Goal: Task Accomplishment & Management: Complete application form

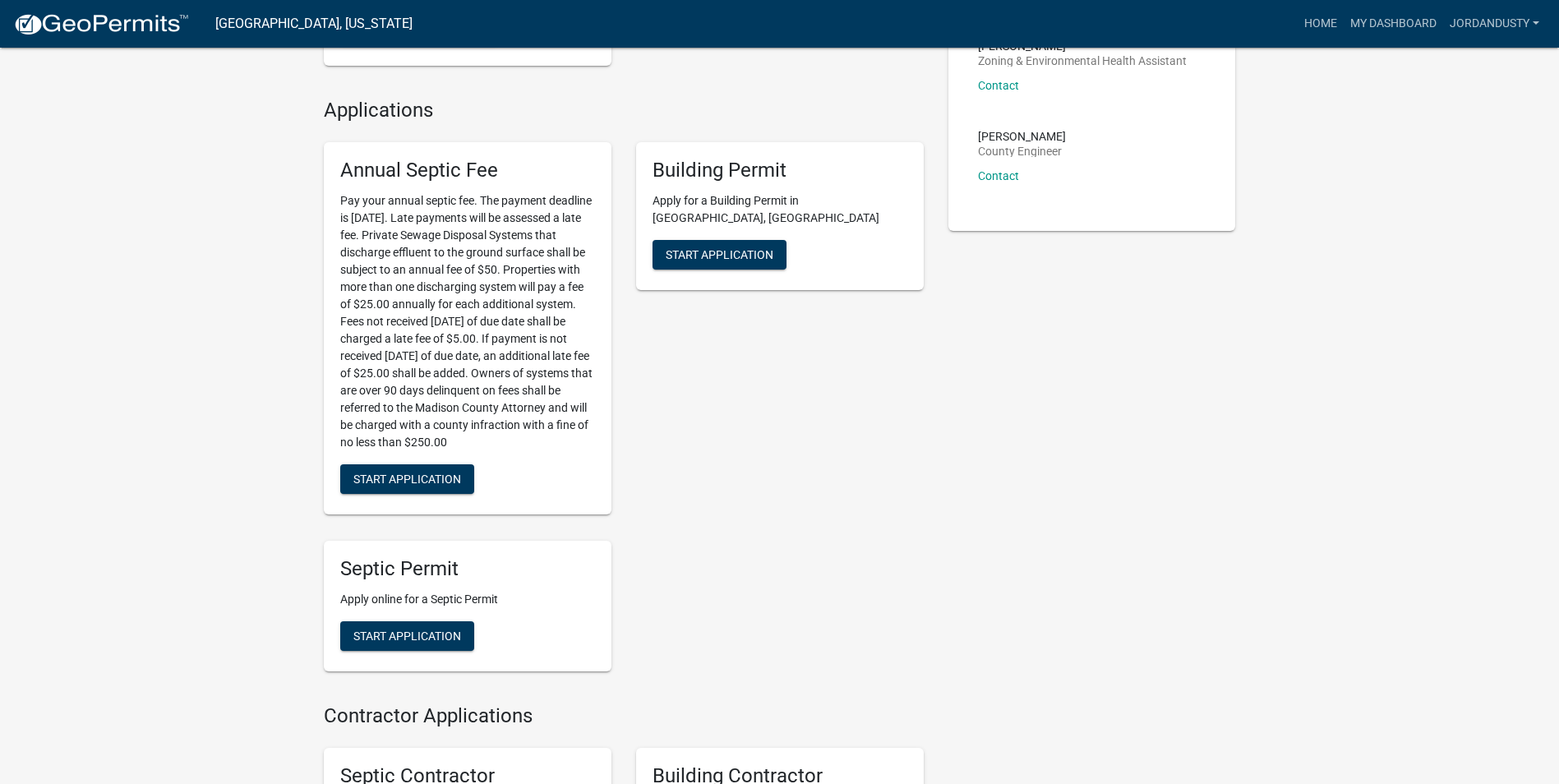
scroll to position [411, 0]
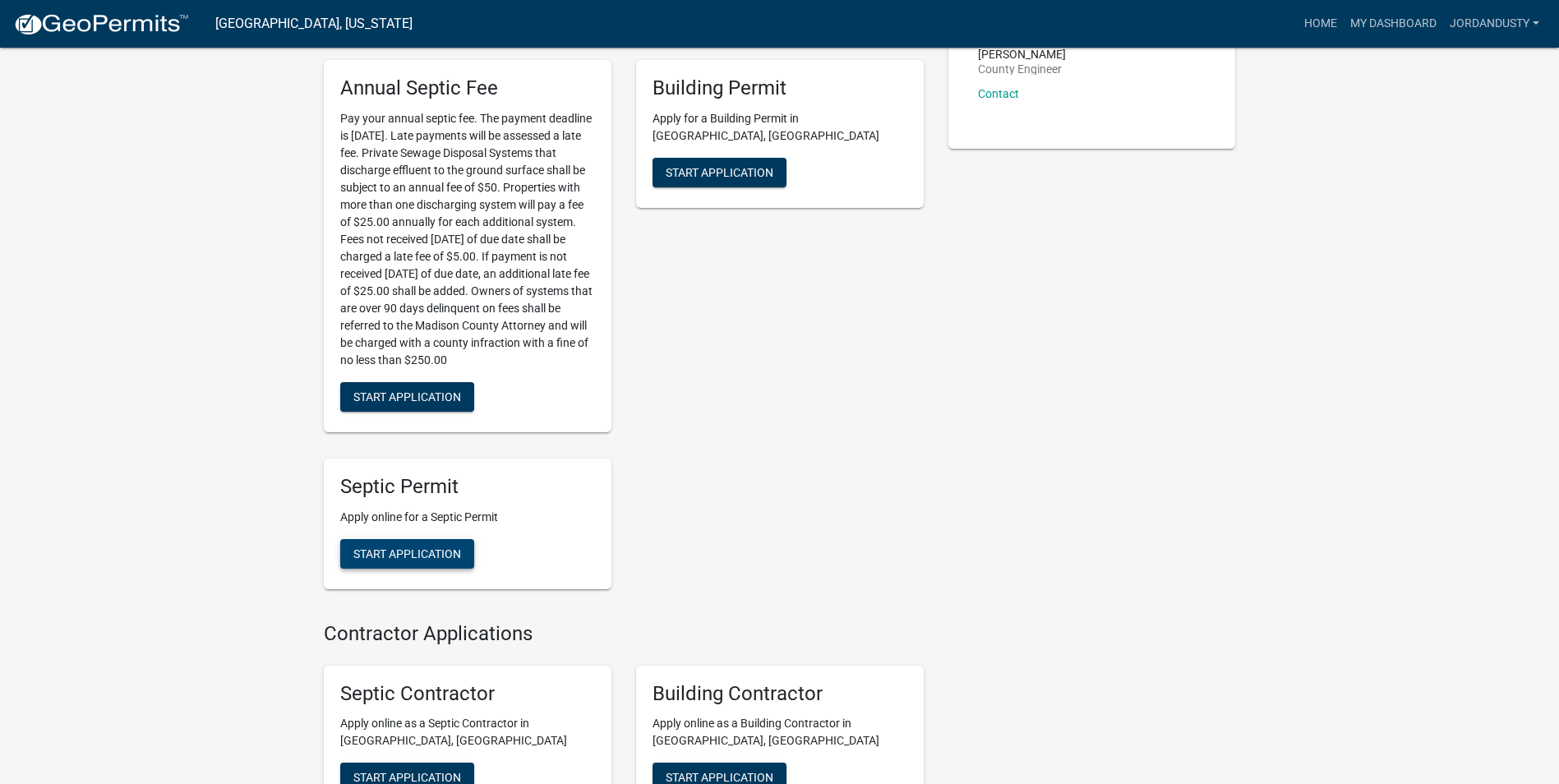
click at [407, 554] on span "Start Application" at bounding box center [408, 553] width 108 height 13
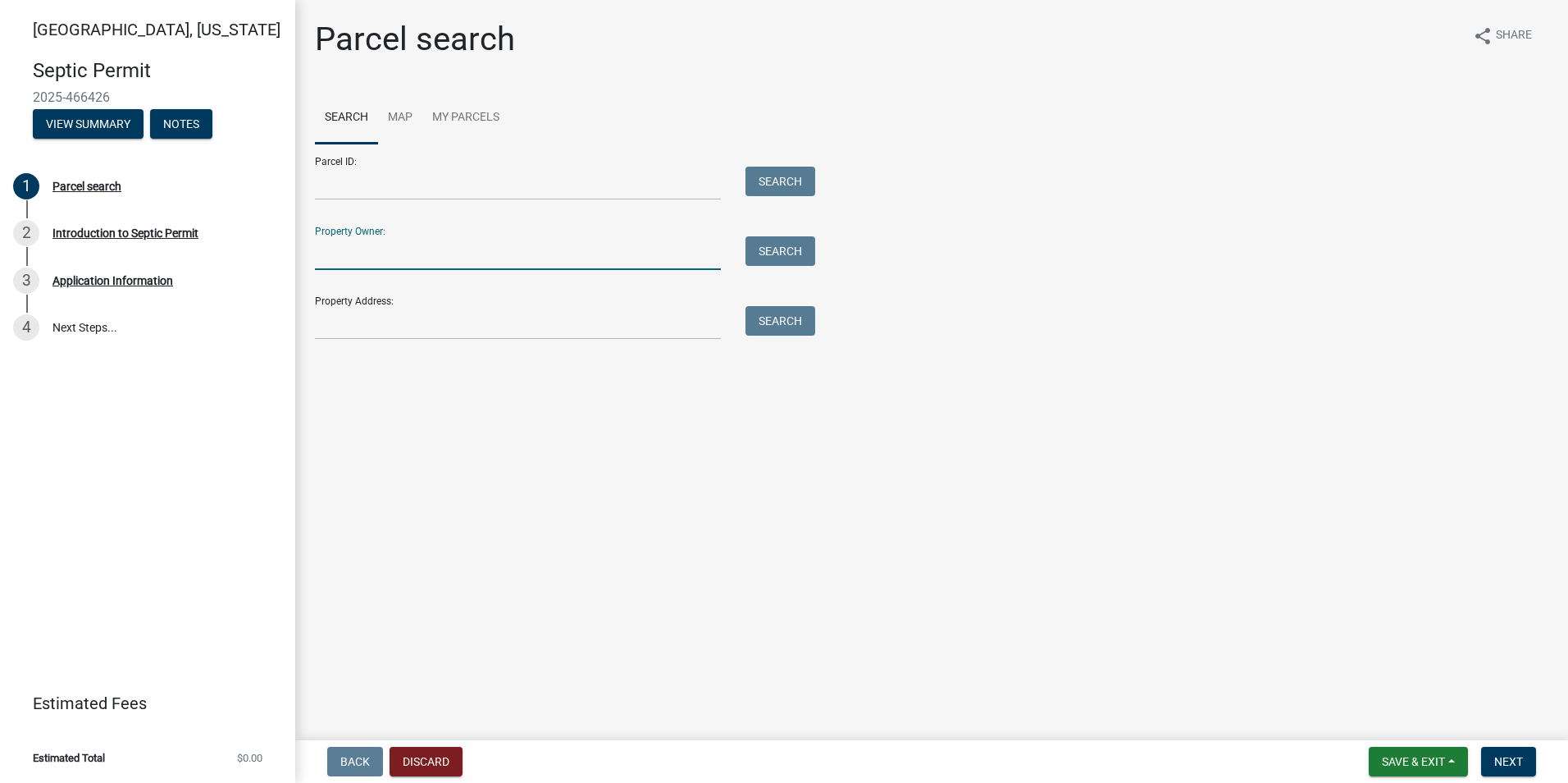
click at [345, 255] on input "Property Owner:" at bounding box center [518, 253] width 406 height 33
type input "[PERSON_NAME]"
click at [761, 247] on button "Search" at bounding box center [780, 251] width 70 height 30
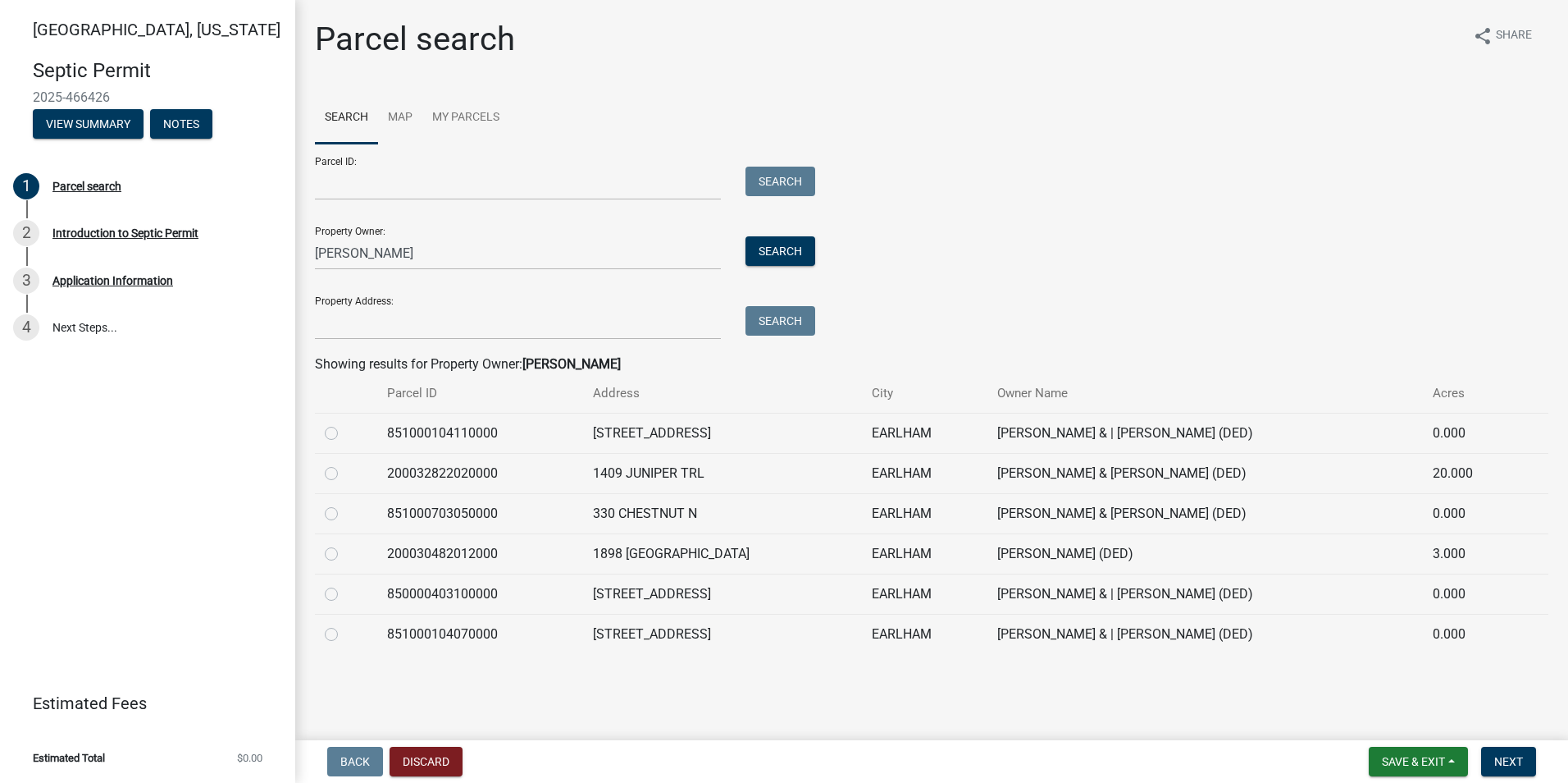
click at [344, 463] on label at bounding box center [344, 463] width 0 height 0
click at [344, 470] on input "radio" at bounding box center [350, 469] width 11 height 11
radio input "true"
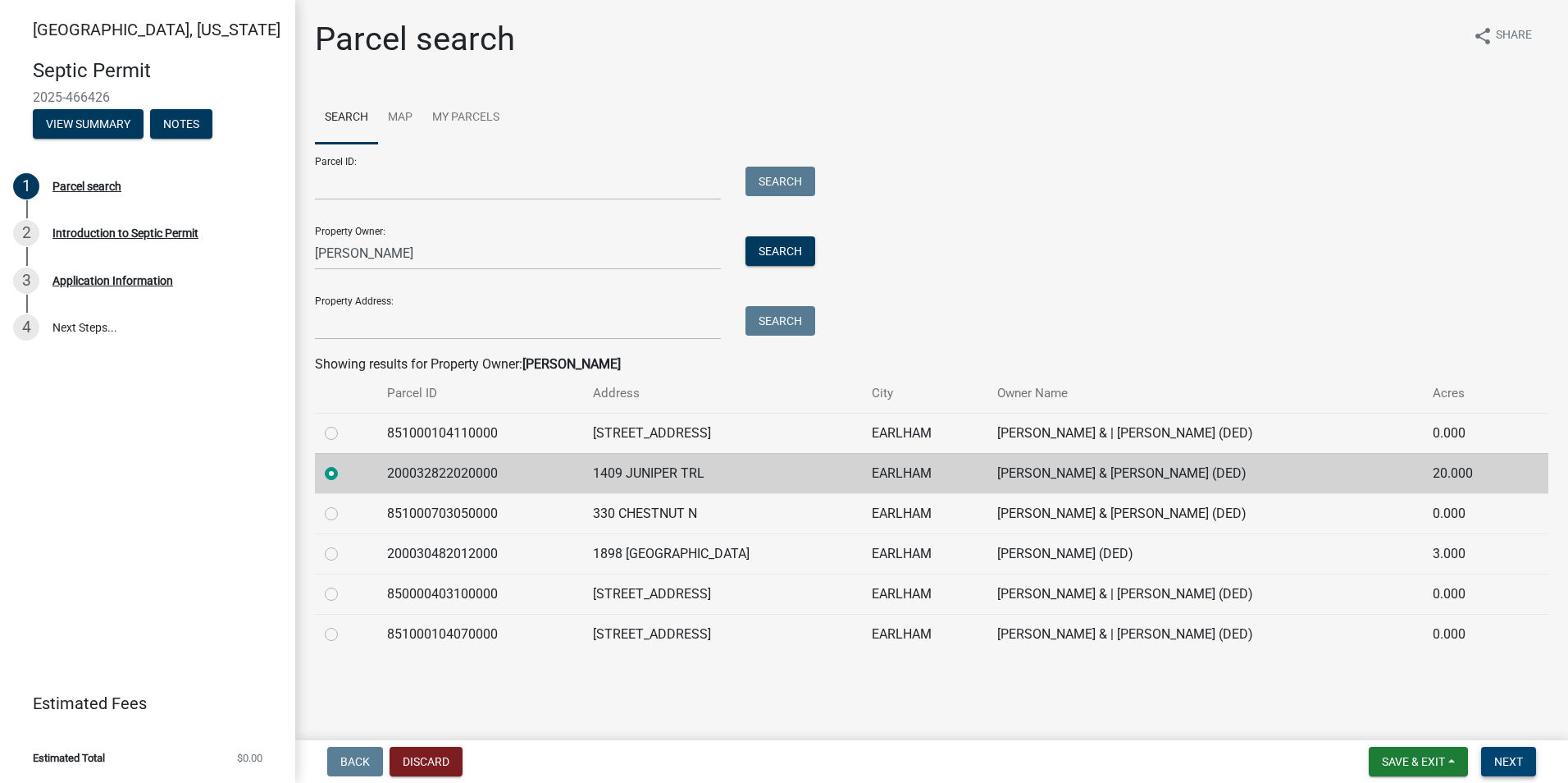
click at [1502, 760] on span "Next" at bounding box center [1508, 761] width 29 height 13
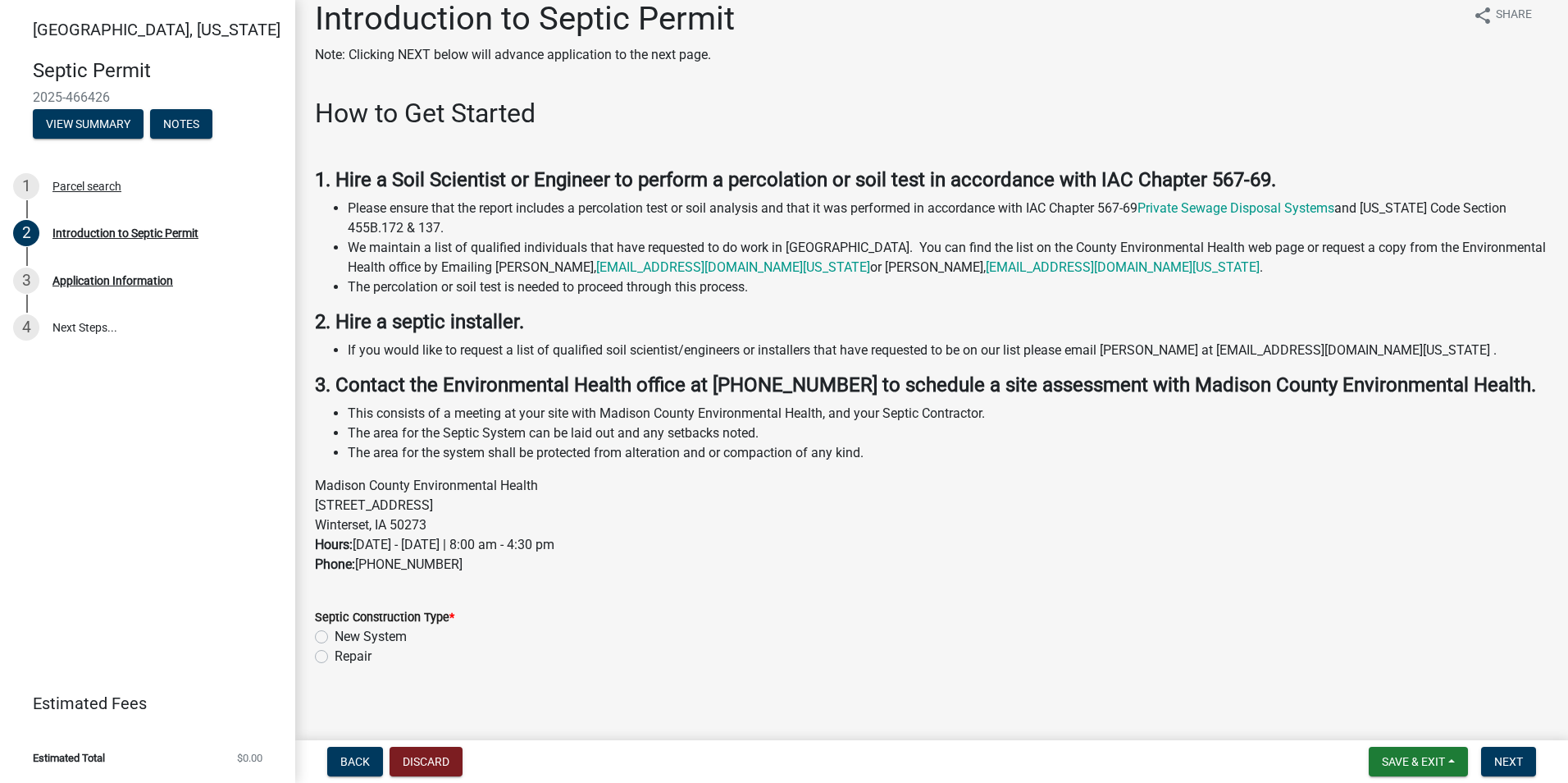
scroll to position [32, 0]
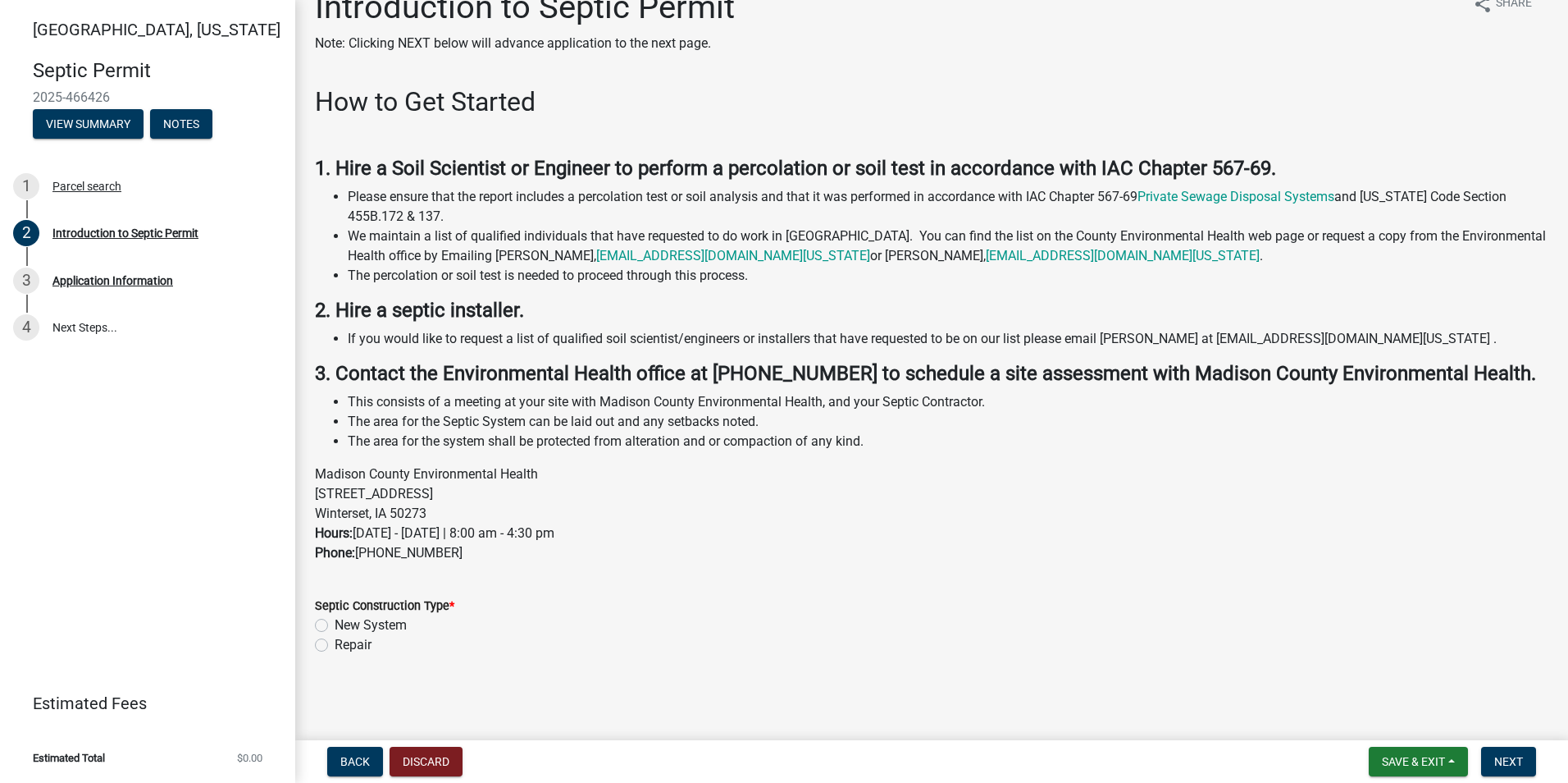
click at [335, 646] on label "Repair" at bounding box center [353, 645] width 37 height 19
click at [335, 646] on input "Repair" at bounding box center [340, 640] width 11 height 11
radio input "true"
click at [1498, 759] on span "Next" at bounding box center [1508, 761] width 29 height 13
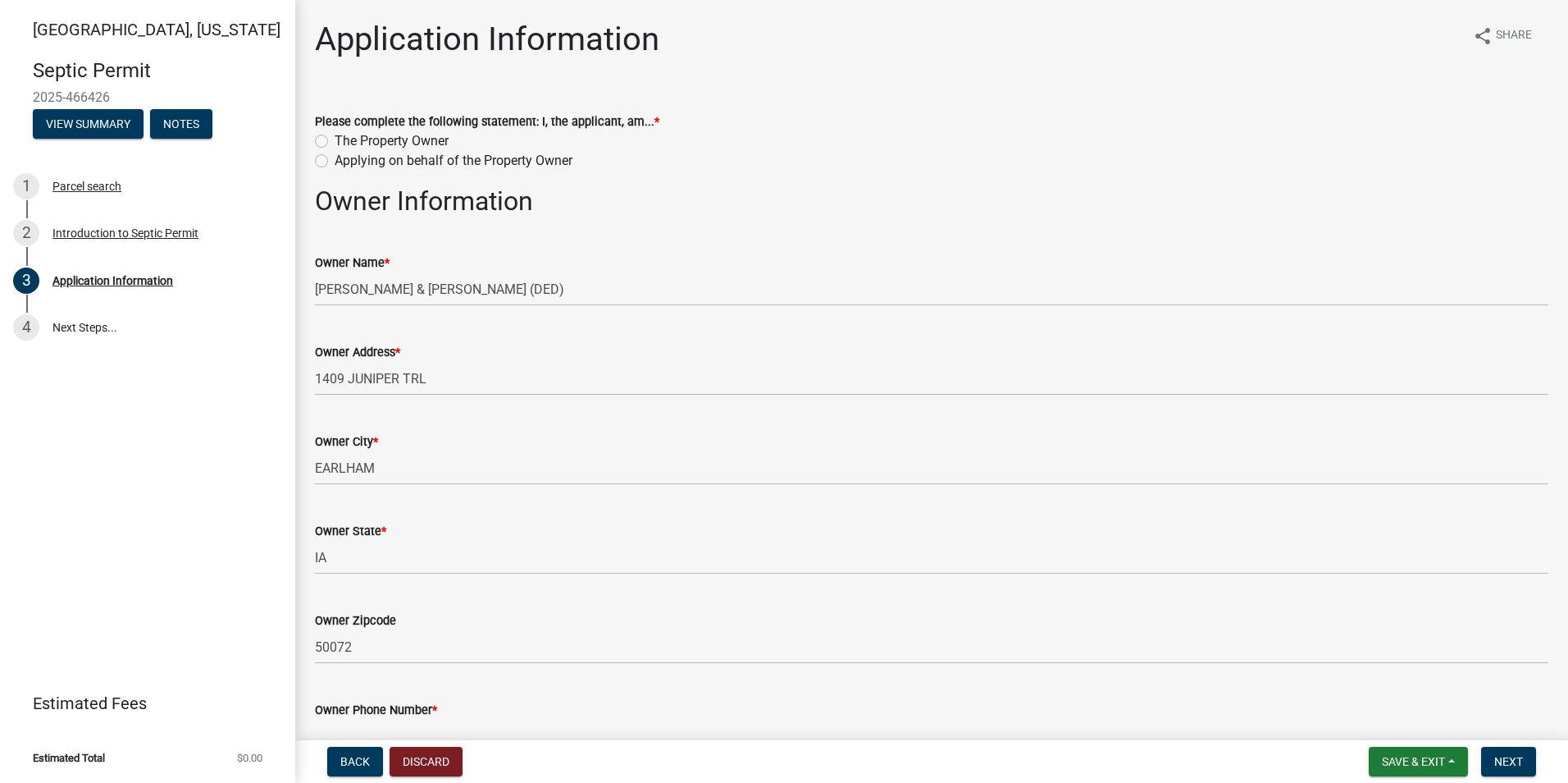
click at [335, 162] on label "Applying on behalf of the Property Owner" at bounding box center [453, 160] width 238 height 19
click at [335, 162] on input "Applying on behalf of the Property Owner" at bounding box center [340, 156] width 11 height 11
radio input "true"
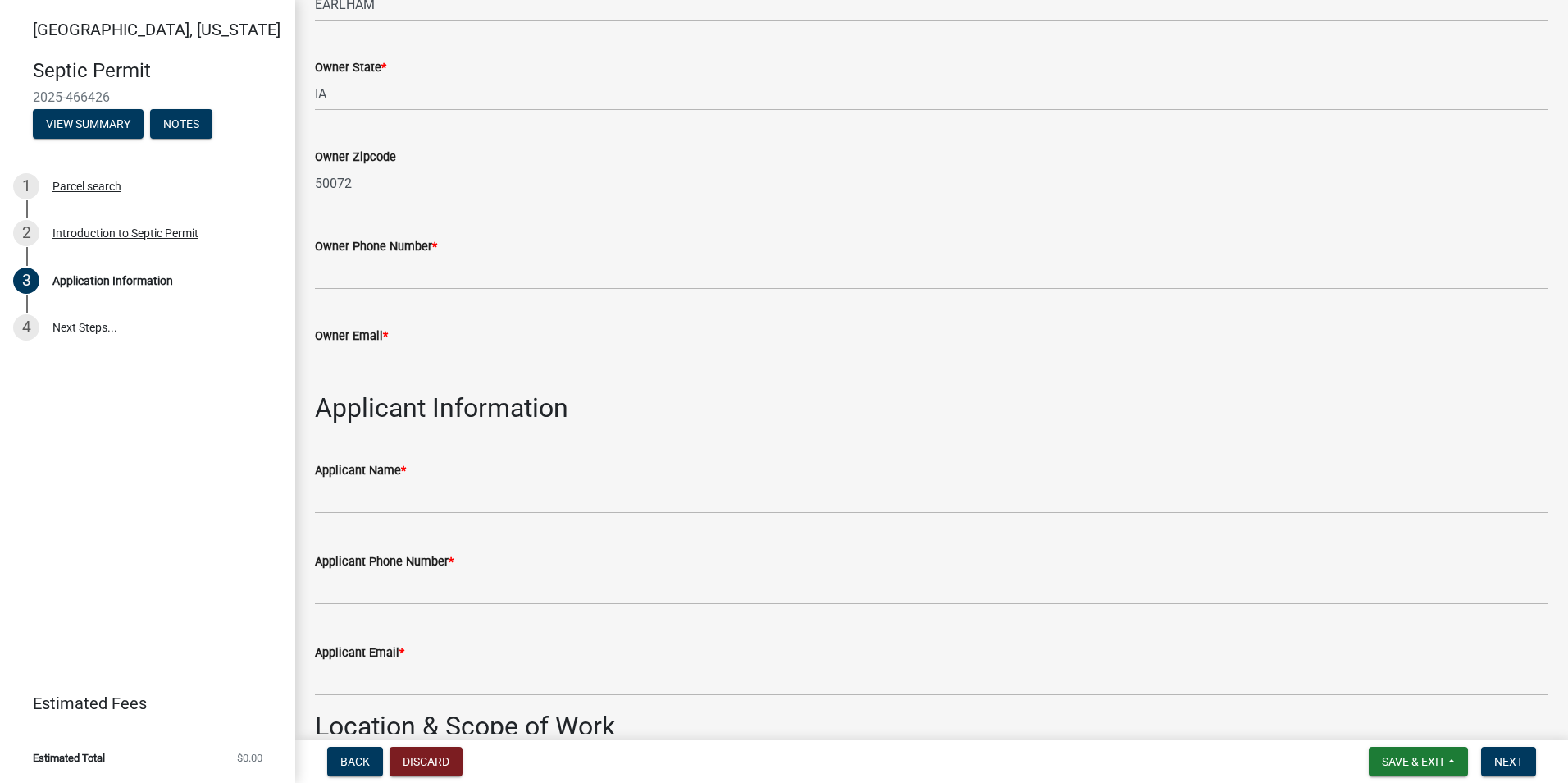
scroll to position [492, 0]
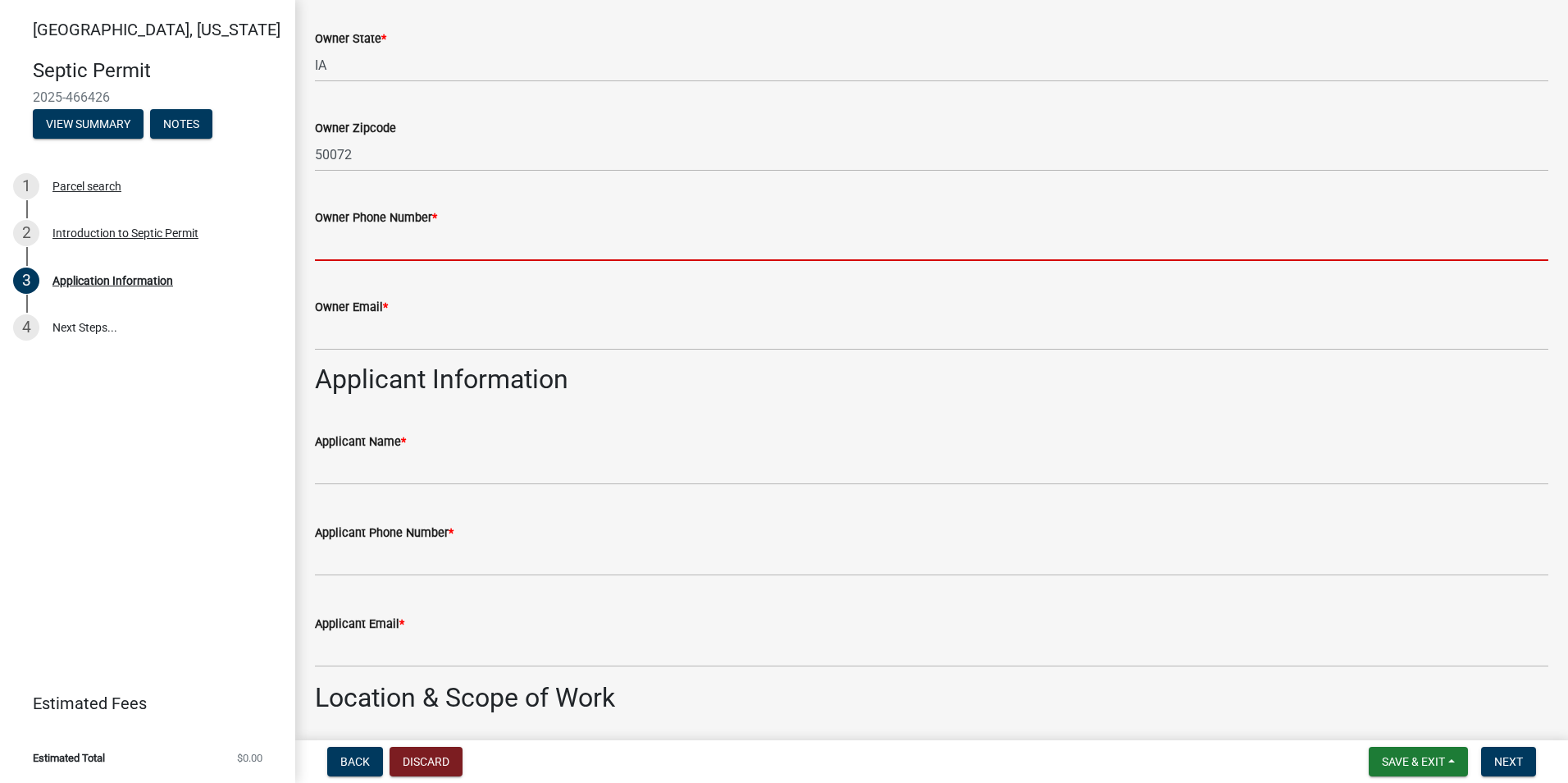
click at [351, 246] on input "Owner Phone Number *" at bounding box center [931, 244] width 1233 height 33
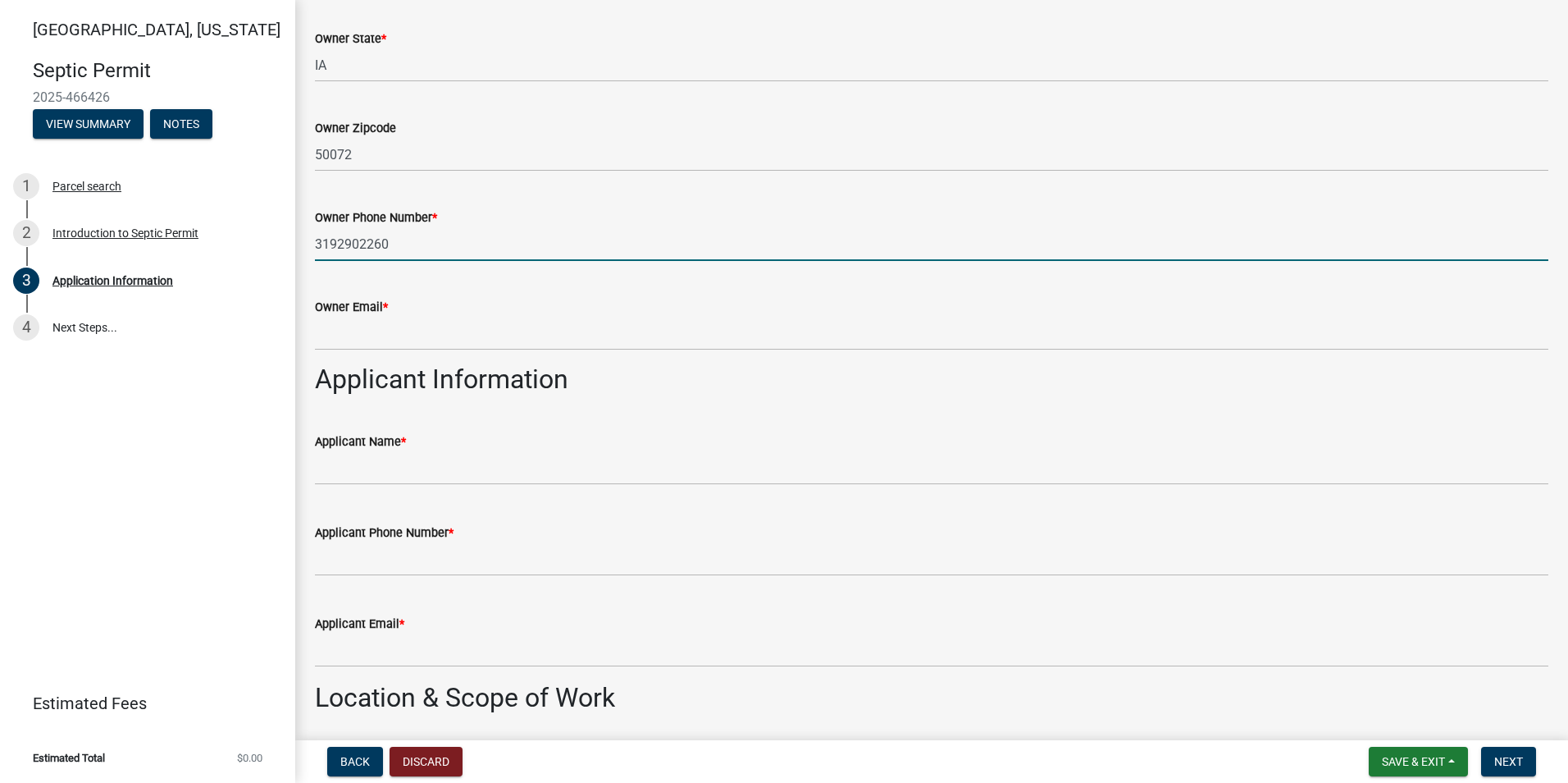
click at [340, 240] on input "3192902260" at bounding box center [931, 244] width 1233 height 33
click at [365, 244] on input "[PHONE_NUMBER]" at bounding box center [931, 244] width 1233 height 33
type input "[PHONE_NUMBER]"
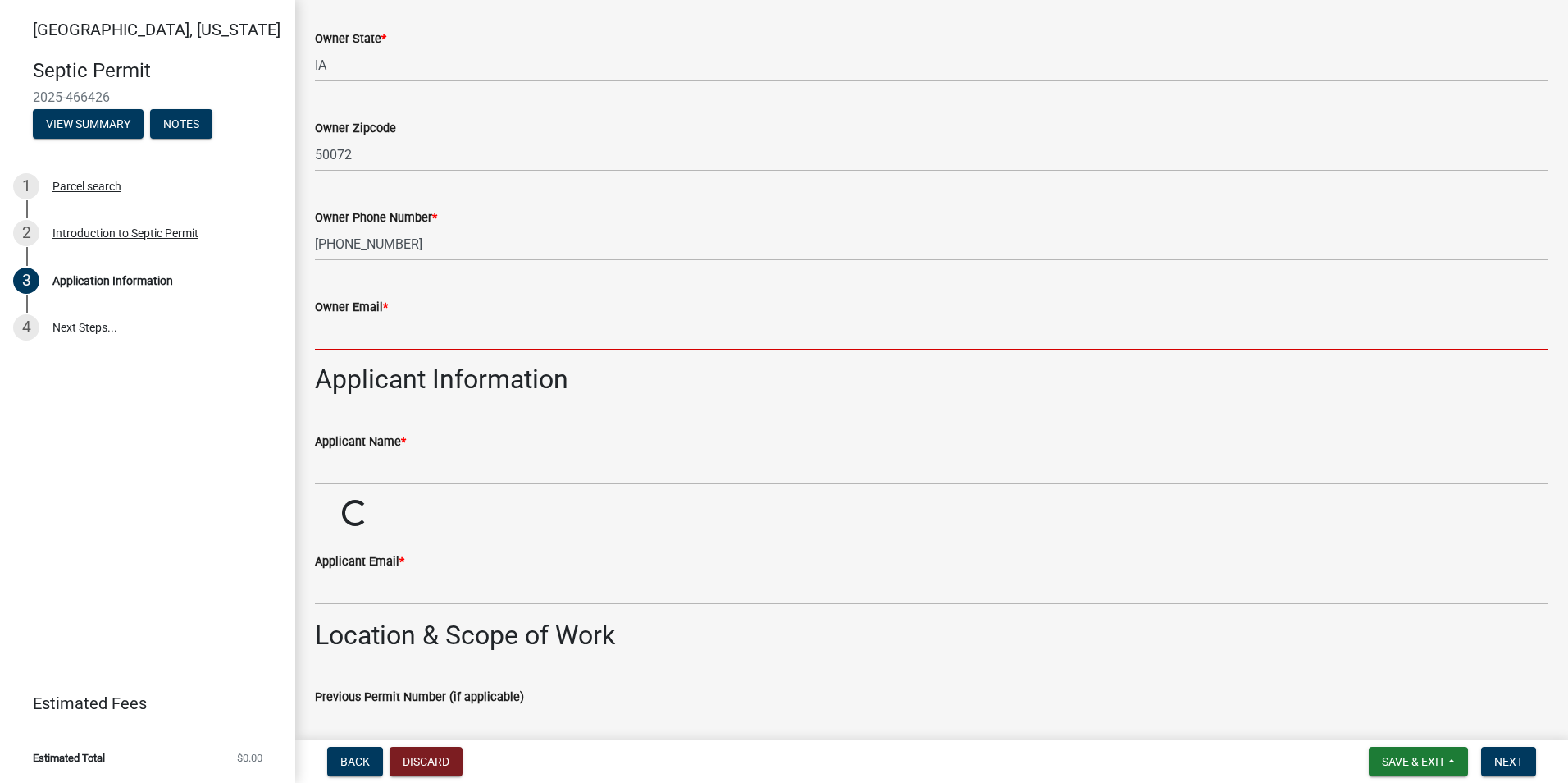
click at [358, 339] on input "Owner Email *" at bounding box center [931, 334] width 1233 height 33
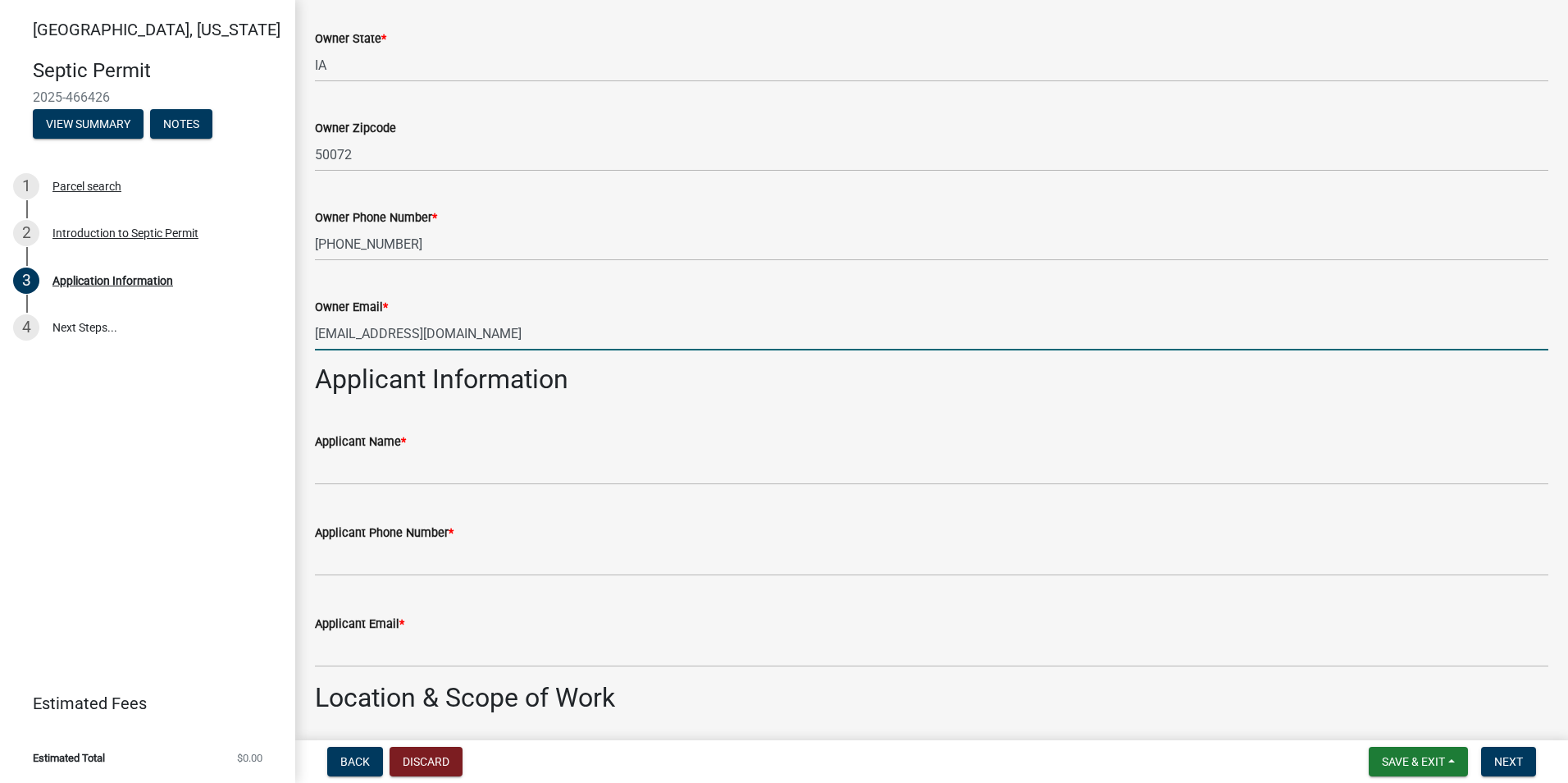
type input "[EMAIL_ADDRESS][DOMAIN_NAME]"
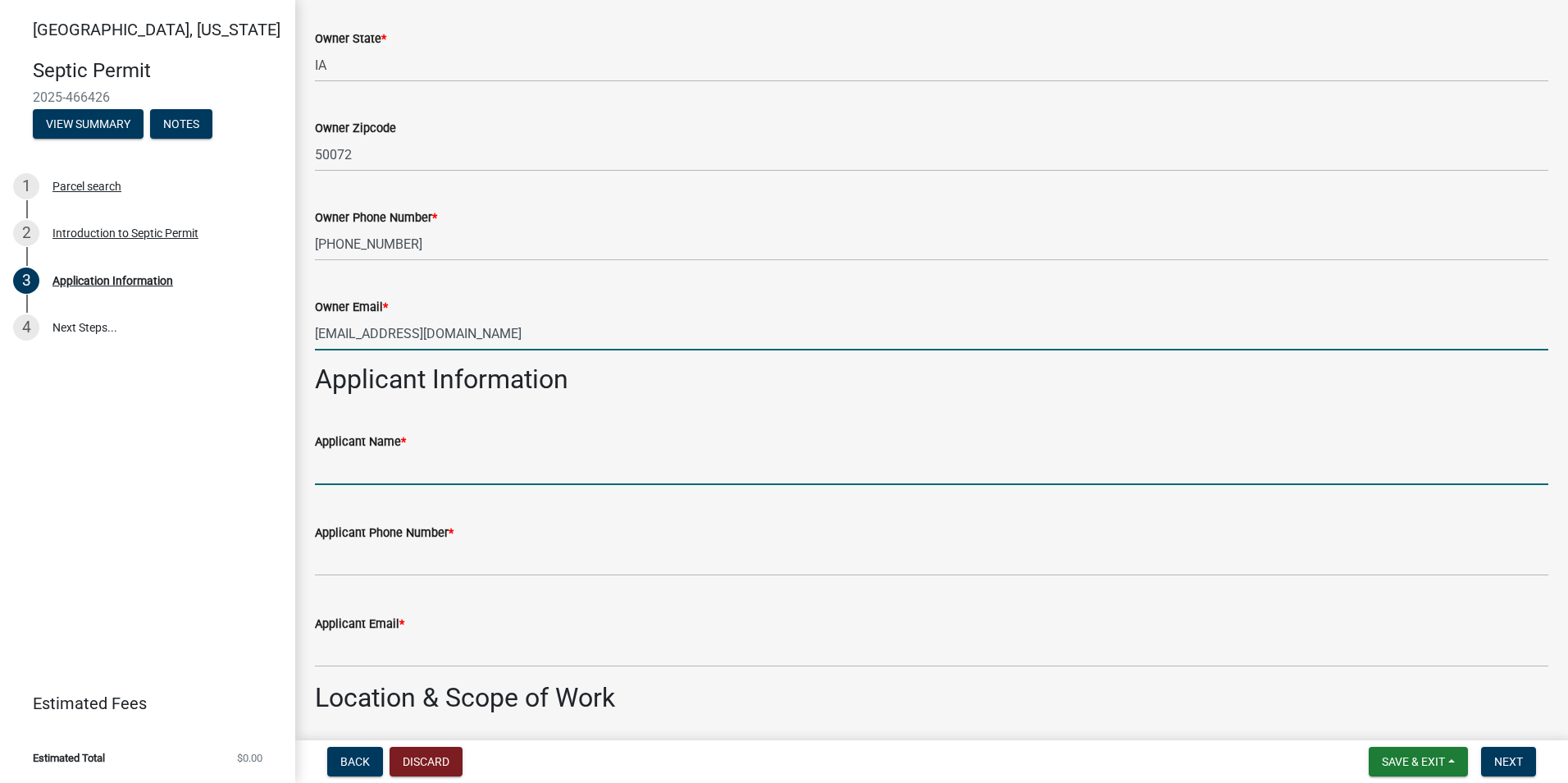
click at [341, 463] on input "Applicant Name *" at bounding box center [931, 468] width 1233 height 33
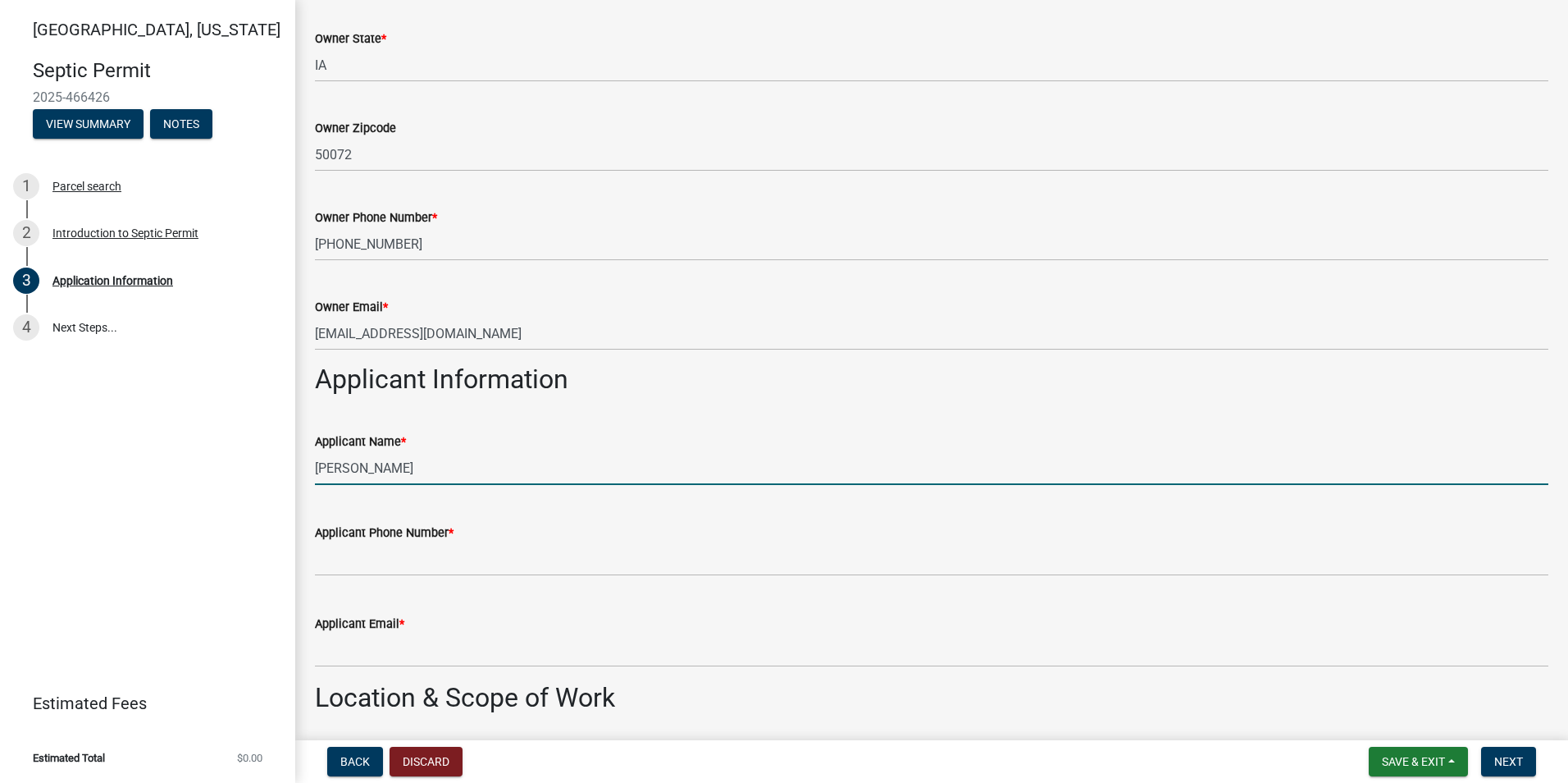
type input "[PERSON_NAME]"
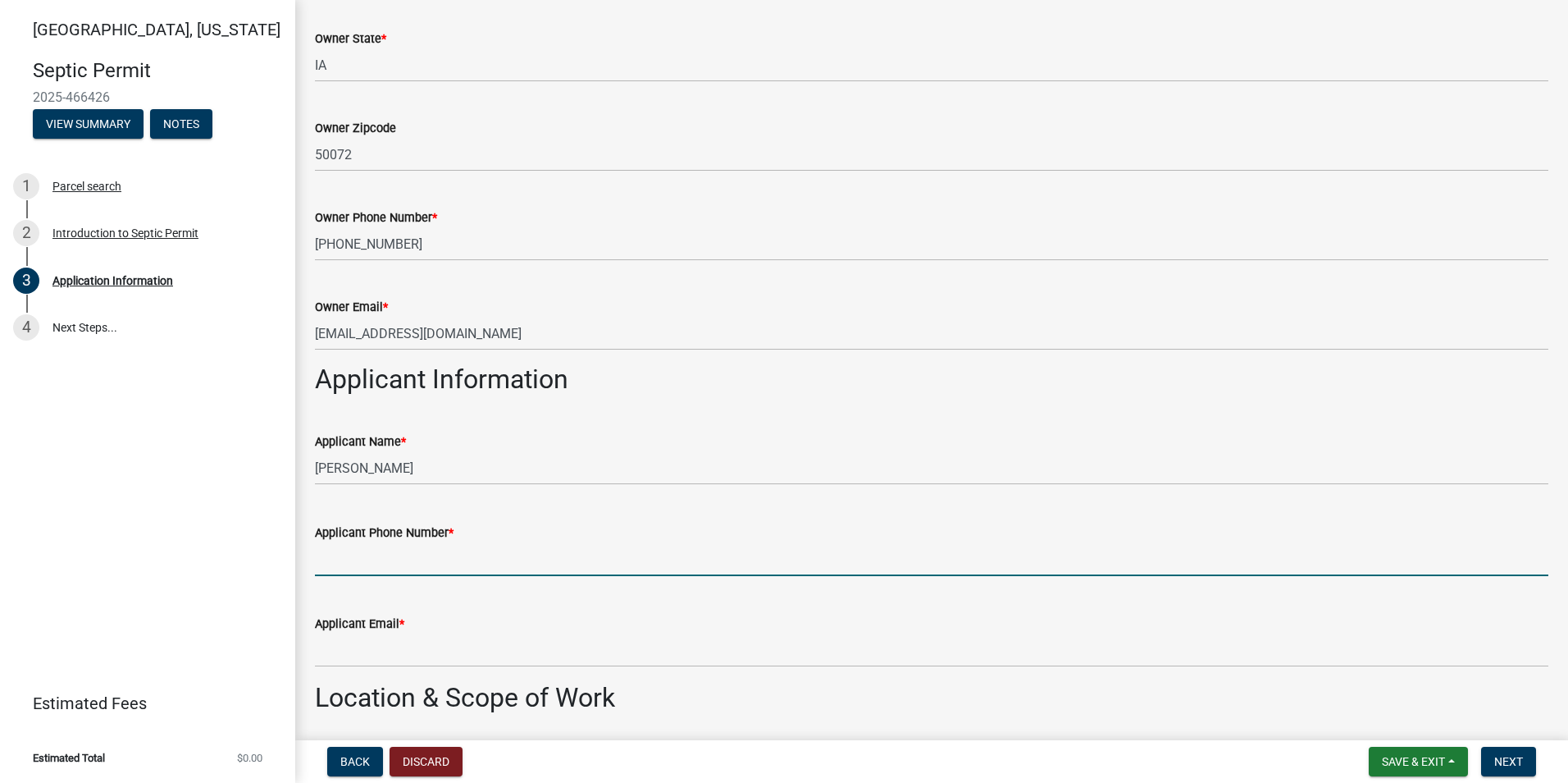
click at [343, 565] on input "Applicant Phone Number *" at bounding box center [931, 559] width 1233 height 33
type input "[PHONE_NUMBER]"
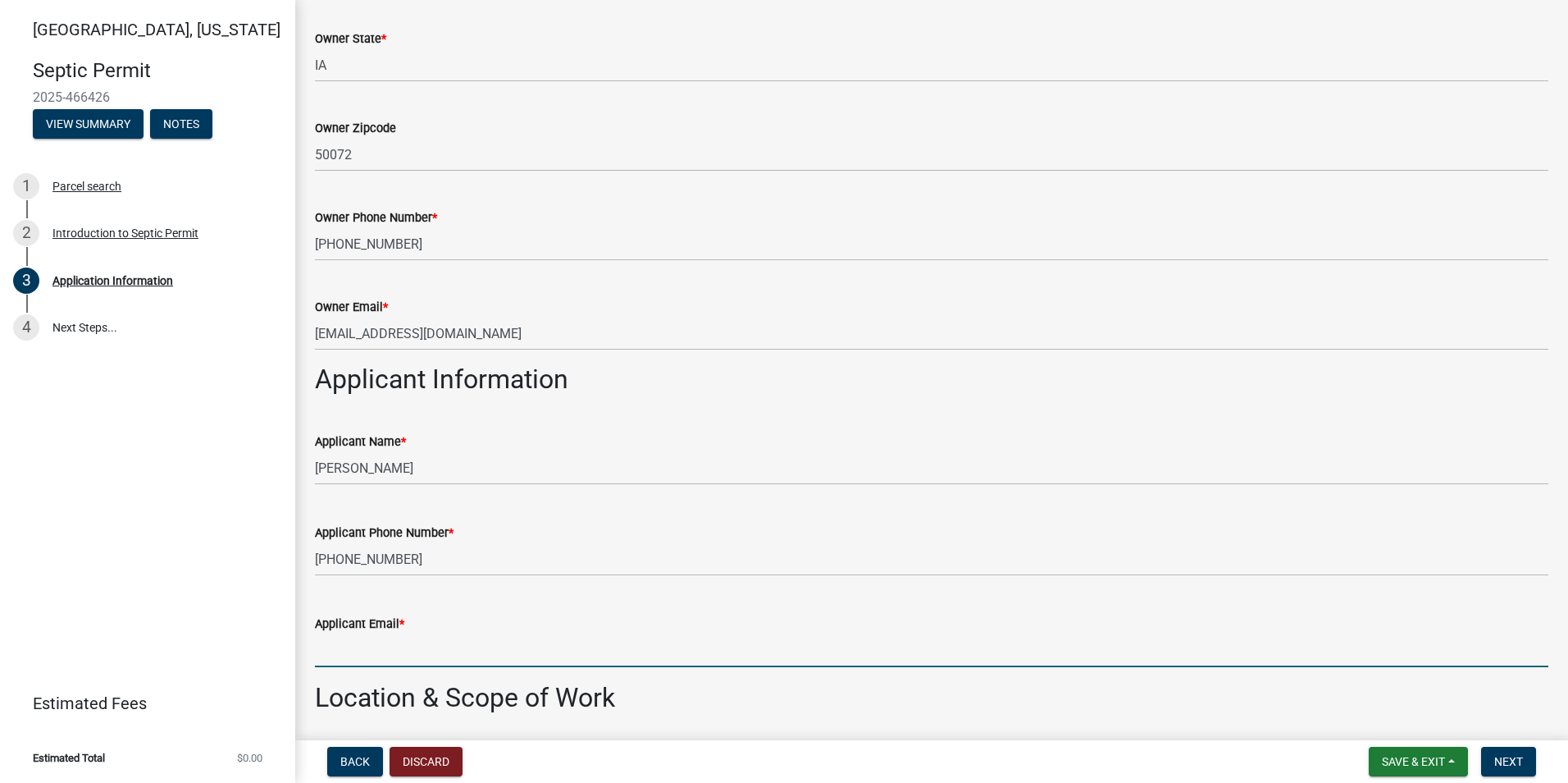
click at [338, 657] on input "Applicant Email *" at bounding box center [931, 650] width 1233 height 33
type input "[EMAIL_ADDRESS][DOMAIN_NAME]"
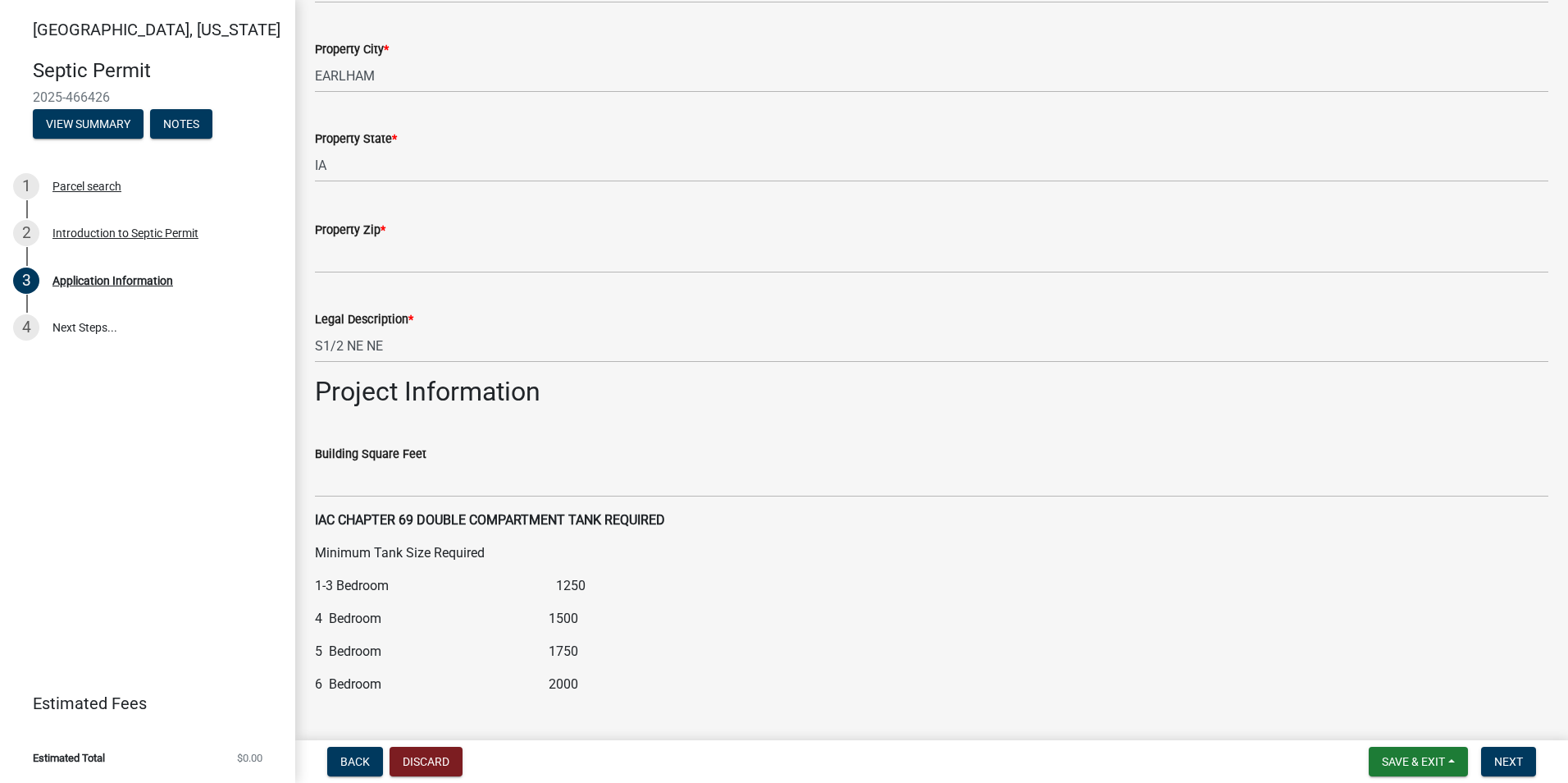
scroll to position [1486, 0]
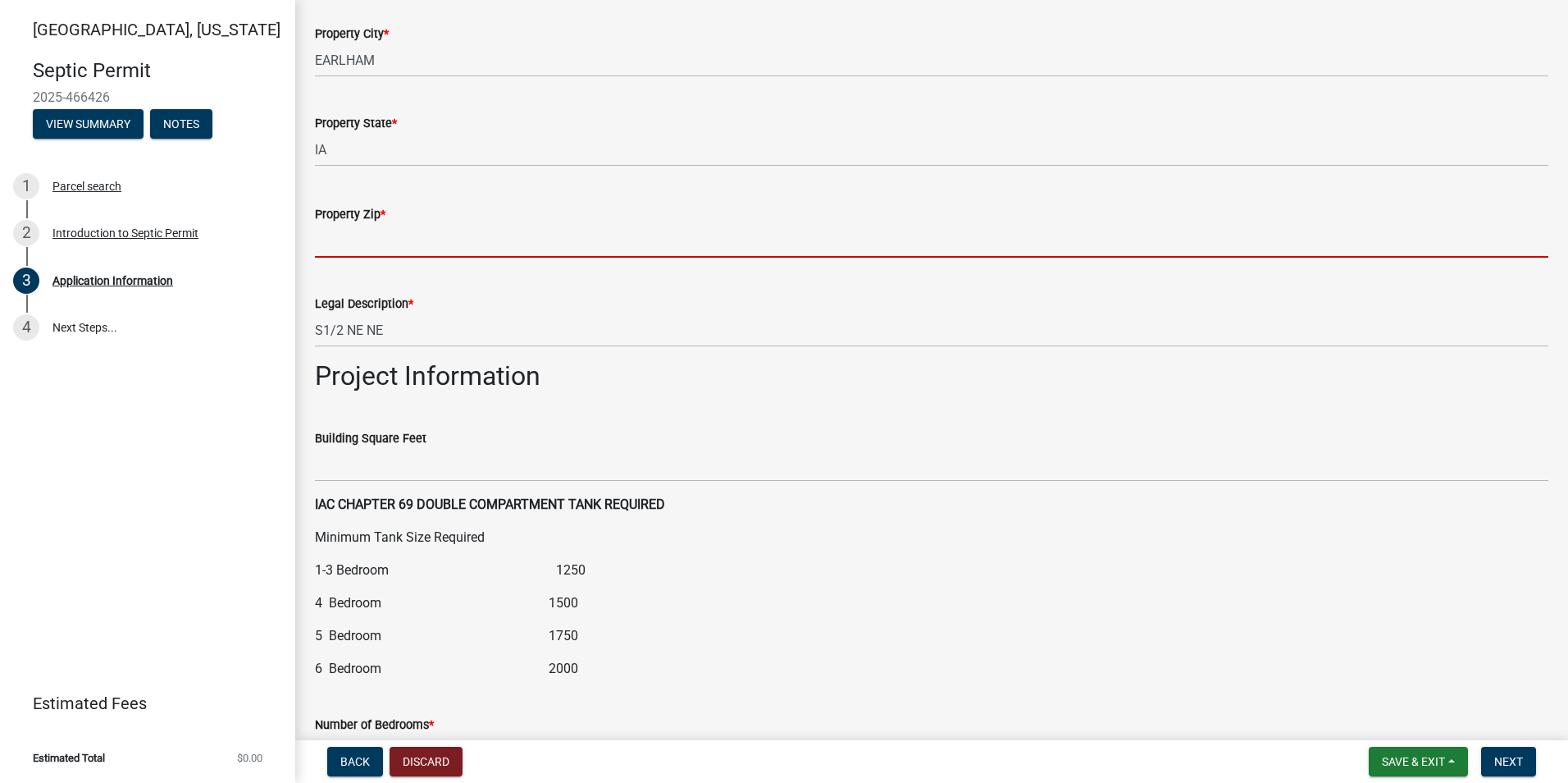
click at [350, 244] on input "Property Zip *" at bounding box center [931, 240] width 1233 height 33
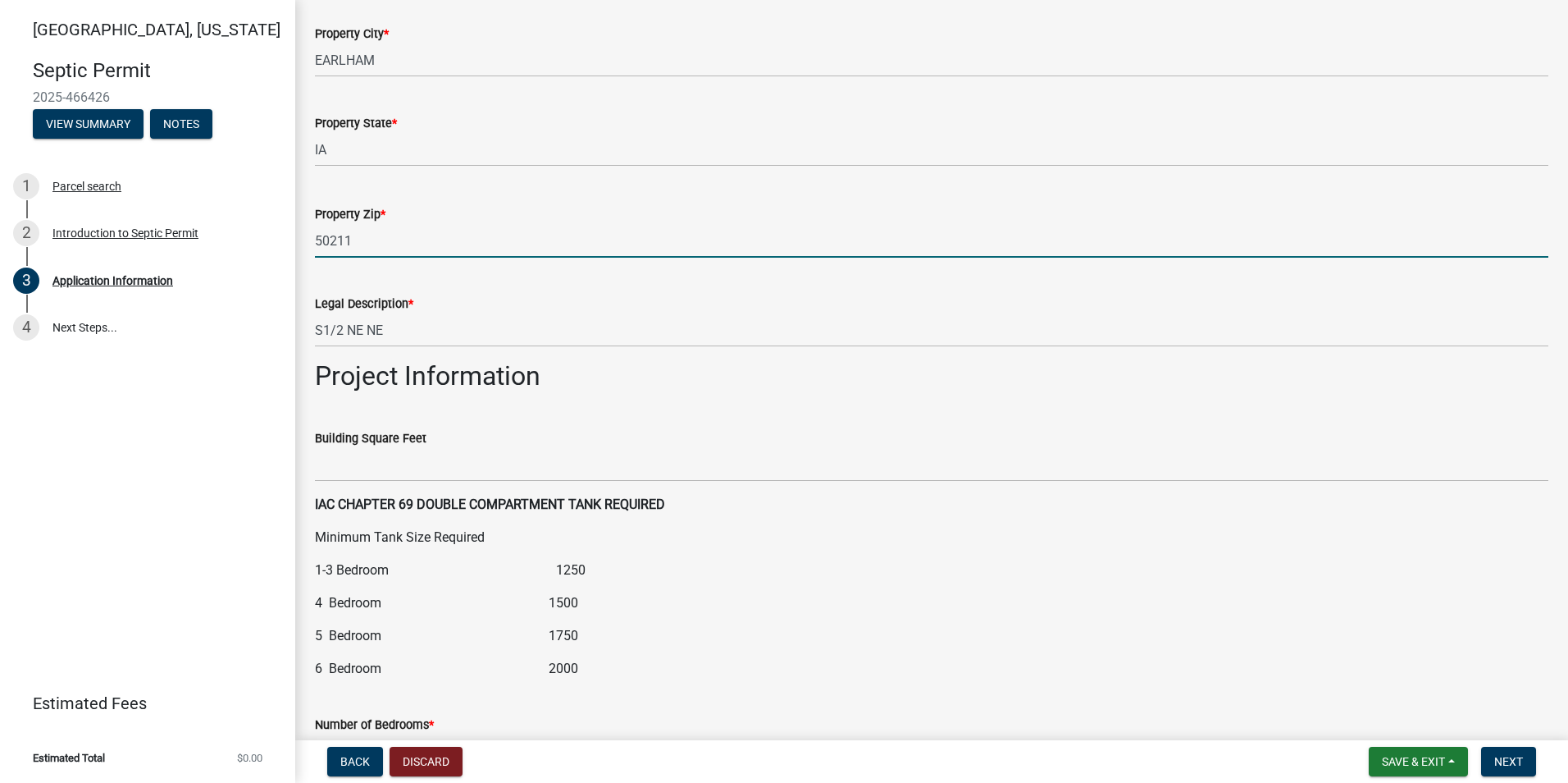
drag, startPoint x: 367, startPoint y: 233, endPoint x: 312, endPoint y: 234, distance: 55.0
click at [312, 234] on div "Property Zip * 50211" at bounding box center [931, 219] width 1258 height 77
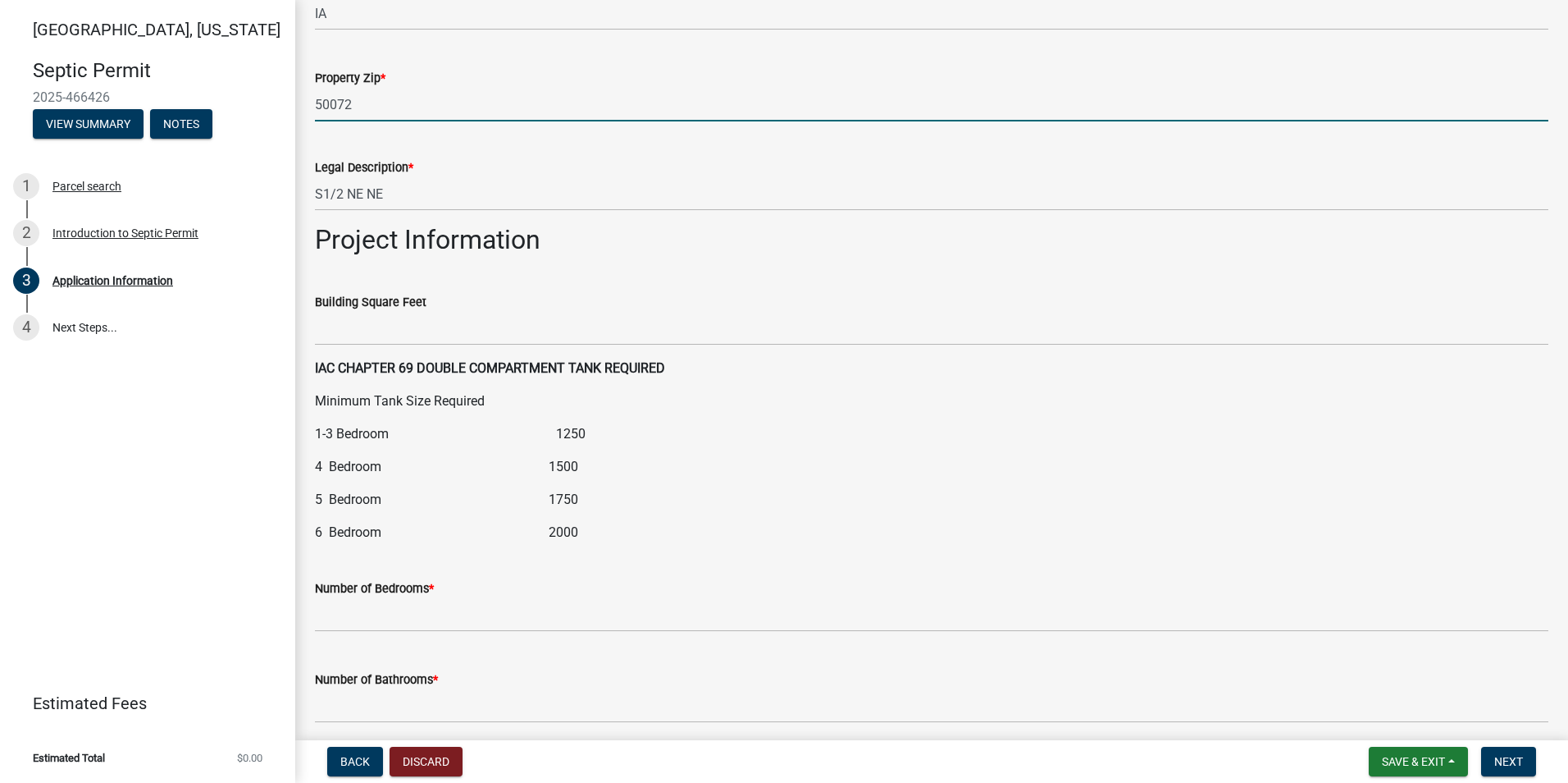
scroll to position [1651, 0]
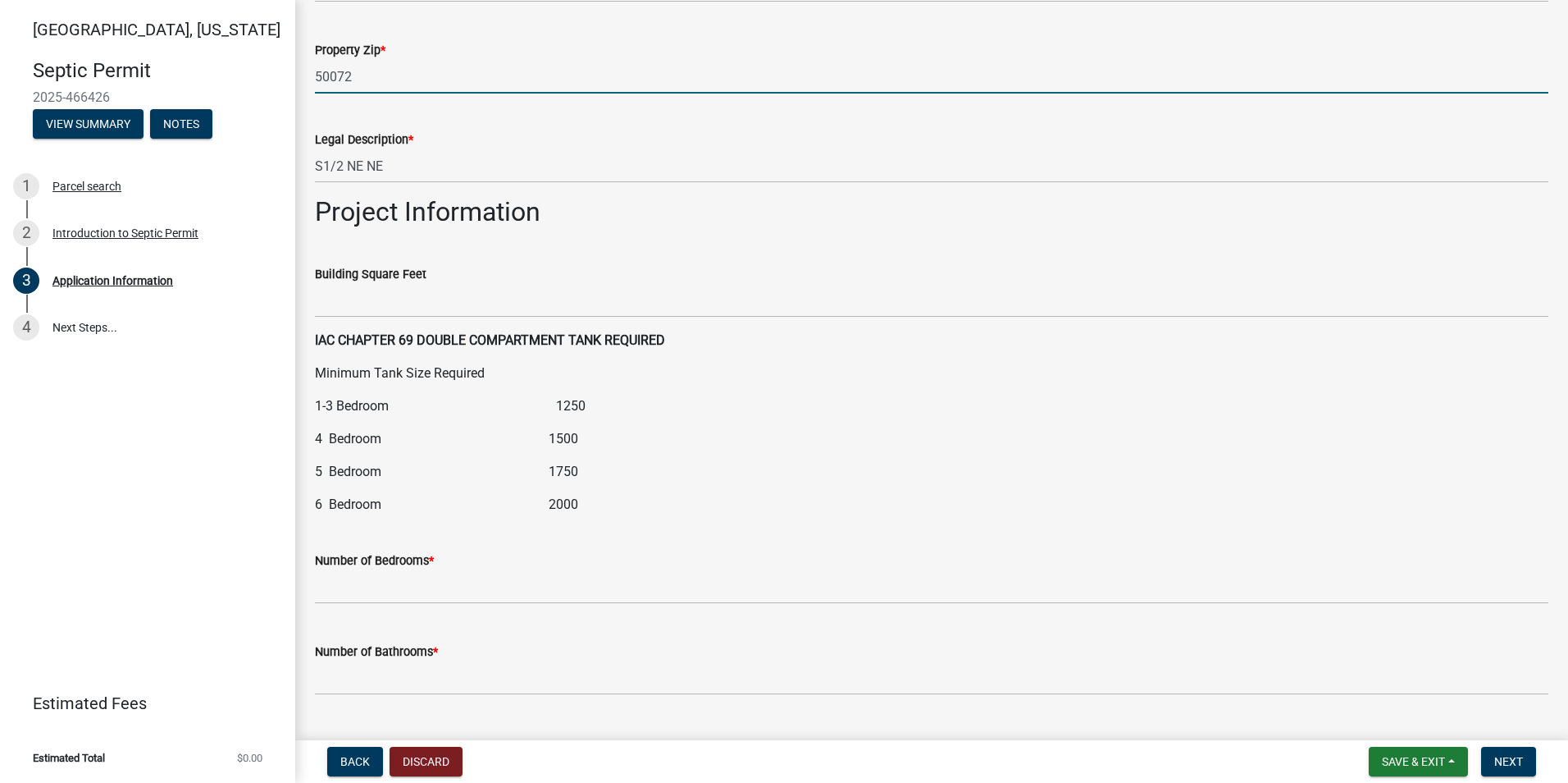
type input "50072"
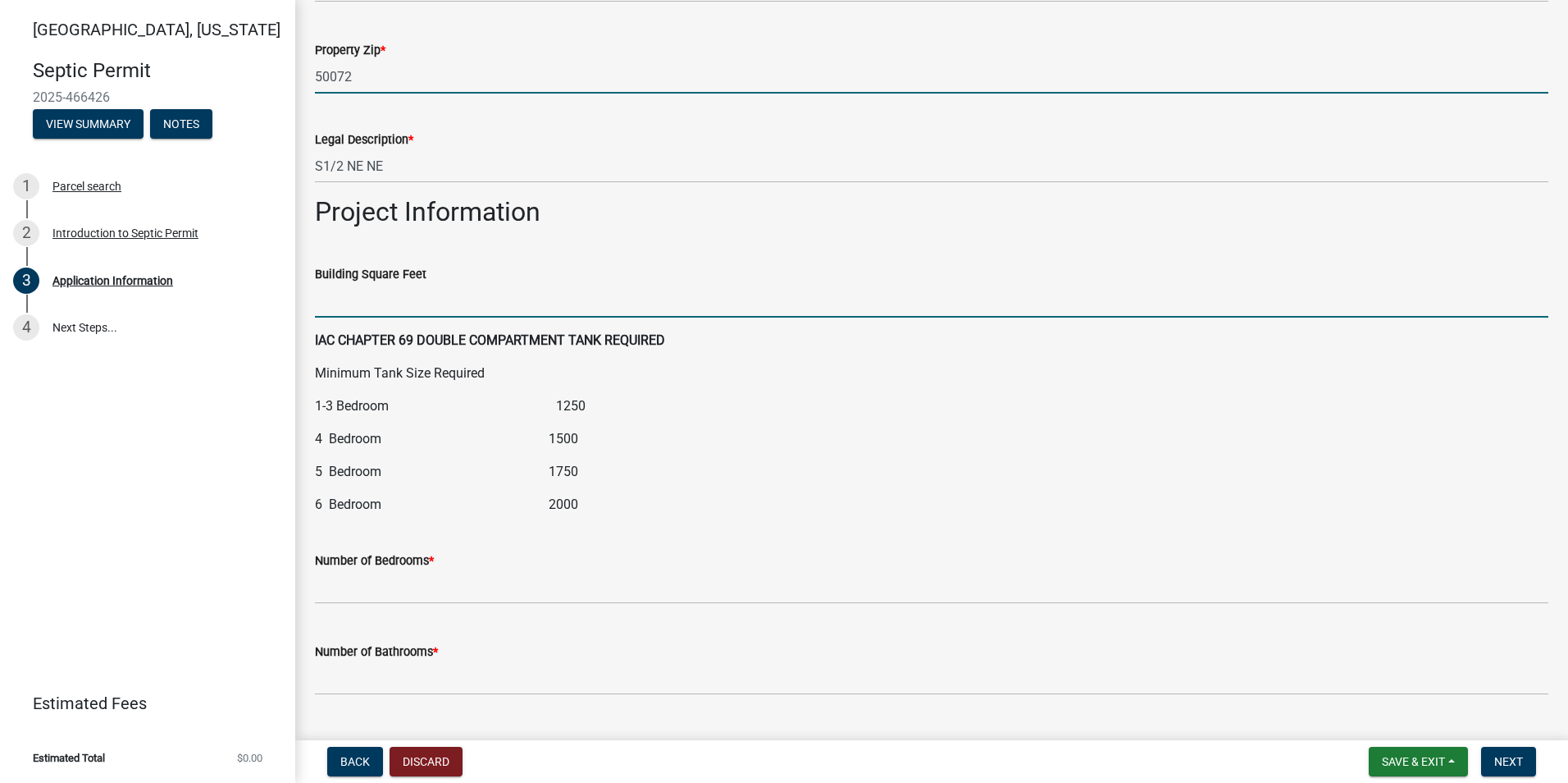
click at [340, 306] on input "Building Square Feet" at bounding box center [931, 300] width 1233 height 33
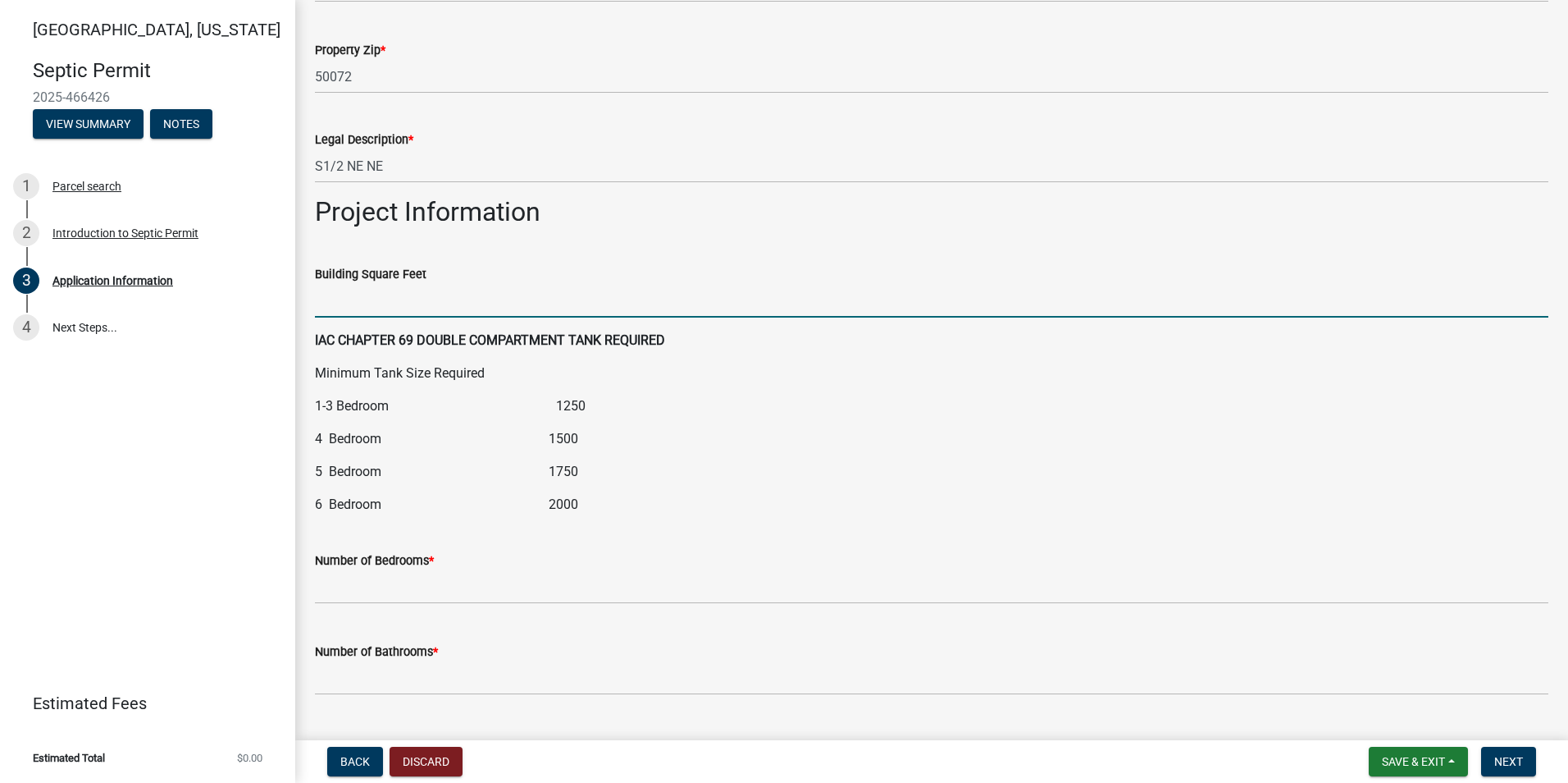
click at [396, 304] on input "Building Square Feet" at bounding box center [931, 300] width 1233 height 33
type input "2087"
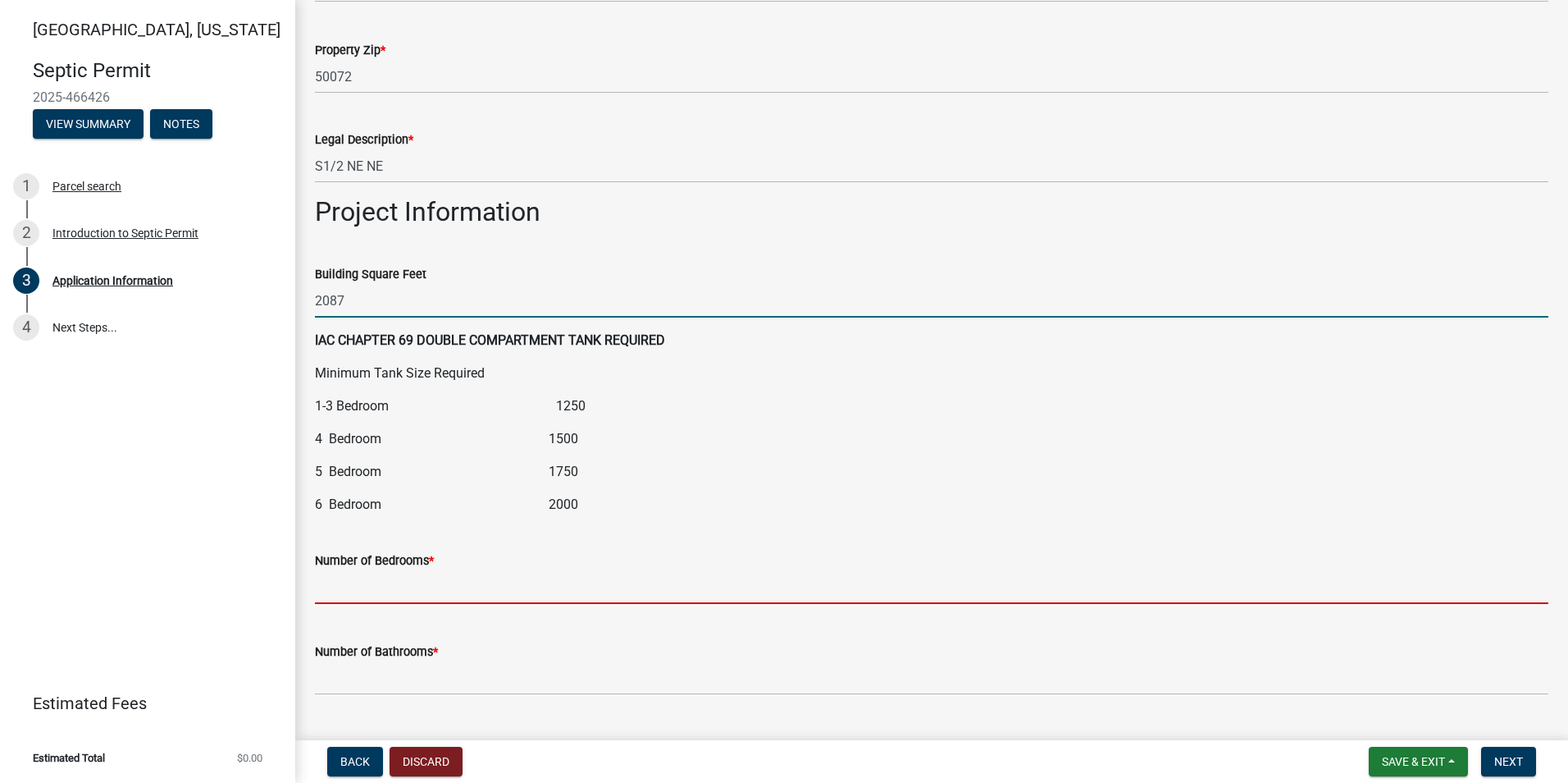
click at [333, 591] on input "text" at bounding box center [931, 587] width 1233 height 33
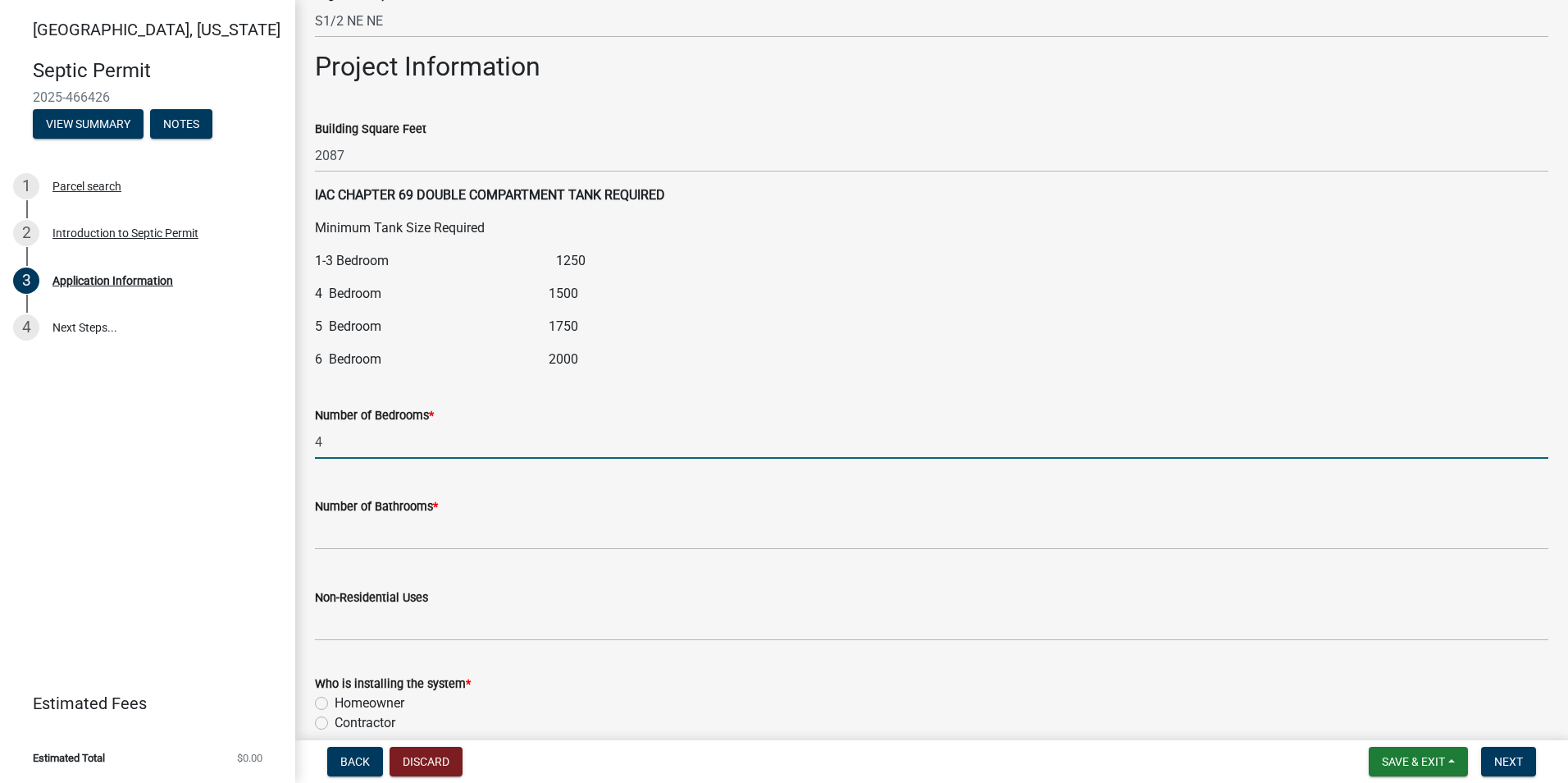
scroll to position [1896, 0]
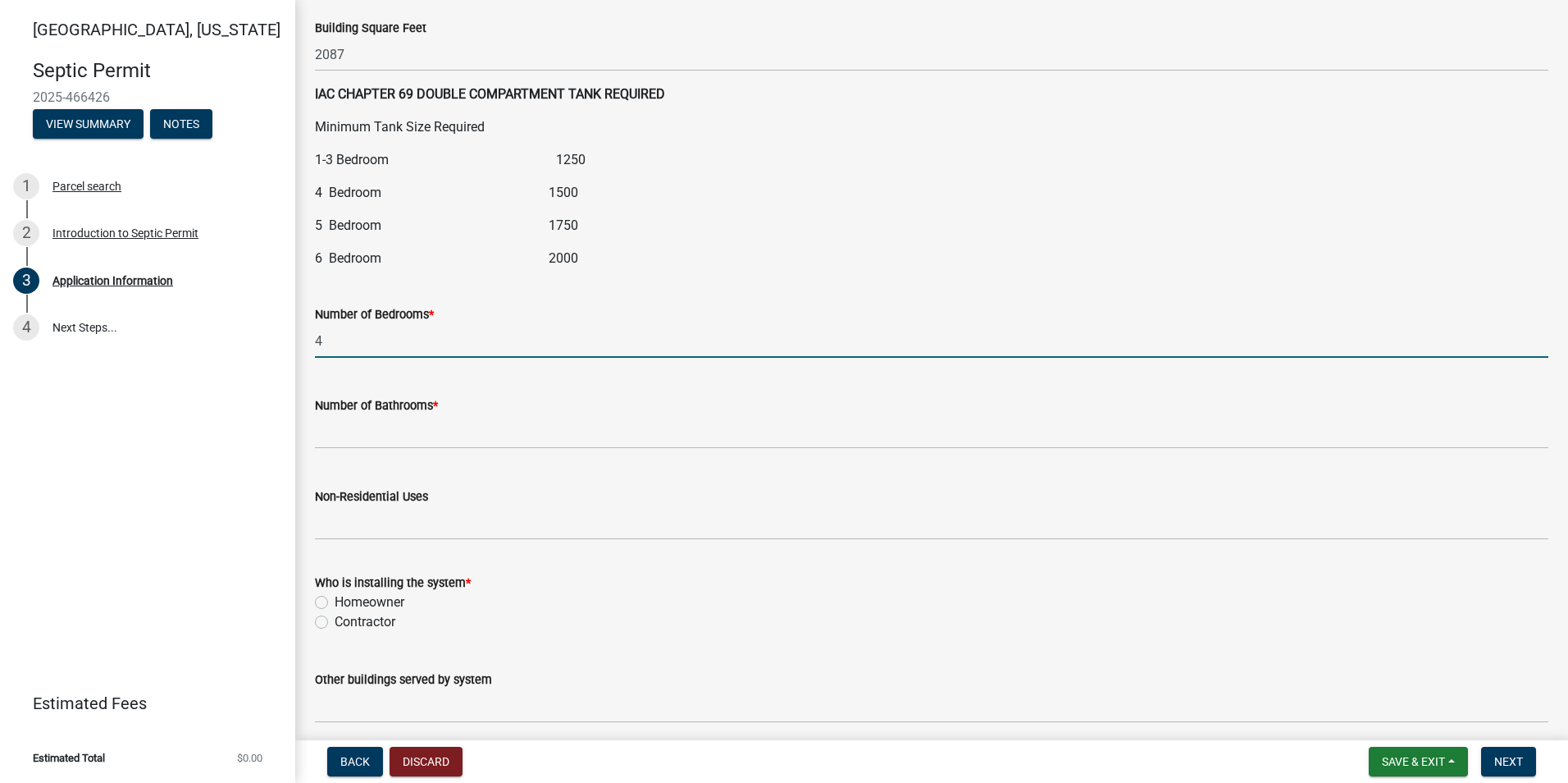
type input "4"
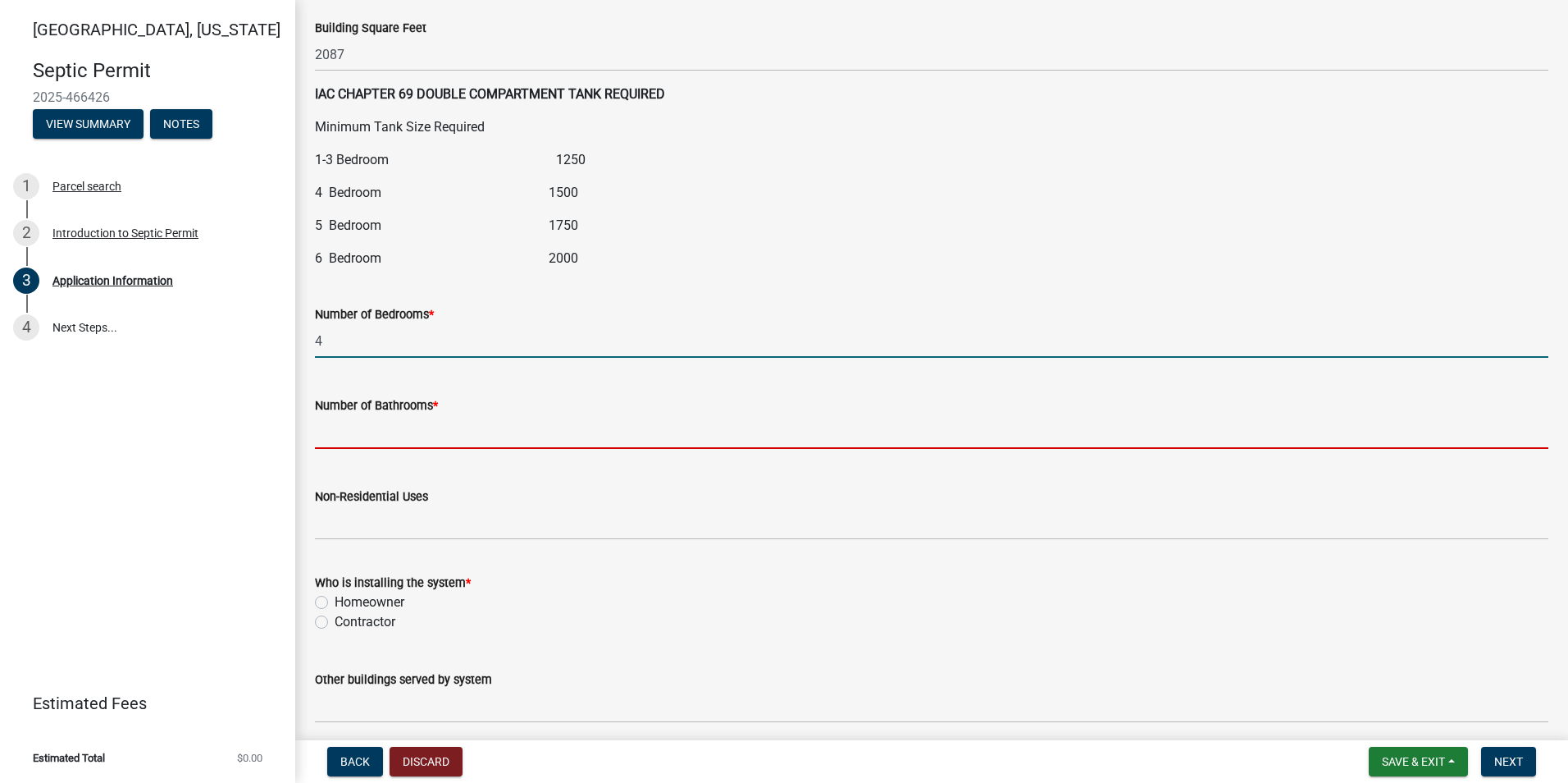
click at [332, 437] on input "text" at bounding box center [931, 432] width 1233 height 33
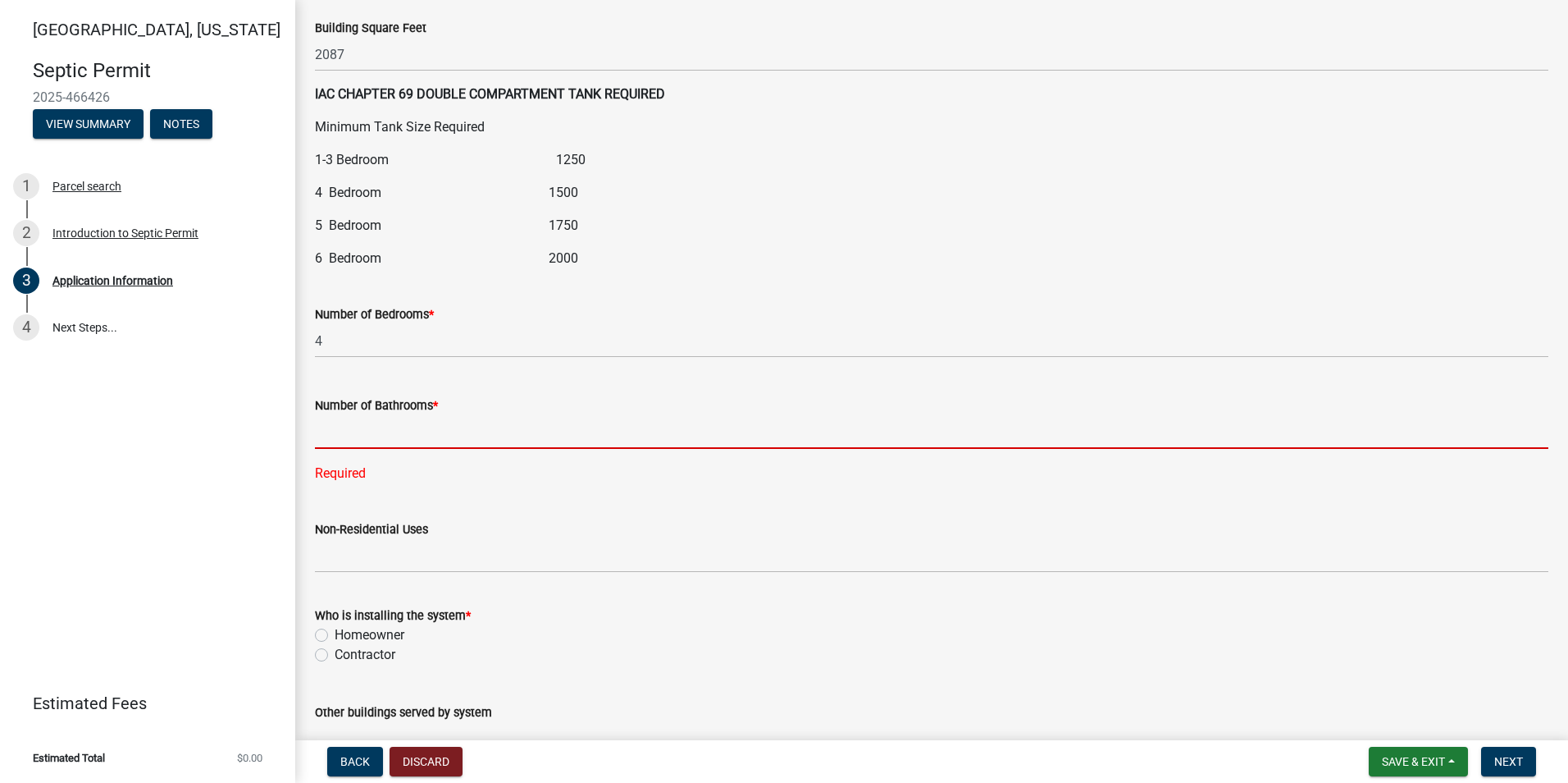
click at [362, 432] on input "text" at bounding box center [931, 432] width 1233 height 33
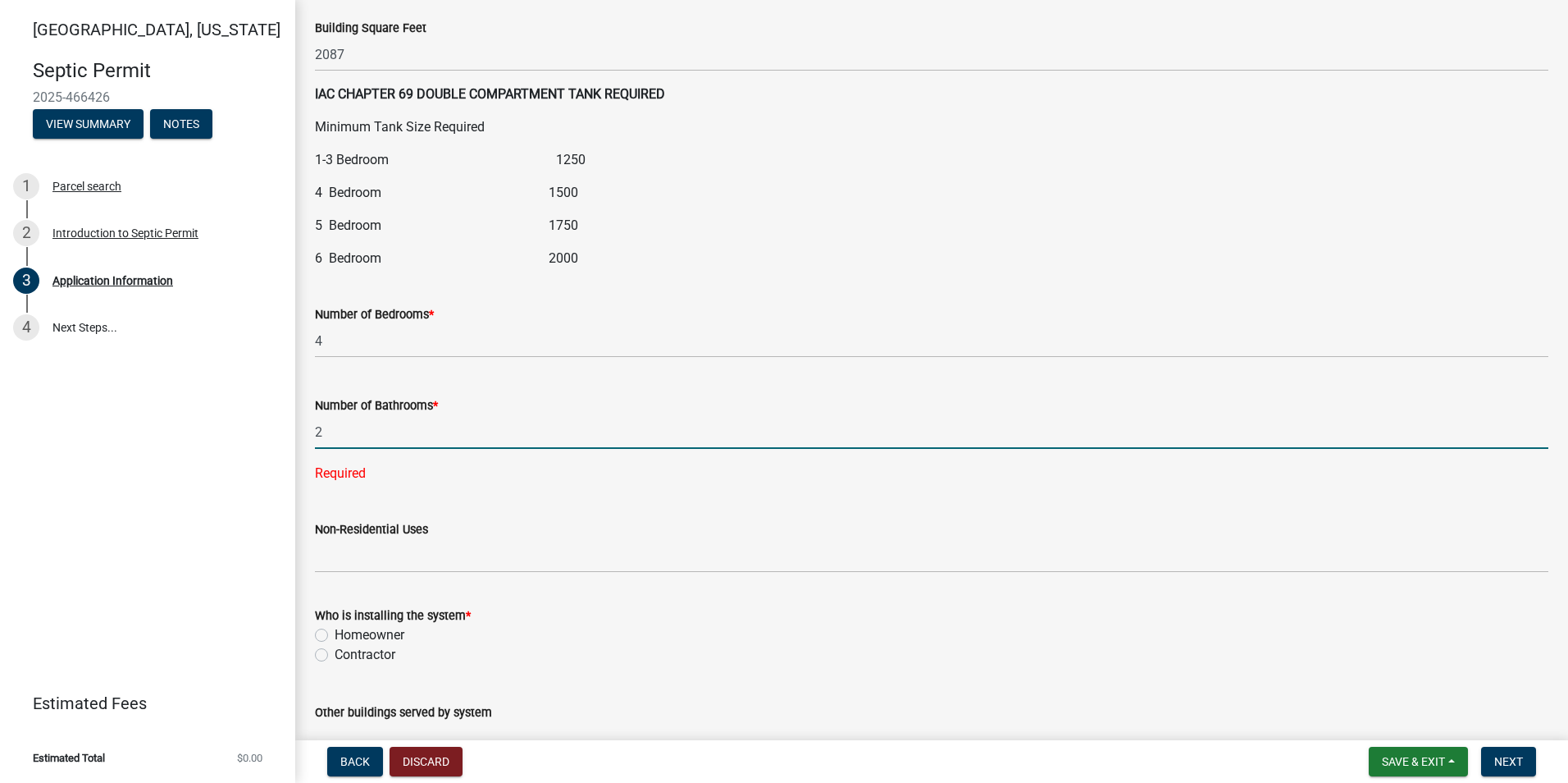
type input "2"
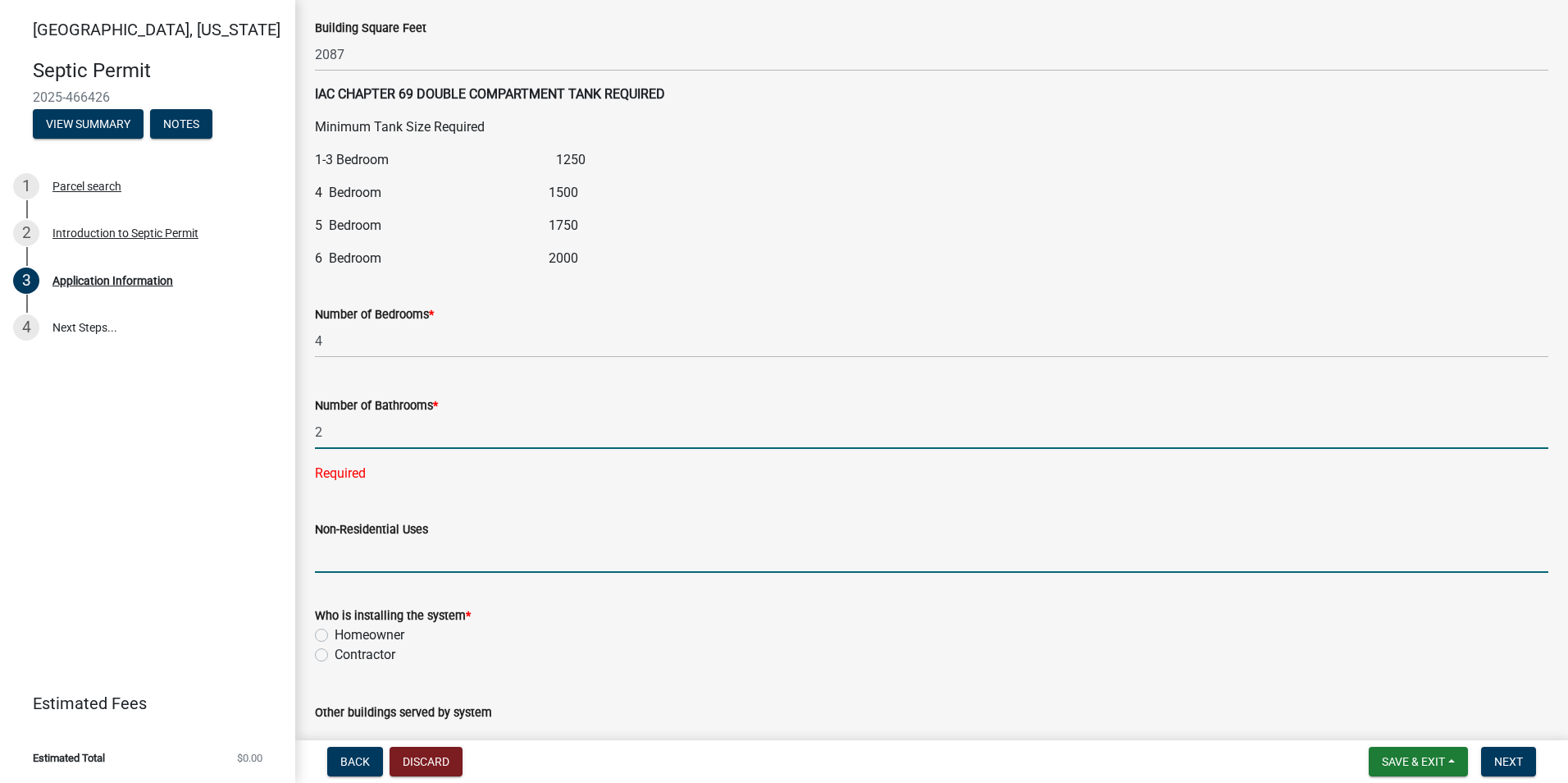
click at [351, 548] on wm-data-entity-input "Non-Residential Uses" at bounding box center [931, 542] width 1233 height 90
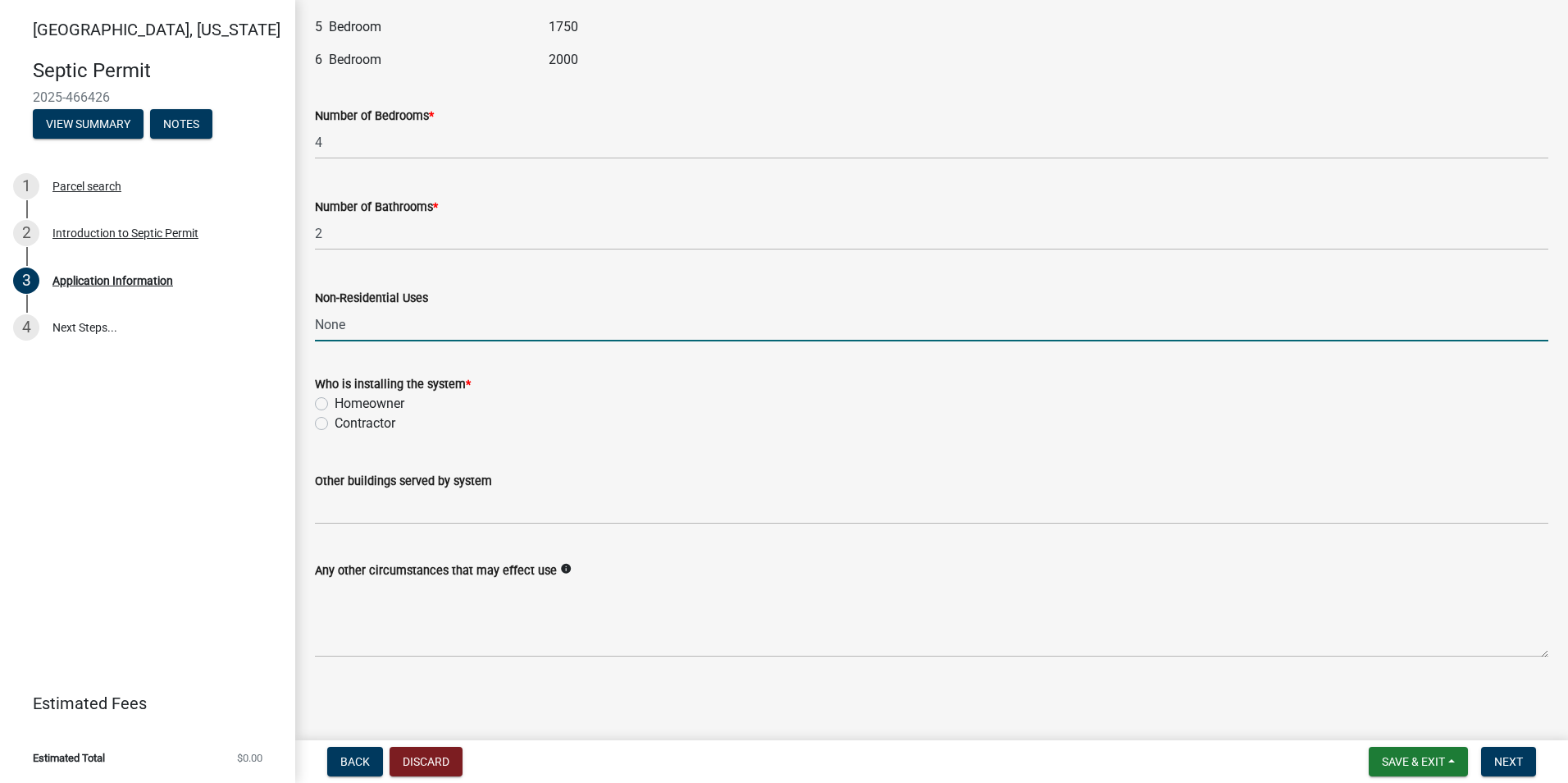
scroll to position [2095, 0]
type input "None"
click at [335, 422] on label "Contractor" at bounding box center [364, 423] width 61 height 19
click at [335, 422] on input "Contractor" at bounding box center [340, 418] width 11 height 11
radio input "true"
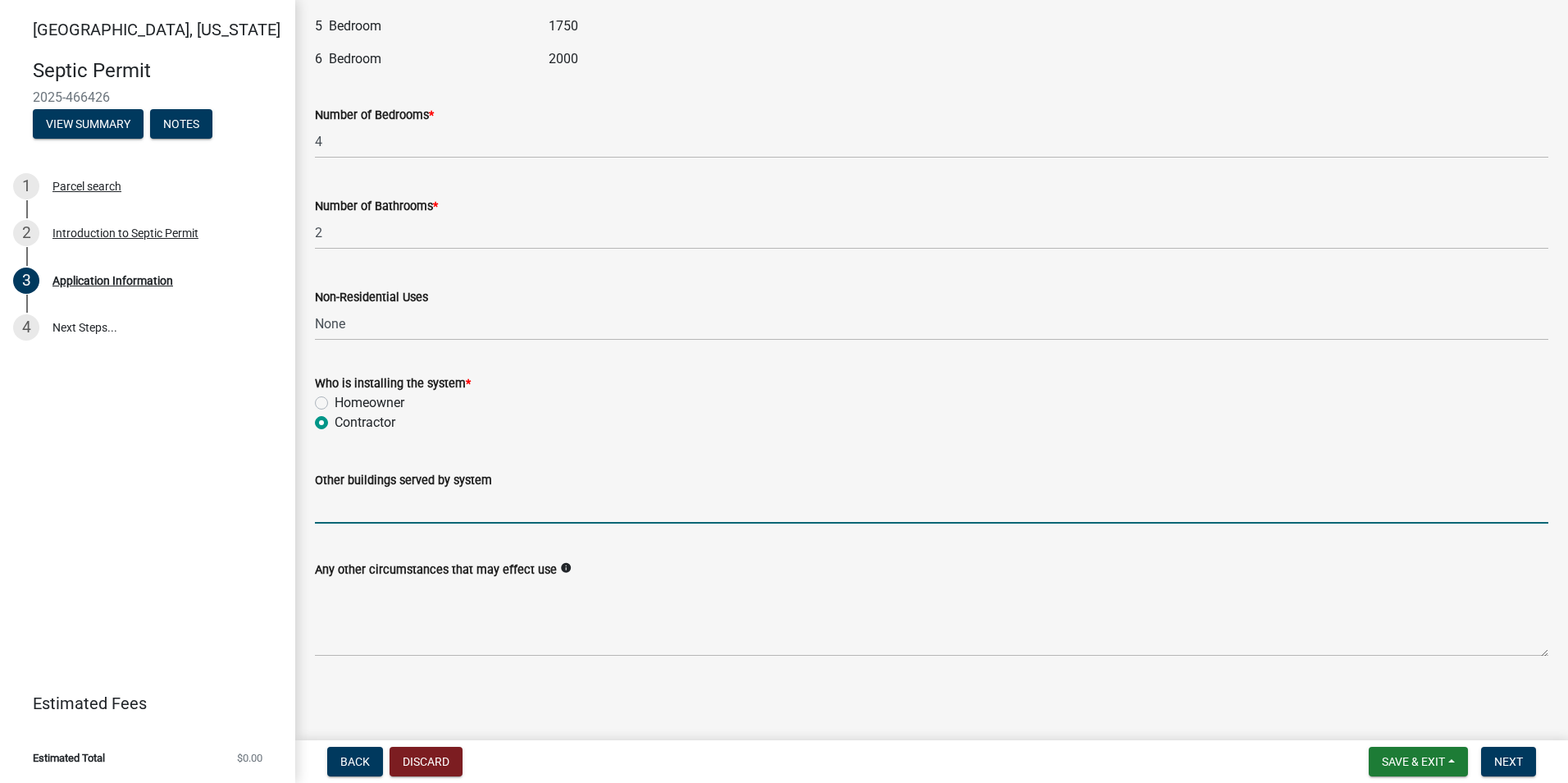
click at [343, 509] on input "Other buildings served by system" at bounding box center [931, 506] width 1233 height 33
type input "Temporarily serving existing house until construction is complete."
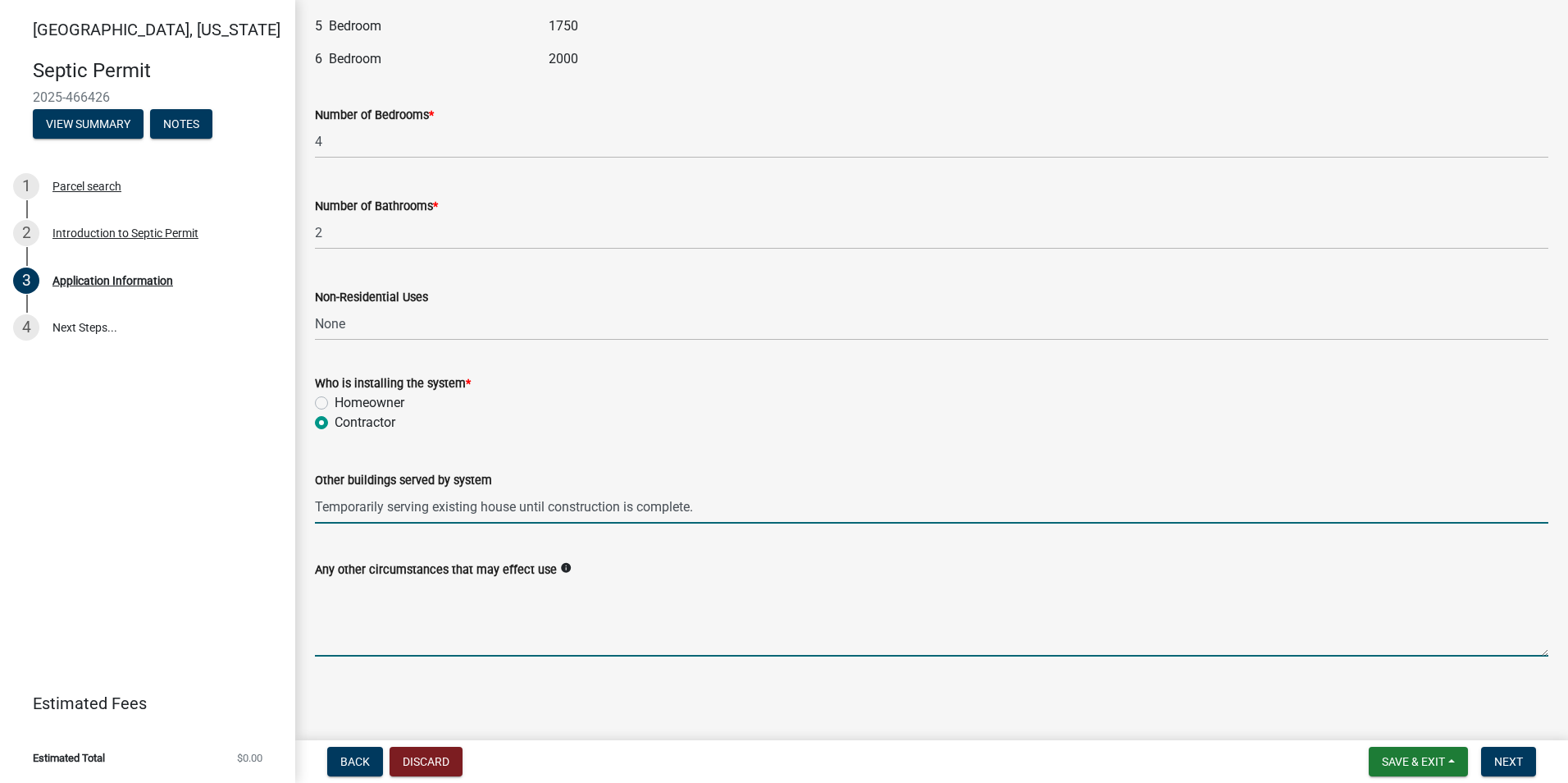
click at [349, 636] on textarea "Any other circumstances that may effect use" at bounding box center [931, 618] width 1233 height 78
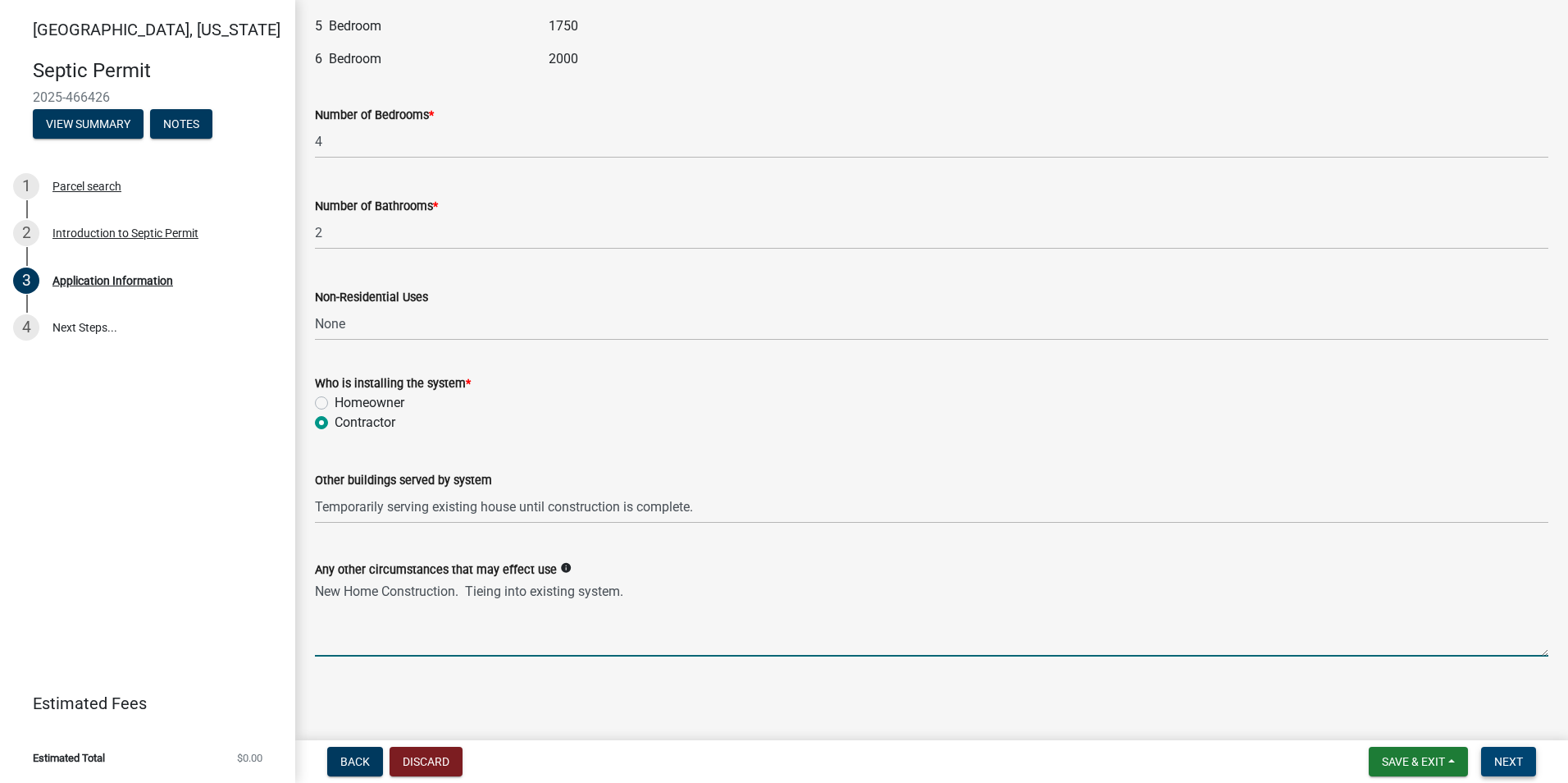
type textarea "New Home Construction. Tieing into existing system."
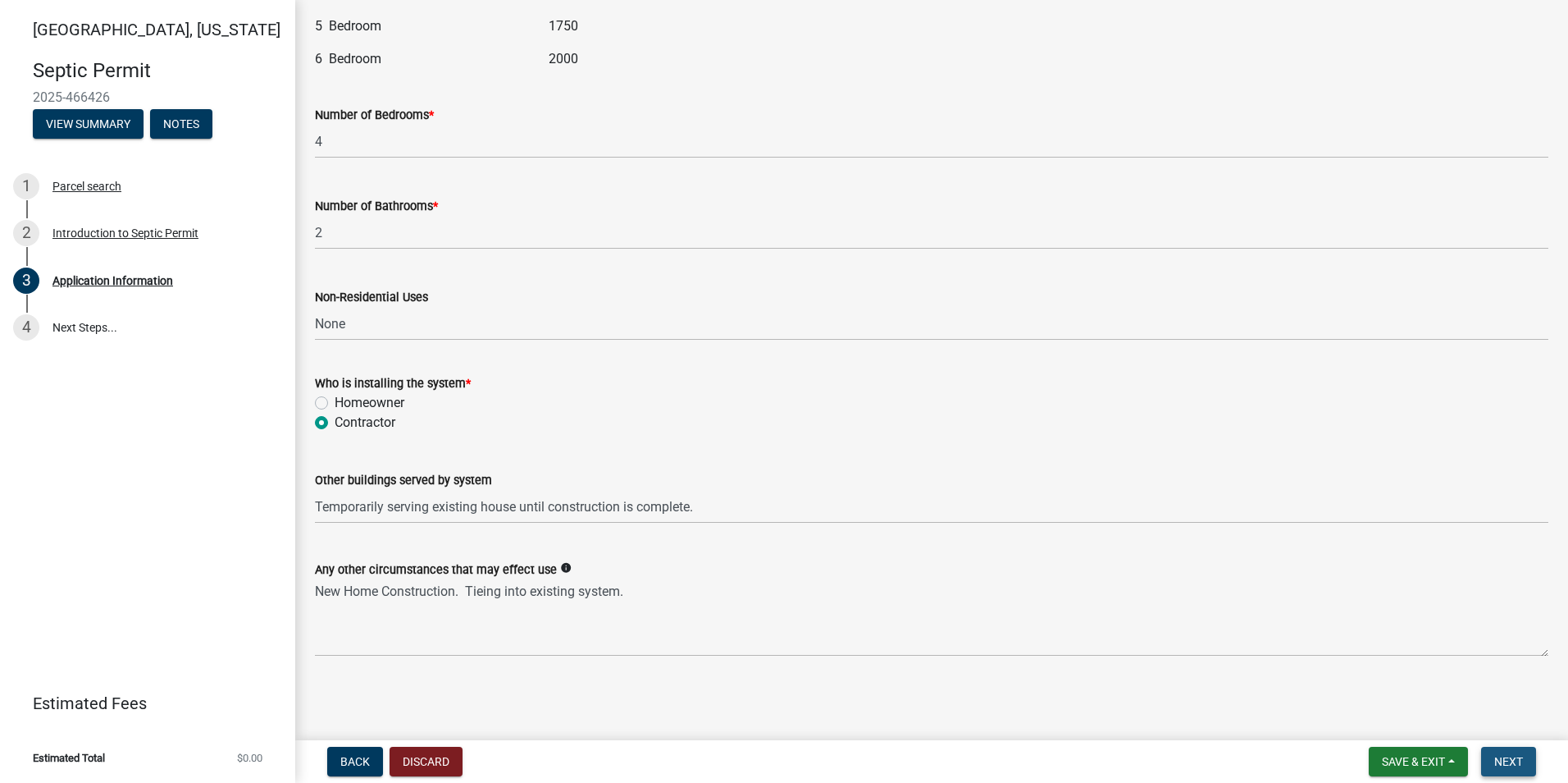
click at [1504, 761] on span "Next" at bounding box center [1508, 761] width 29 height 13
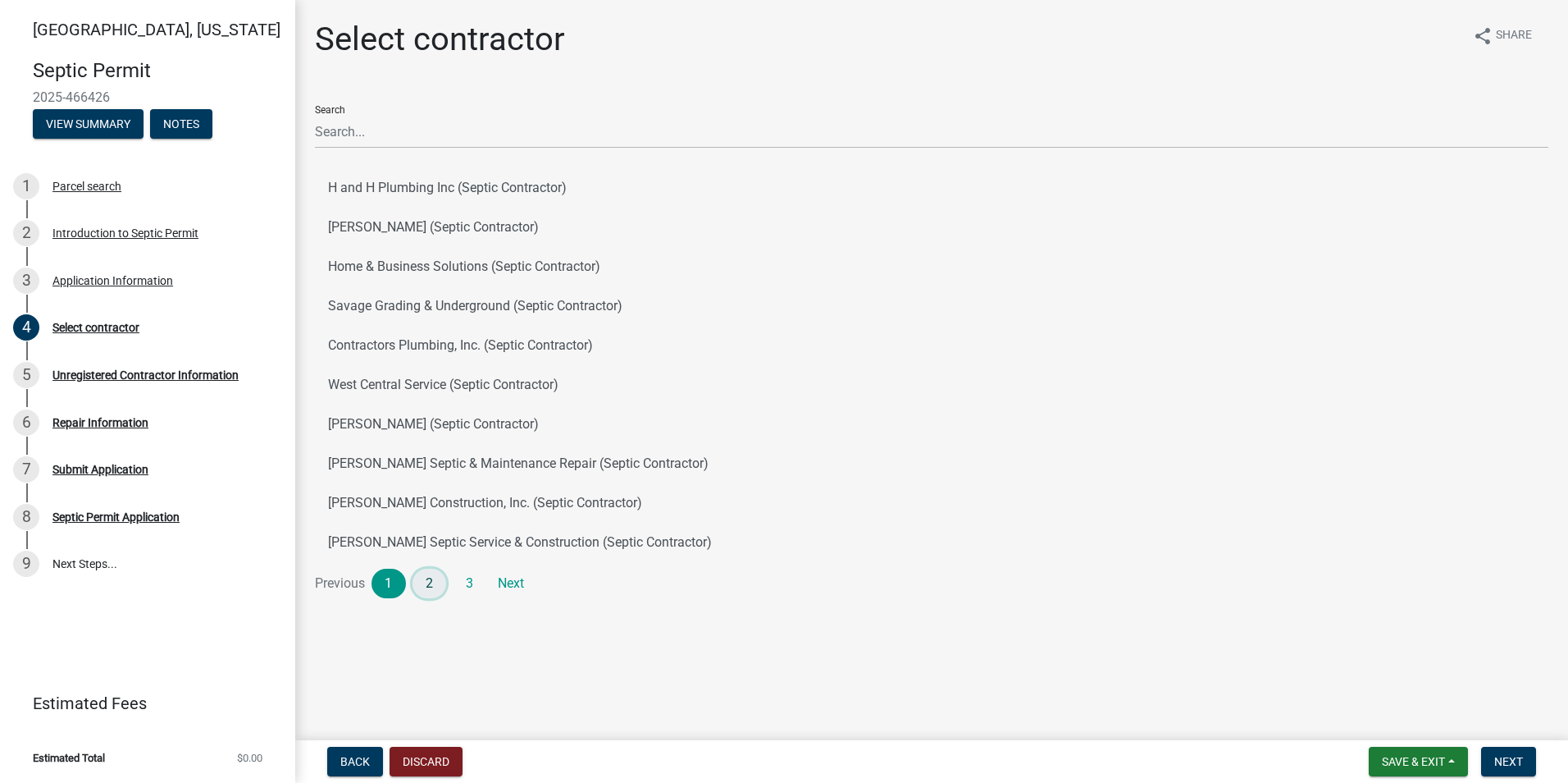
click at [431, 574] on link "2" at bounding box center [430, 584] width 34 height 30
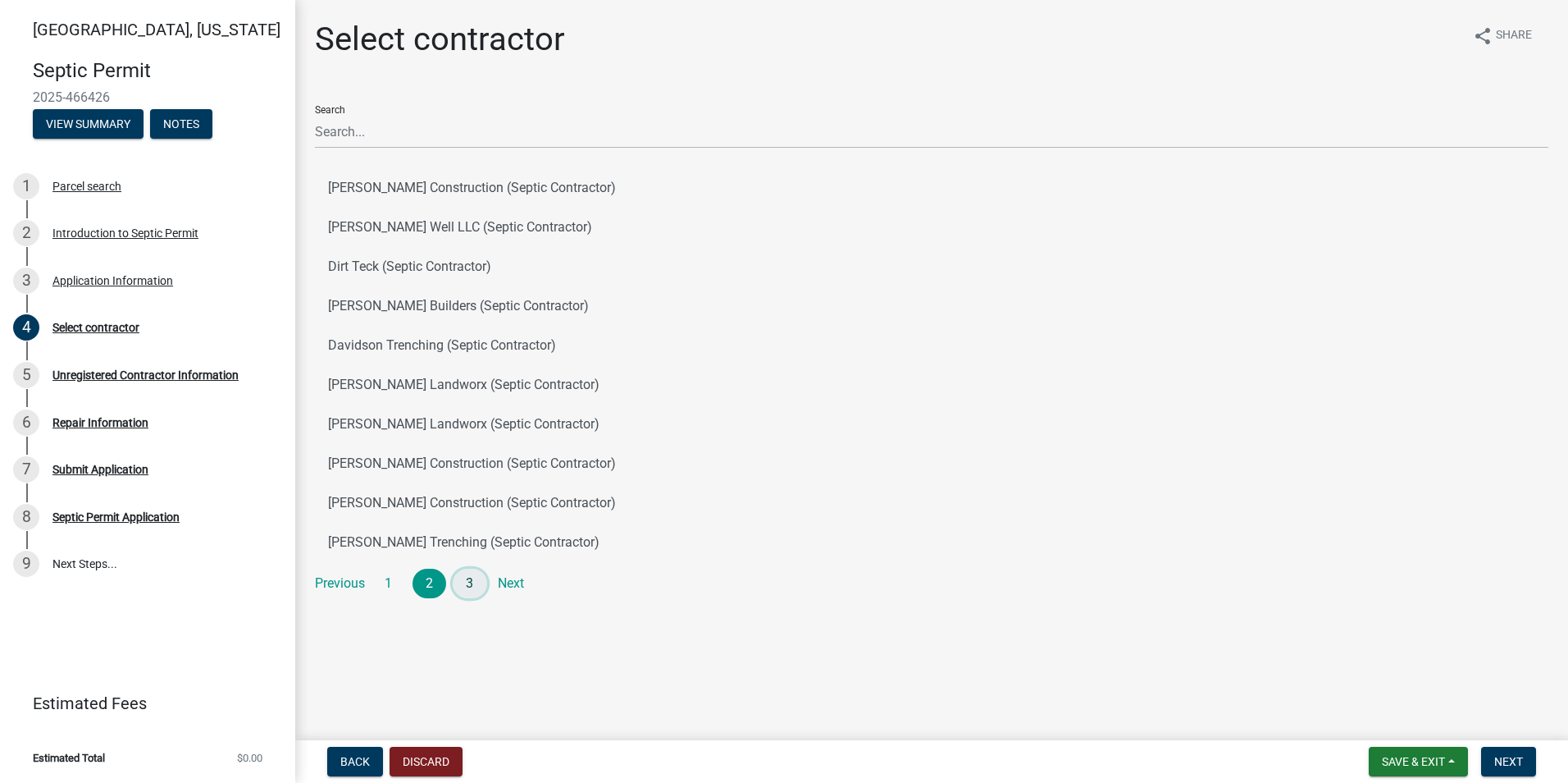
click at [467, 587] on link "3" at bounding box center [469, 584] width 34 height 30
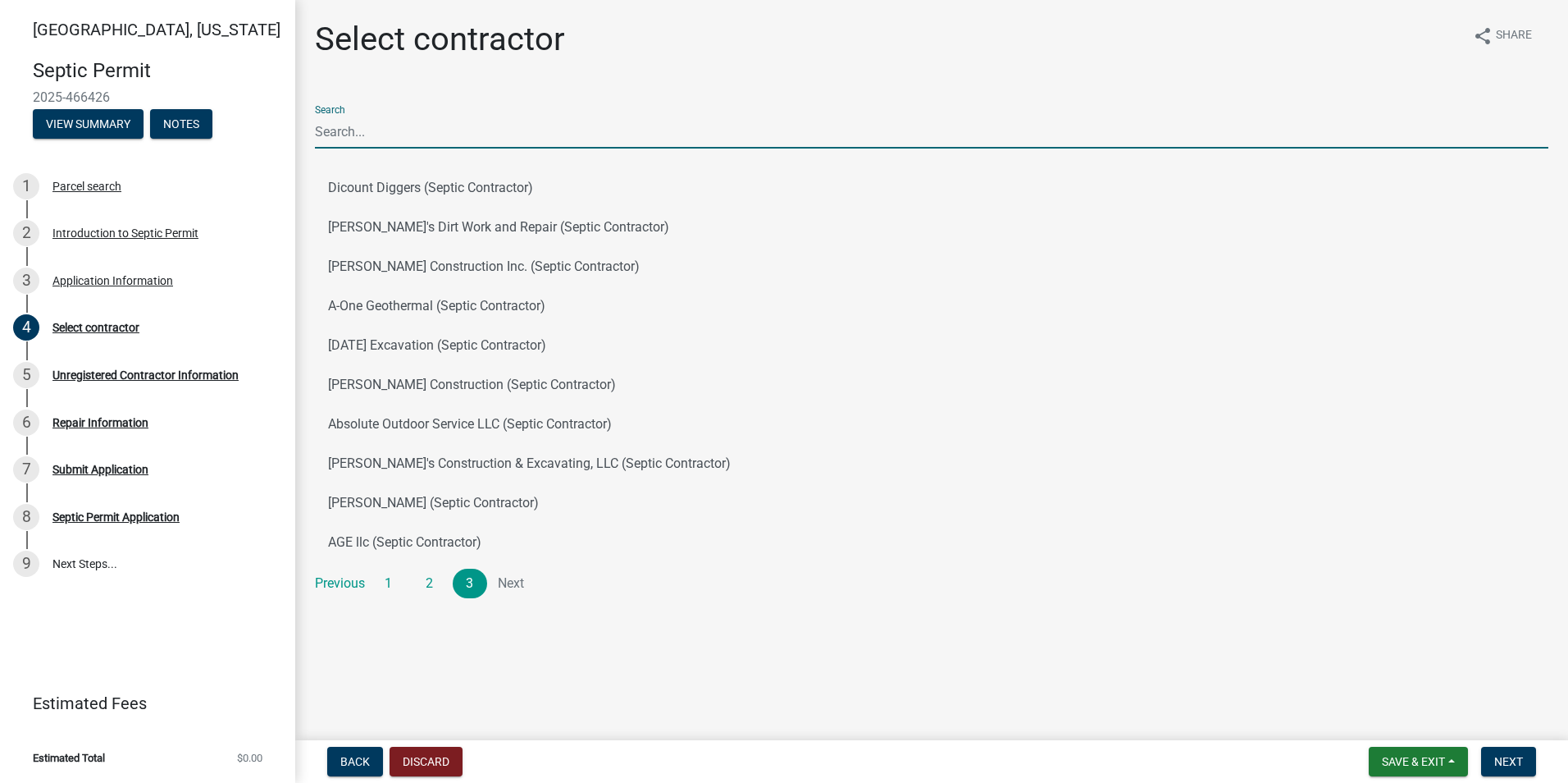
click at [342, 133] on input "Search" at bounding box center [931, 131] width 1233 height 33
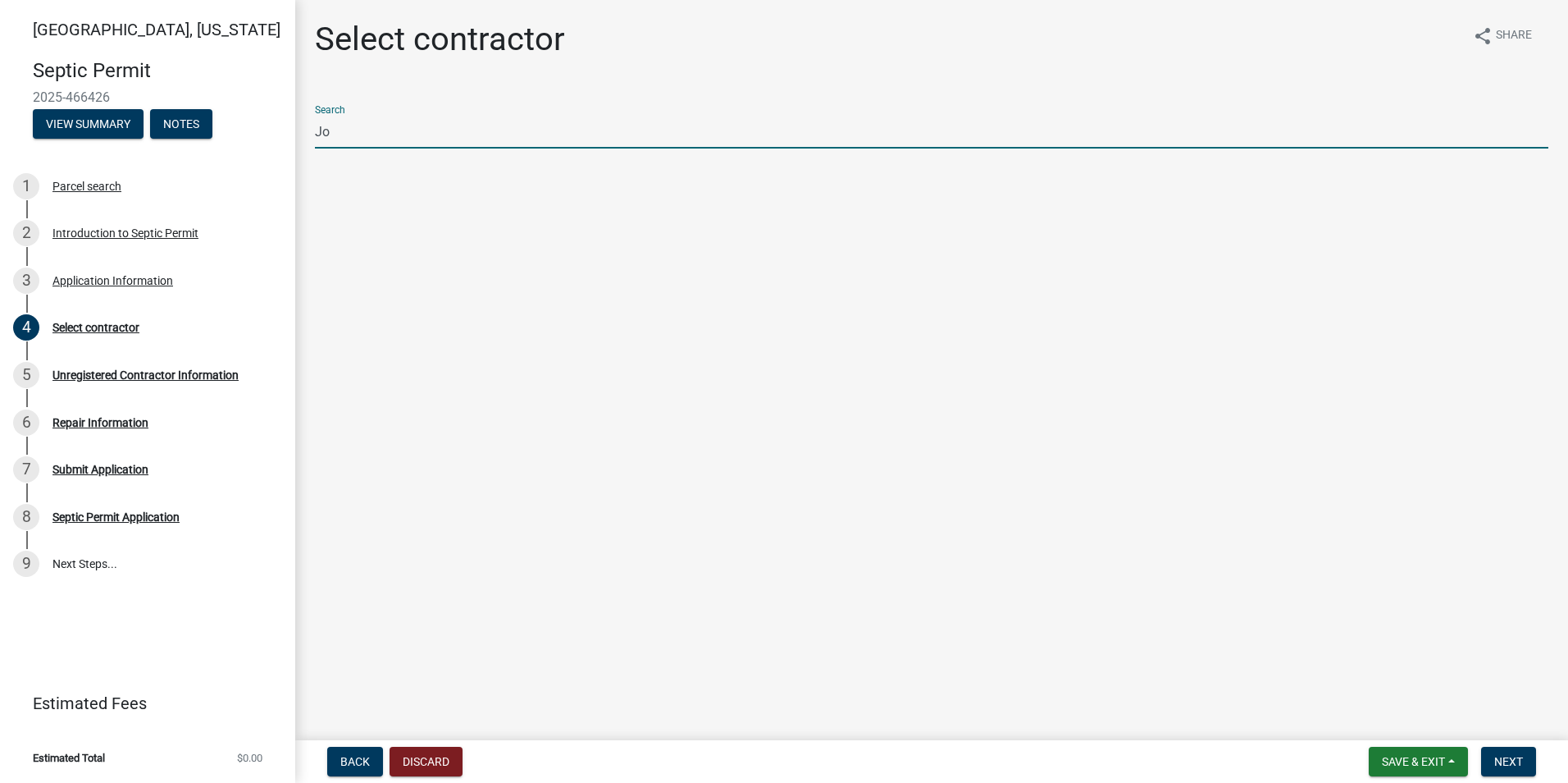
type input "J"
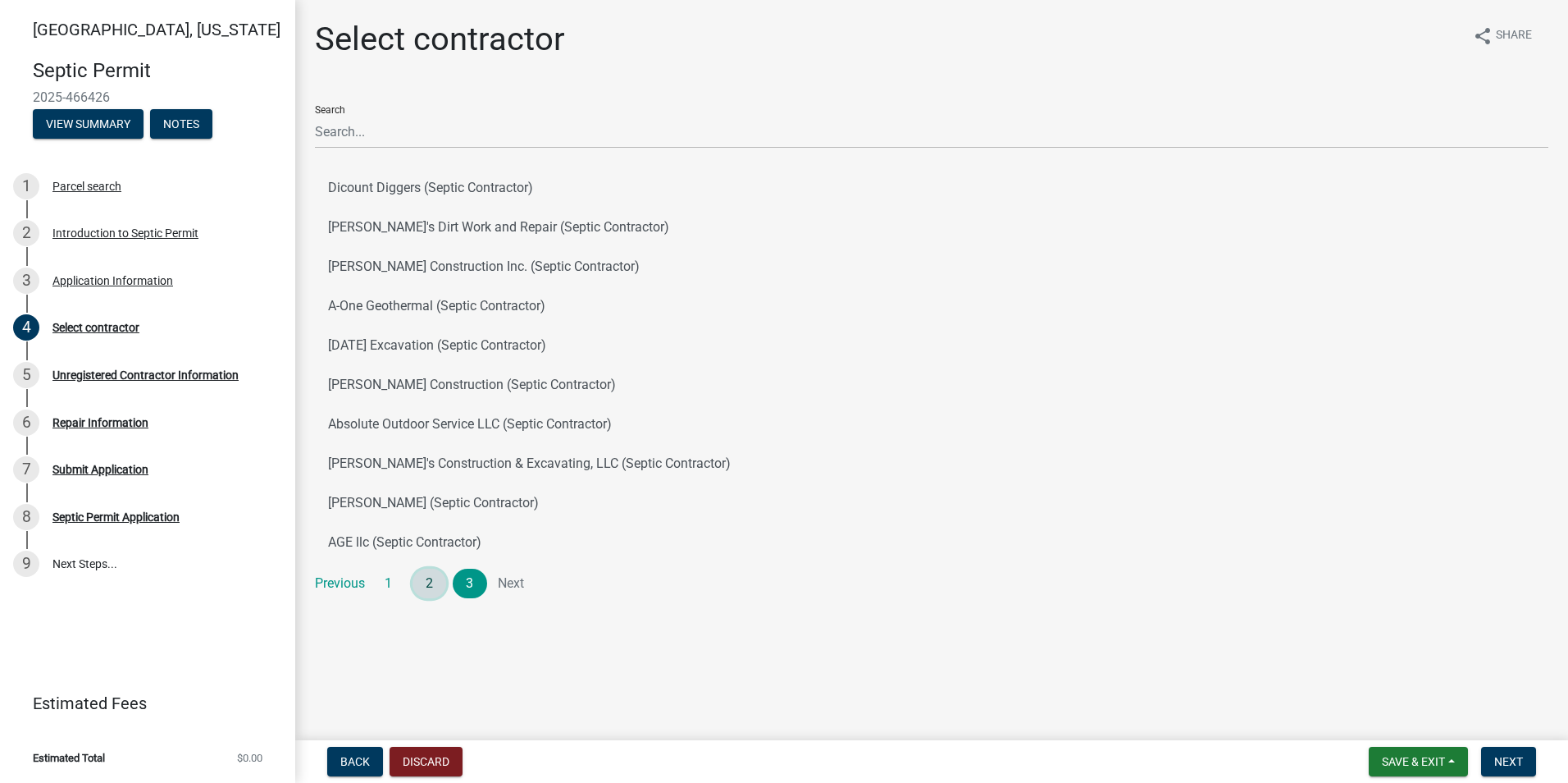
click at [426, 582] on link "2" at bounding box center [430, 584] width 34 height 30
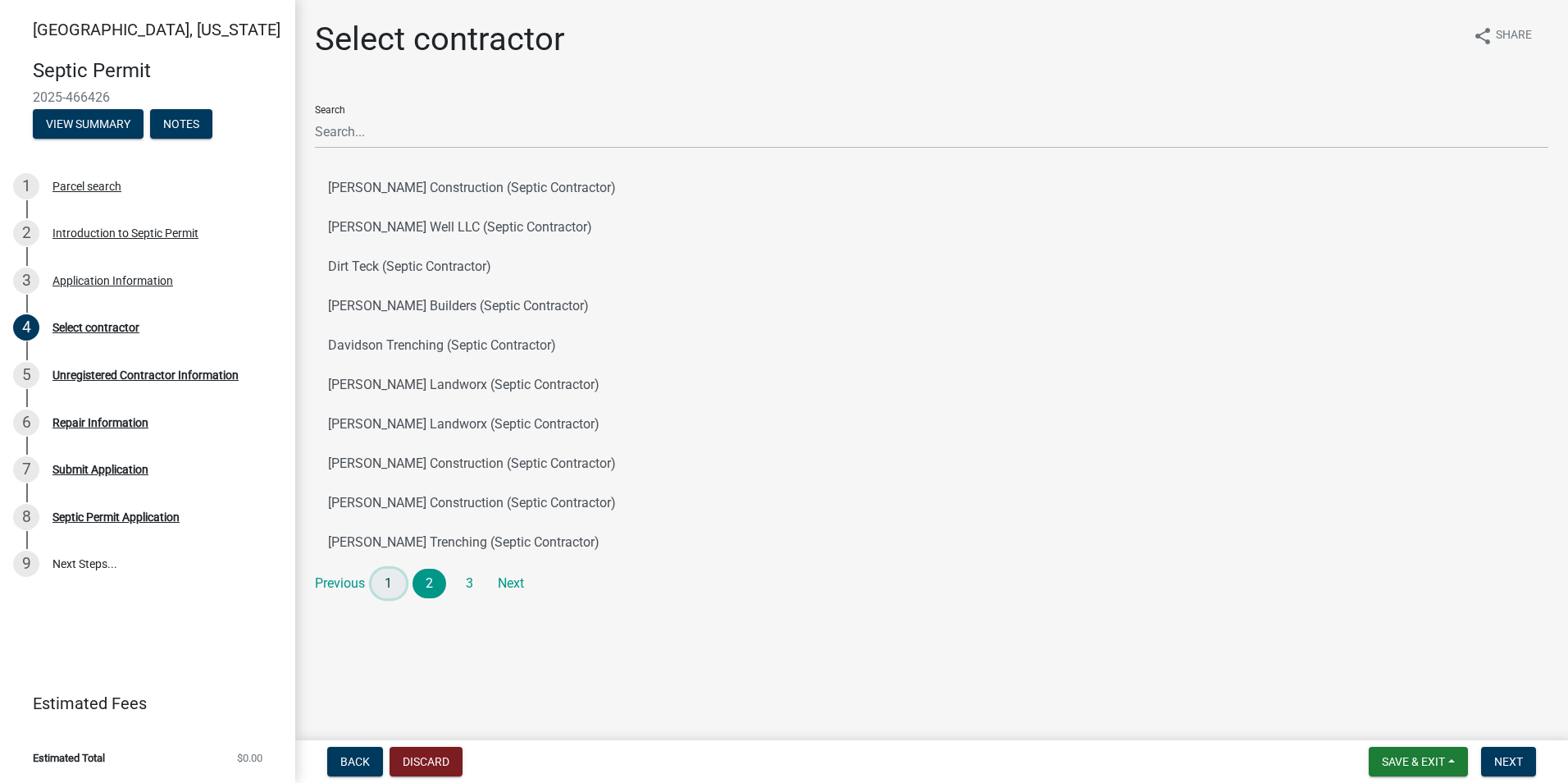
click at [398, 582] on link "1" at bounding box center [388, 584] width 34 height 30
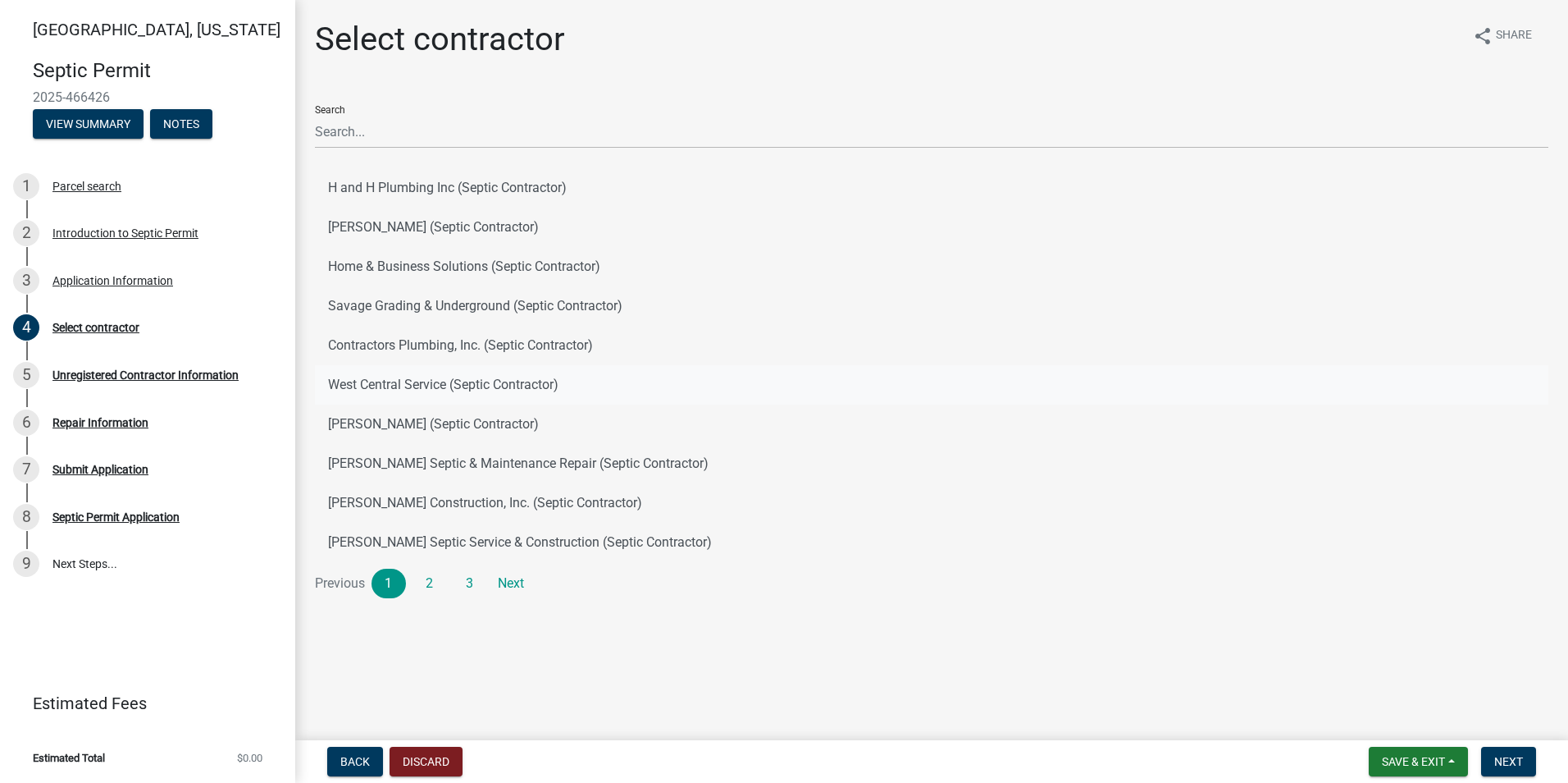
click at [409, 385] on button "West Central Service (Septic Contractor)" at bounding box center [931, 385] width 1233 height 40
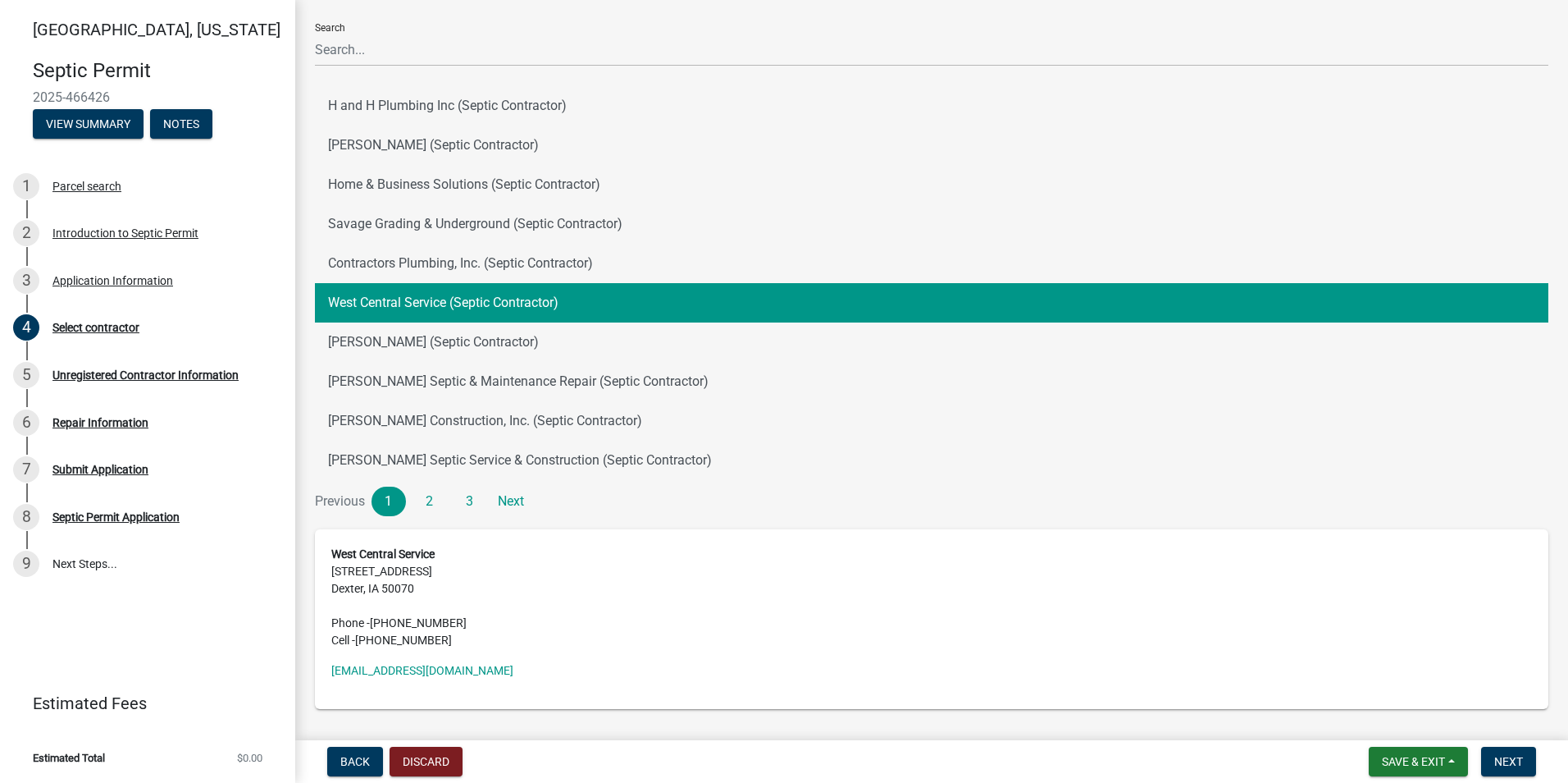
scroll to position [135, 0]
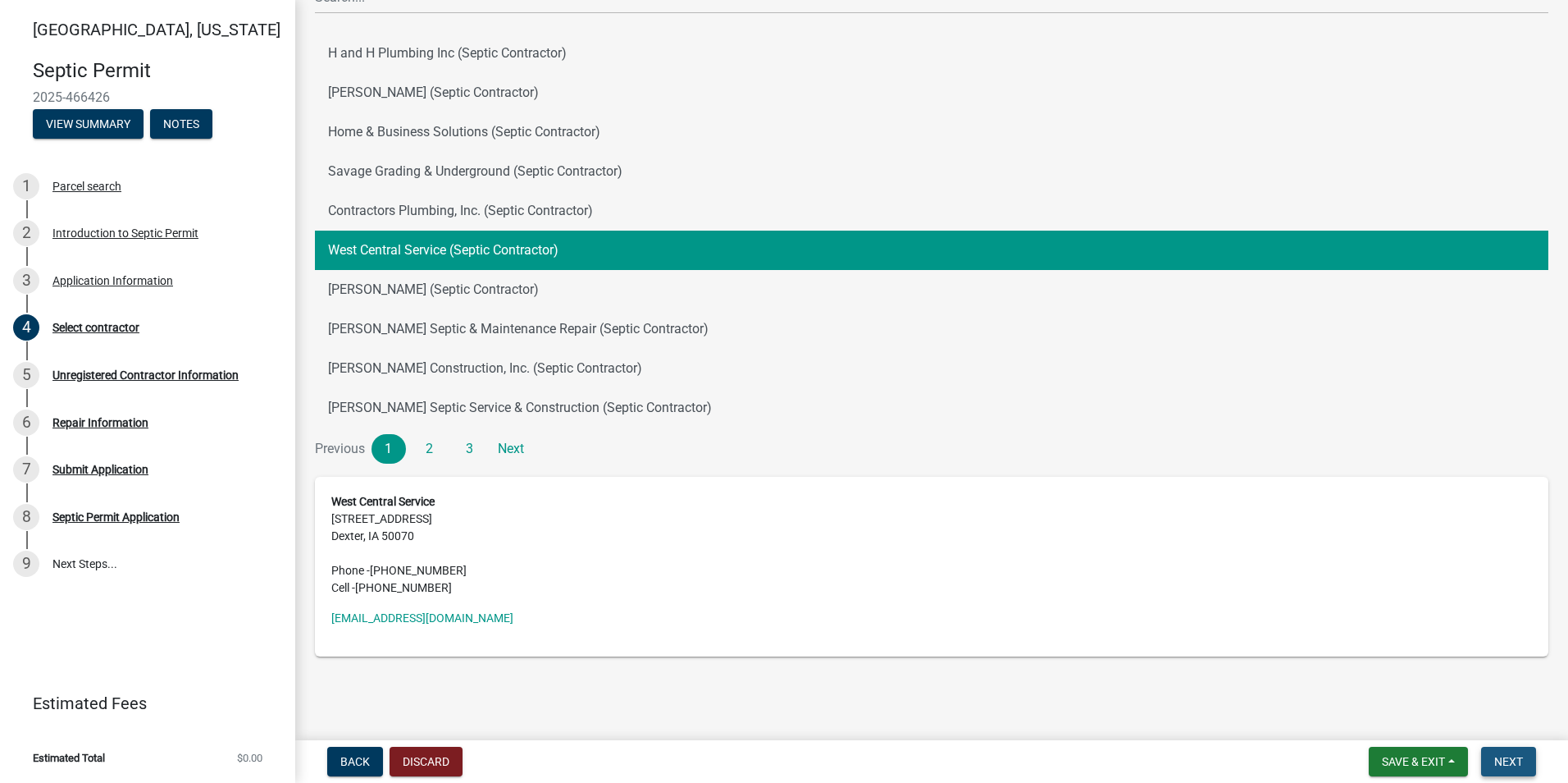
click at [1508, 756] on span "Next" at bounding box center [1508, 761] width 29 height 13
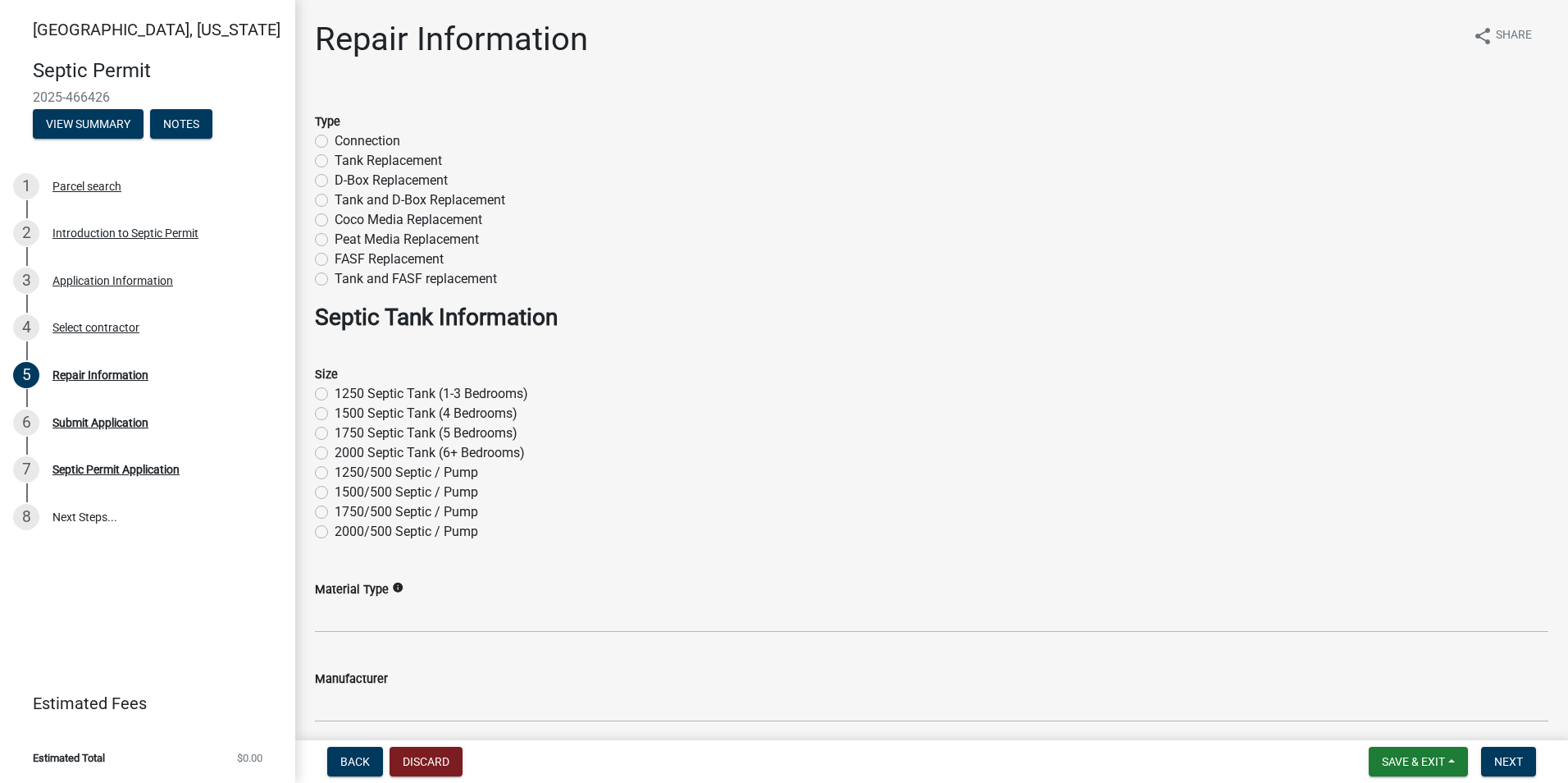
click at [335, 143] on label "Connection" at bounding box center [367, 141] width 66 height 19
click at [335, 142] on input "Connection" at bounding box center [340, 137] width 11 height 11
radio input "true"
click at [564, 212] on div "Coco Media Replacement" at bounding box center [931, 219] width 1233 height 19
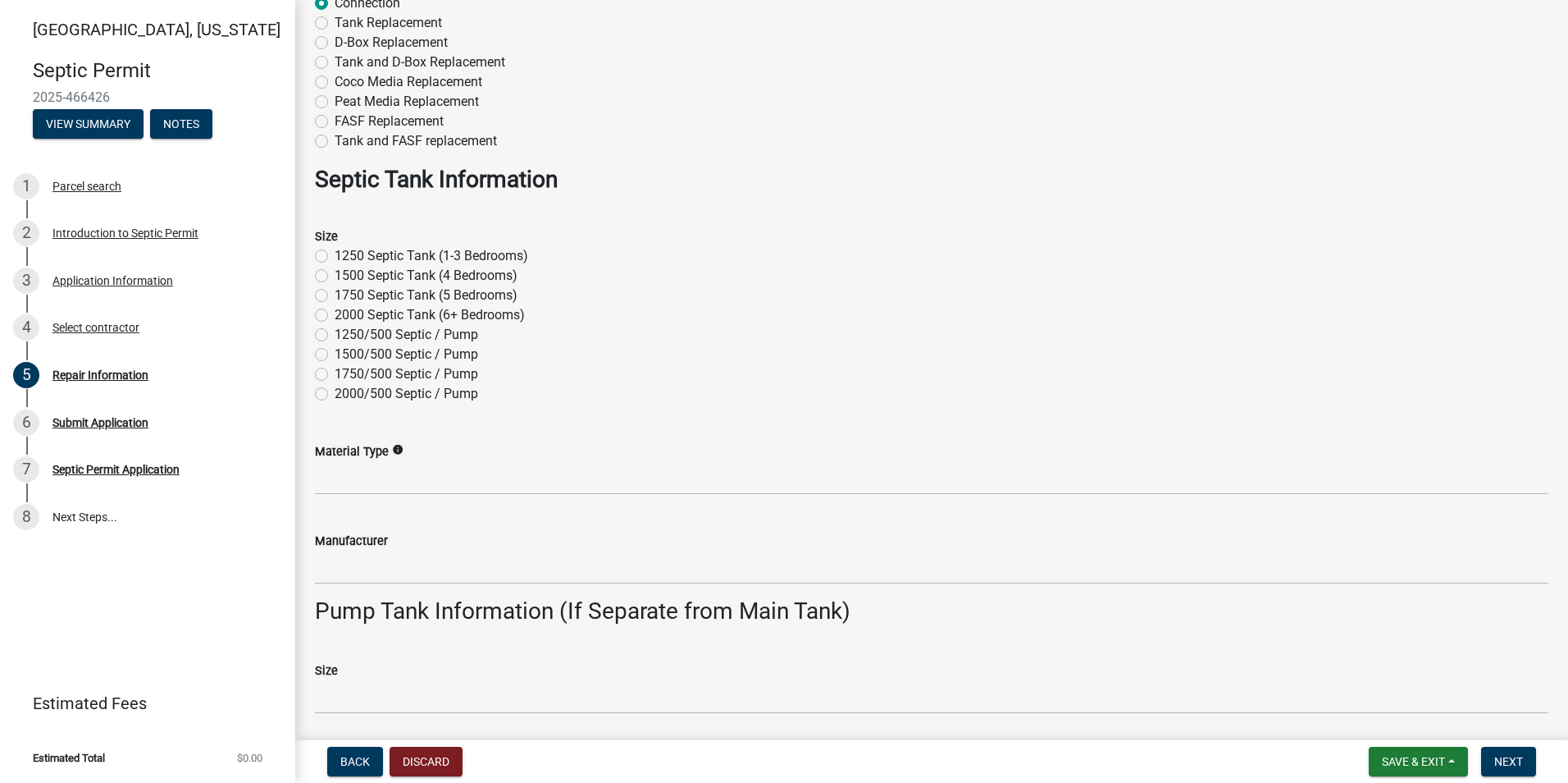
scroll to position [164, 0]
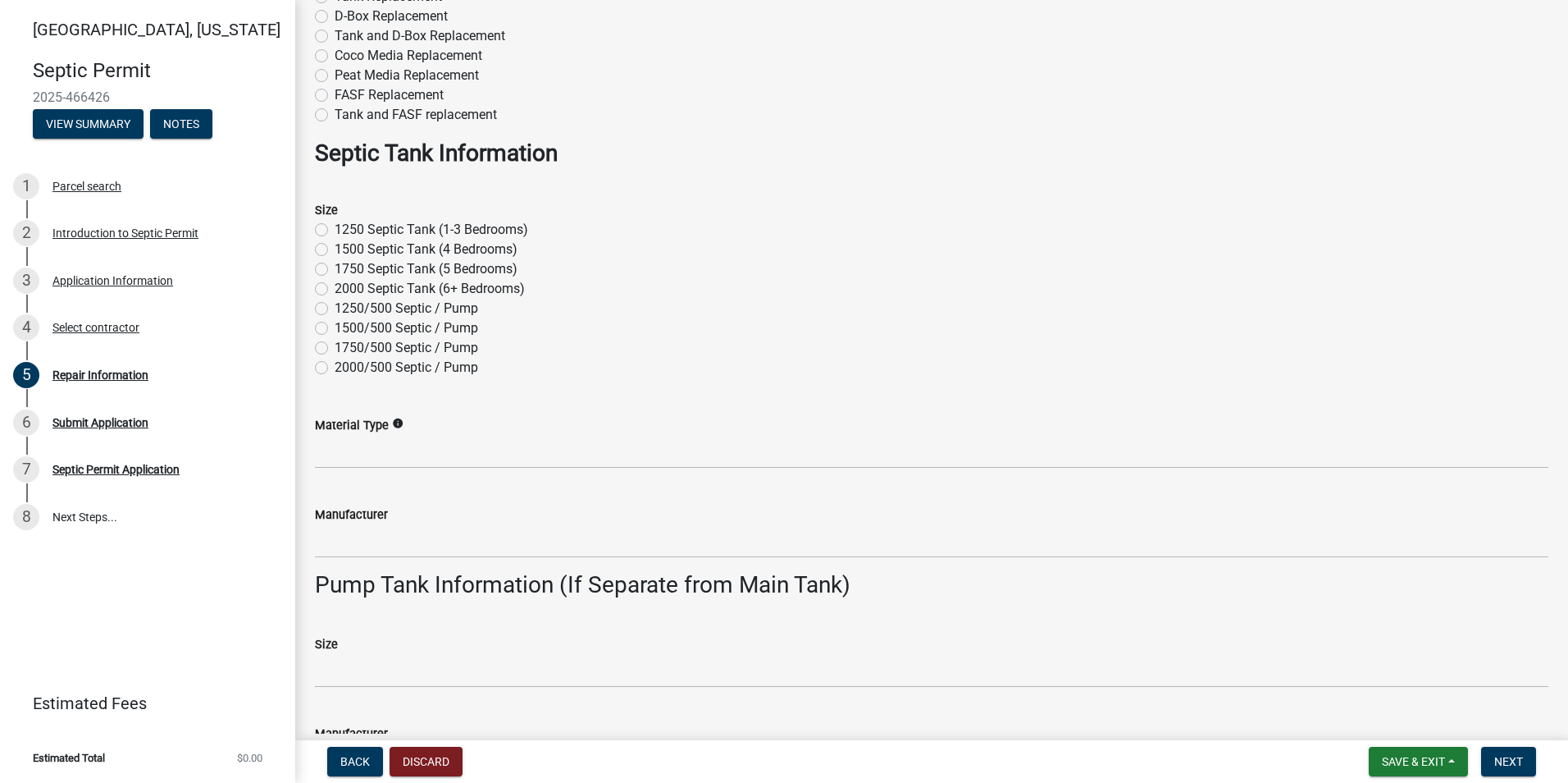
click at [335, 249] on label "1500 Septic Tank (4 Bedrooms)" at bounding box center [426, 249] width 183 height 19
click at [335, 249] on input "1500 Septic Tank (4 Bedrooms)" at bounding box center [340, 245] width 11 height 11
radio input "true"
click at [597, 282] on div "2000 Septic Tank (6+ Bedrooms)" at bounding box center [931, 289] width 1233 height 19
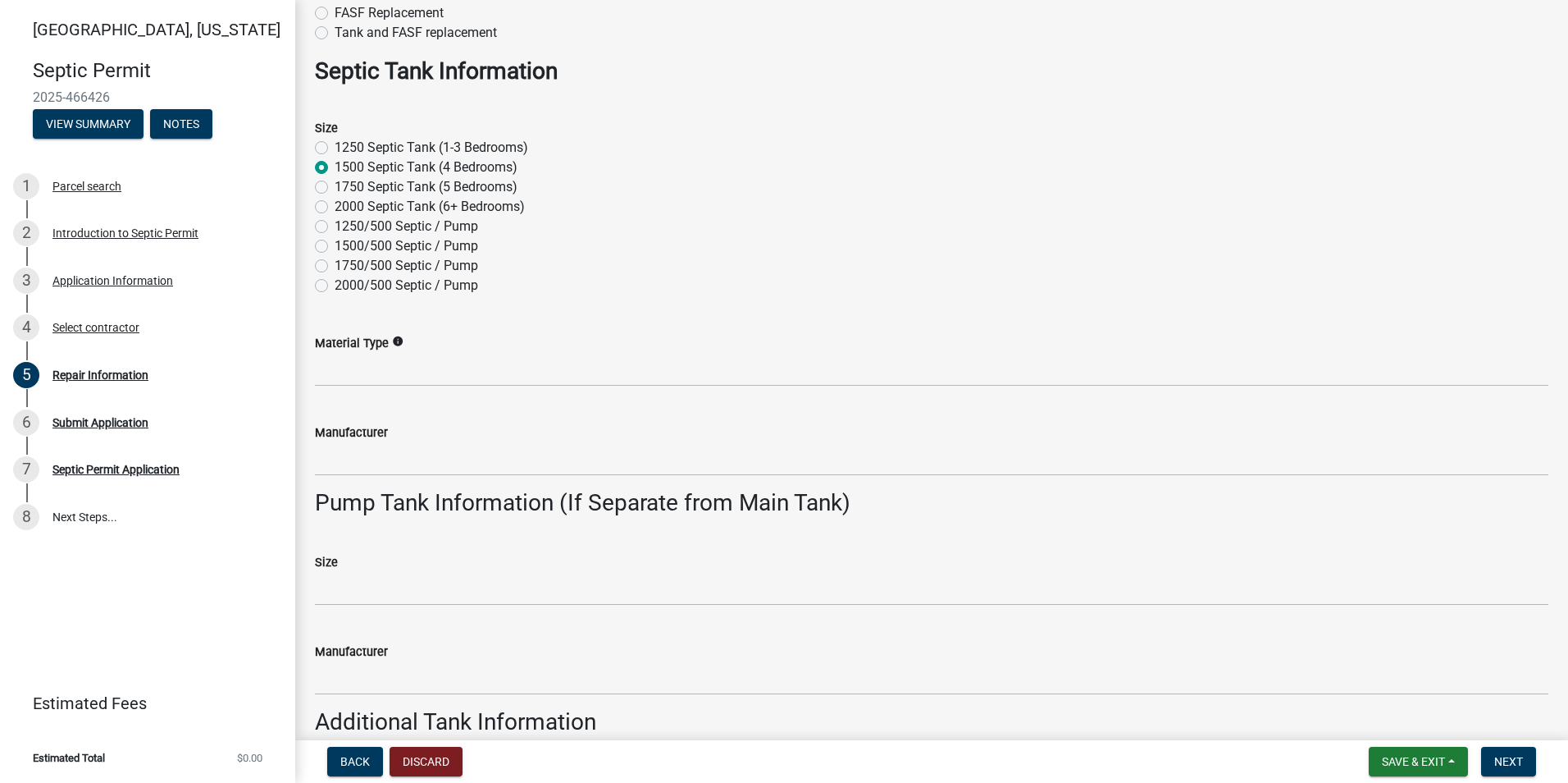
scroll to position [329, 0]
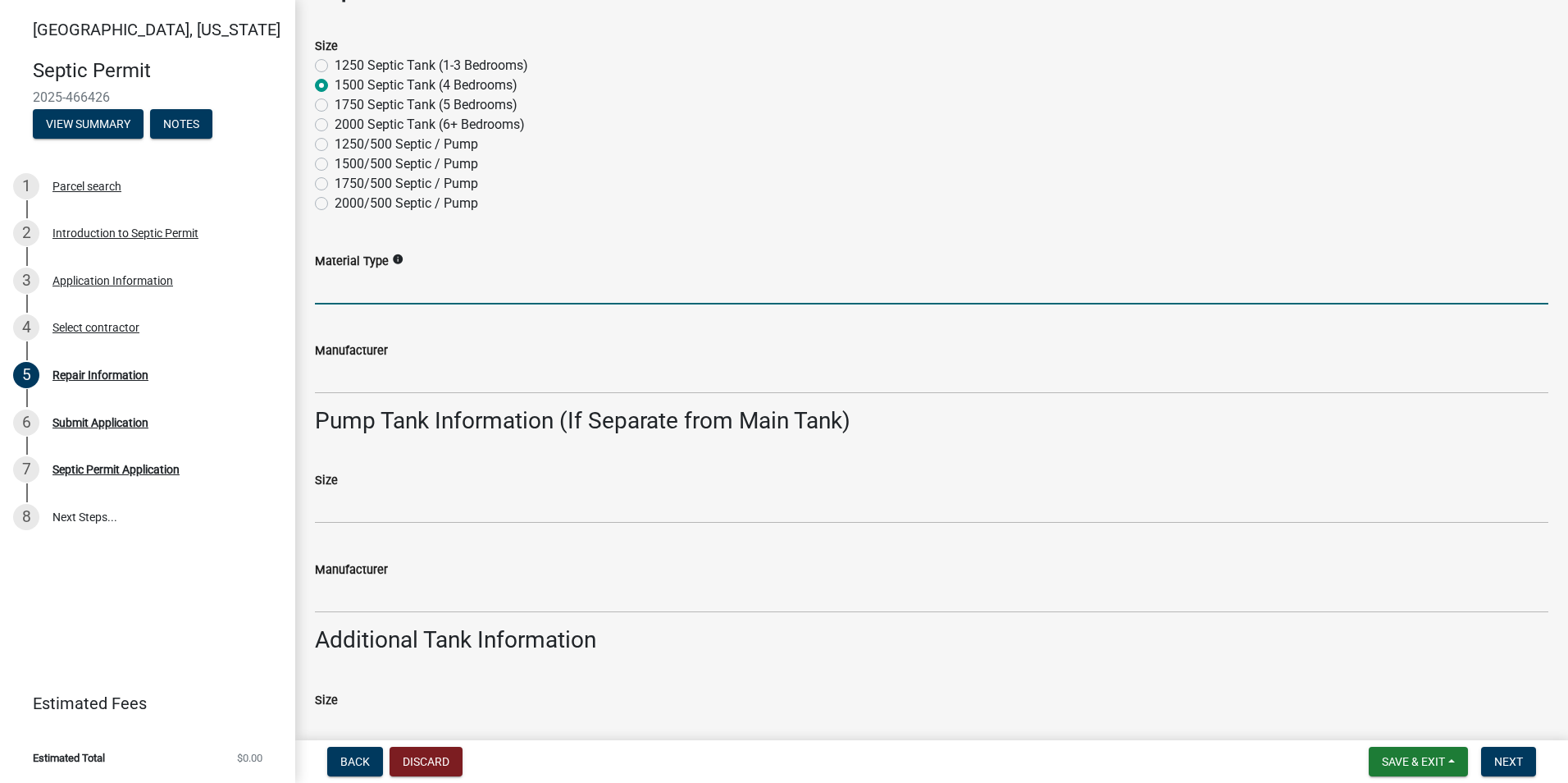
click at [328, 285] on input "Material Type" at bounding box center [931, 287] width 1233 height 33
type input "Existing"
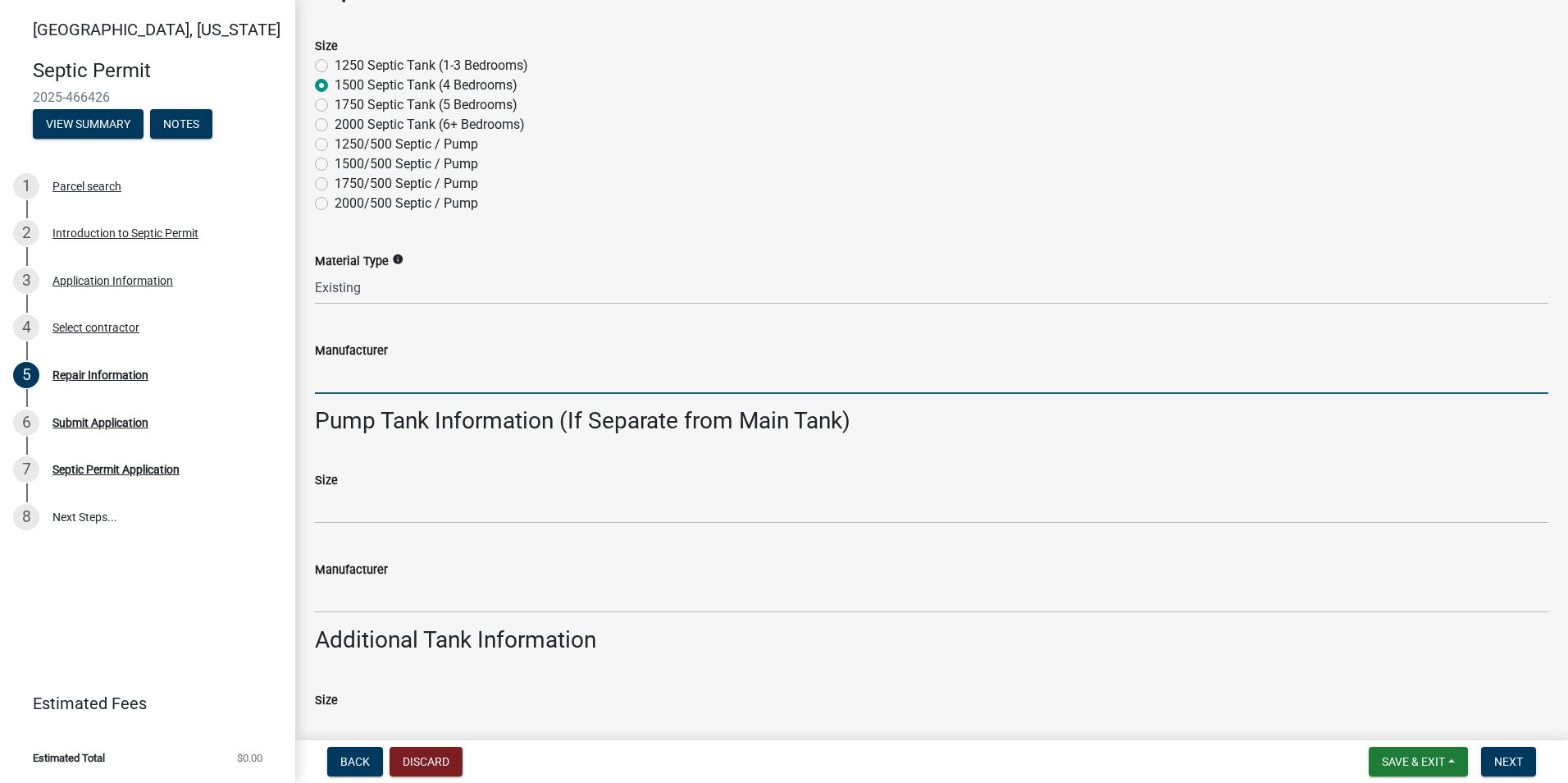
click at [328, 384] on input "Manufacturer" at bounding box center [931, 377] width 1233 height 33
type input "Existing"
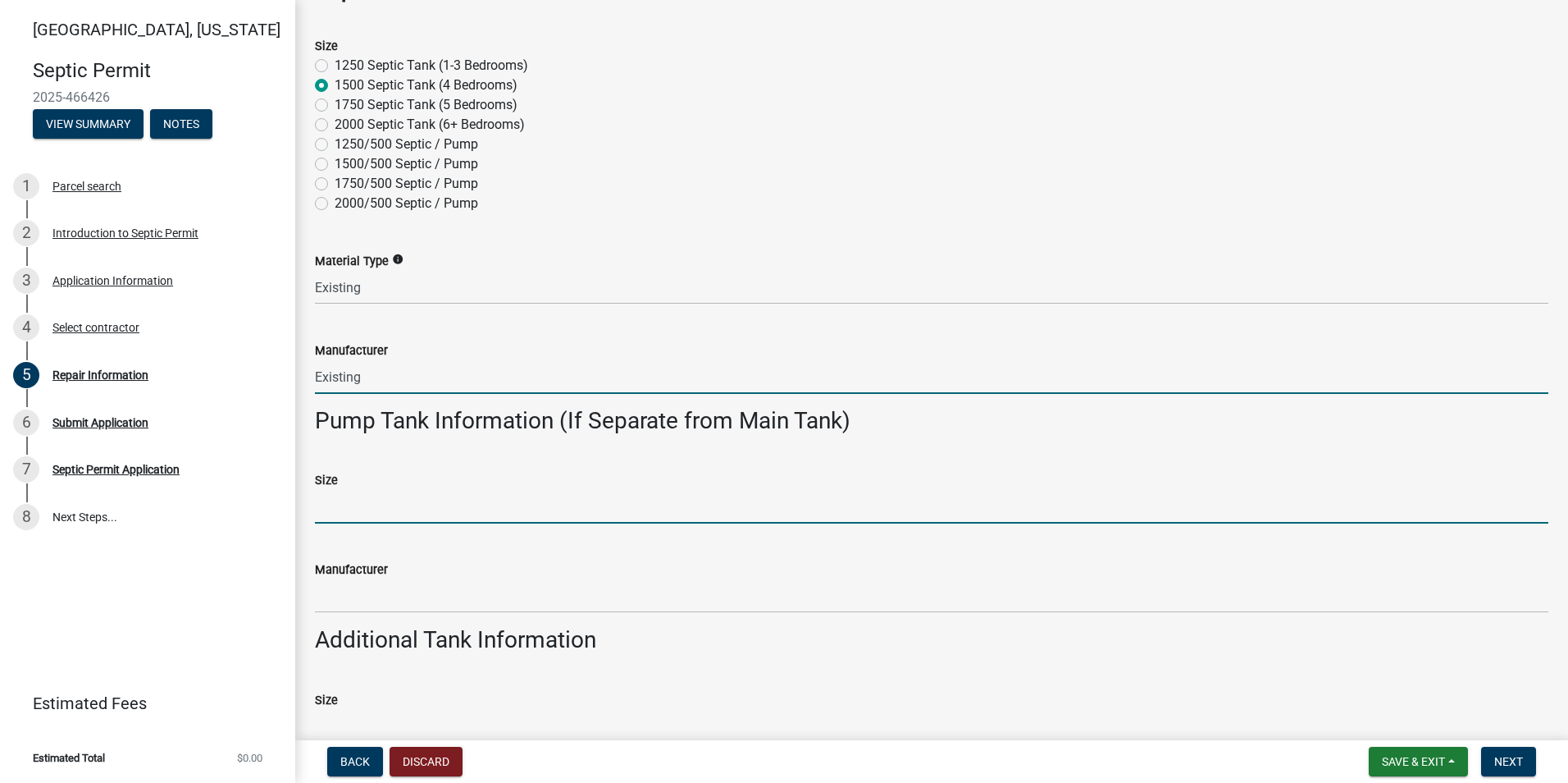
click at [328, 510] on input "Size" at bounding box center [931, 506] width 1233 height 33
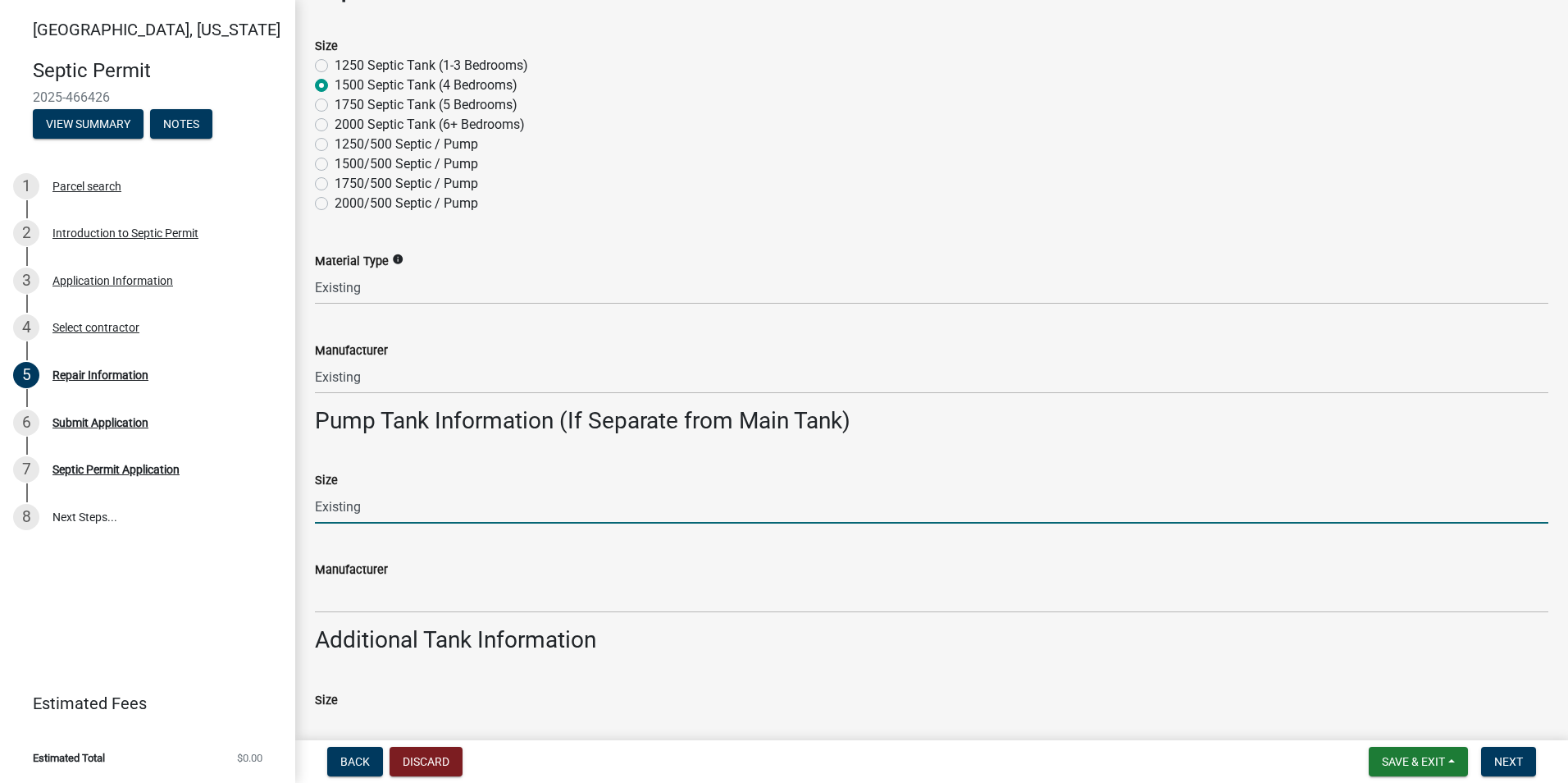
type input "Existing"
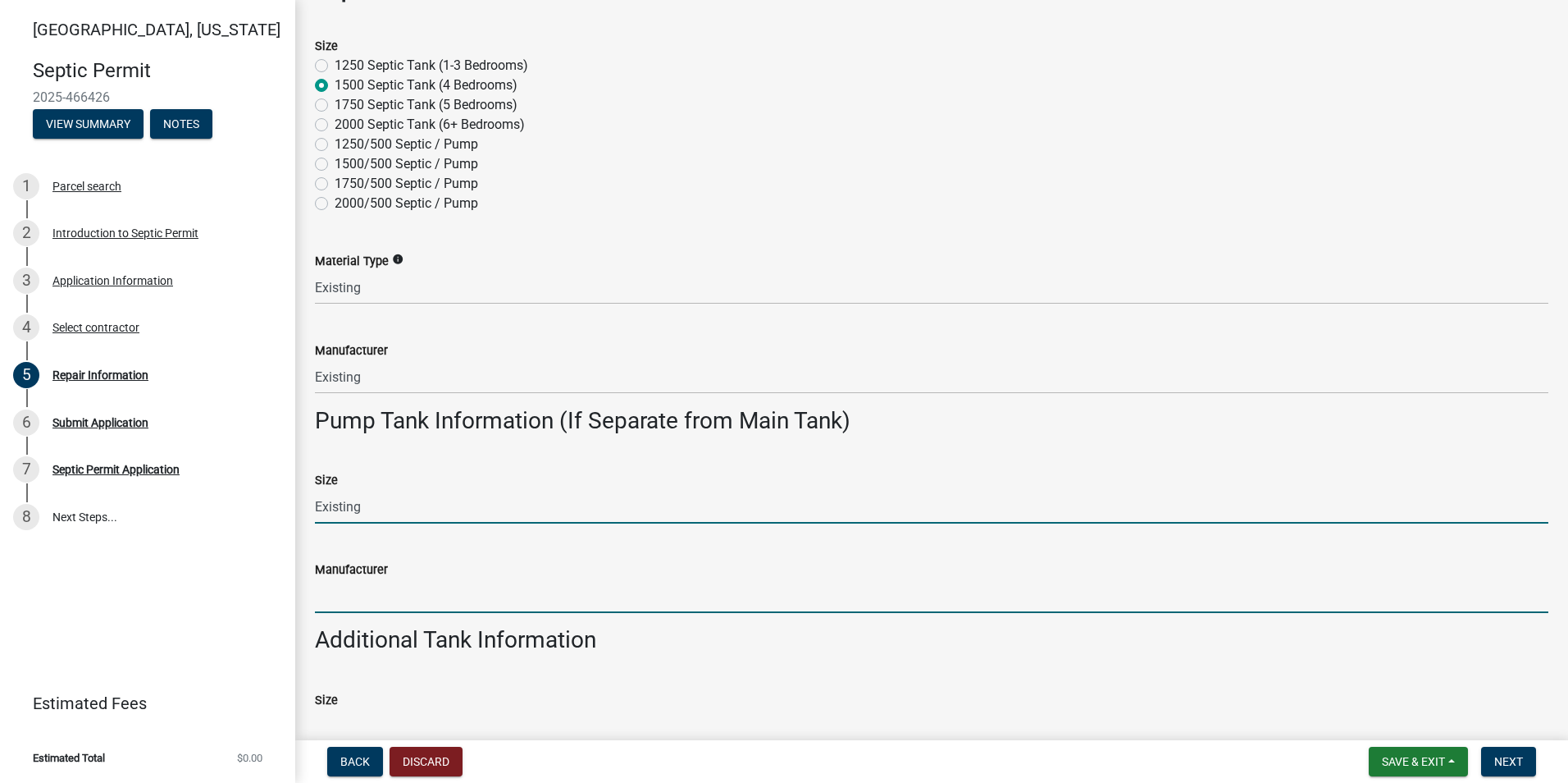
click at [341, 600] on input "Manufacturer" at bounding box center [931, 596] width 1233 height 33
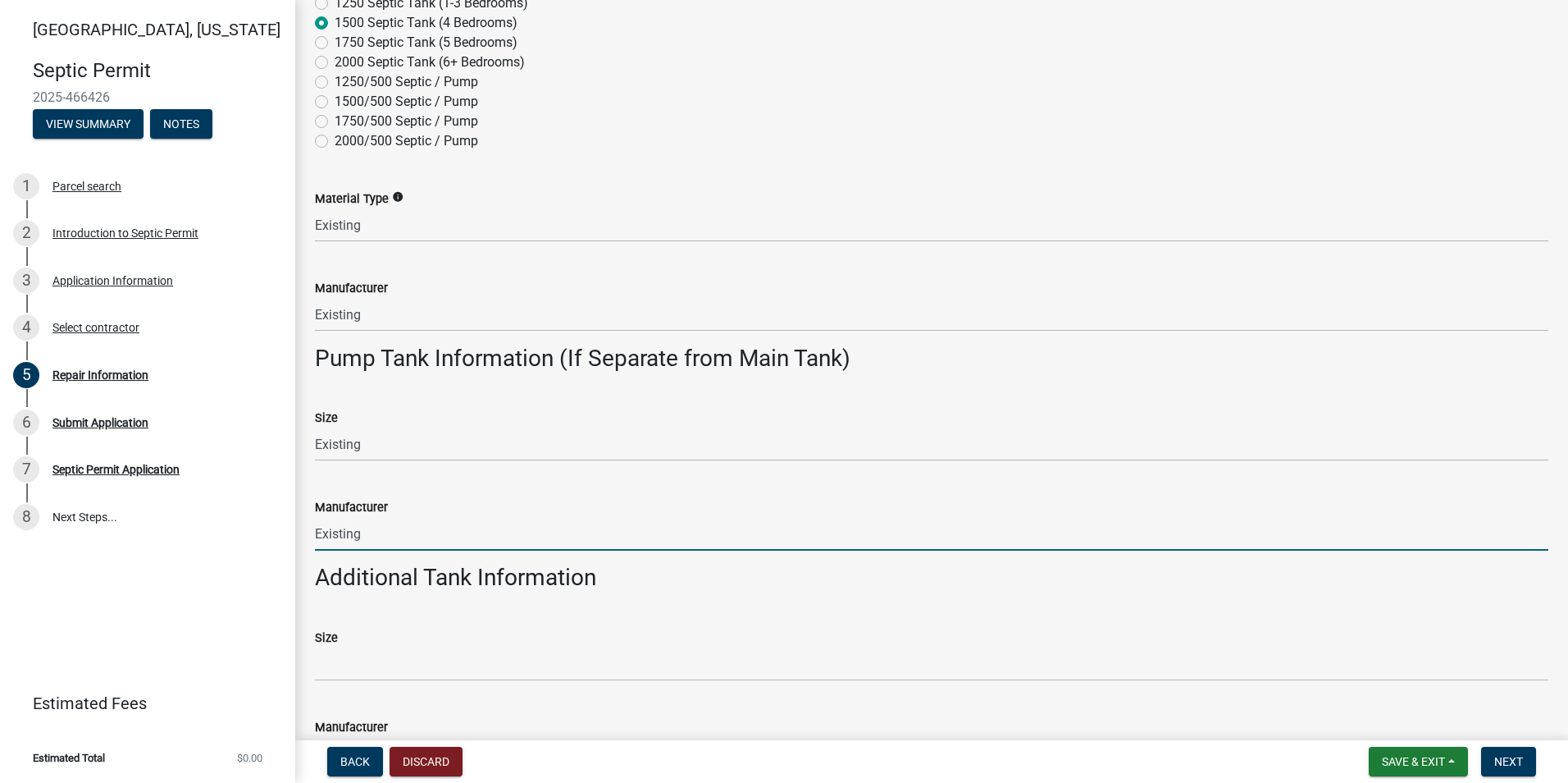
scroll to position [505, 0]
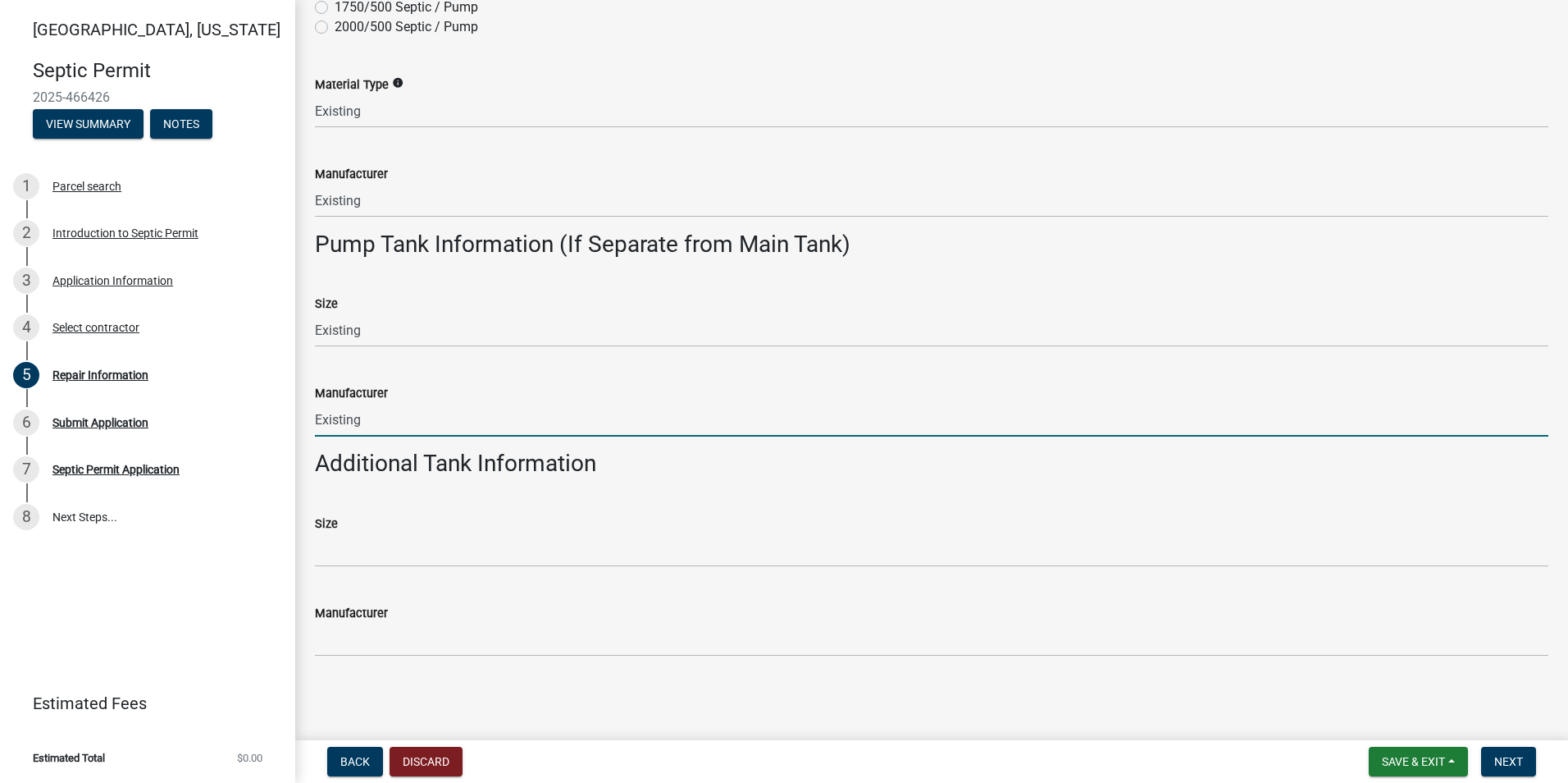
type input "Existing"
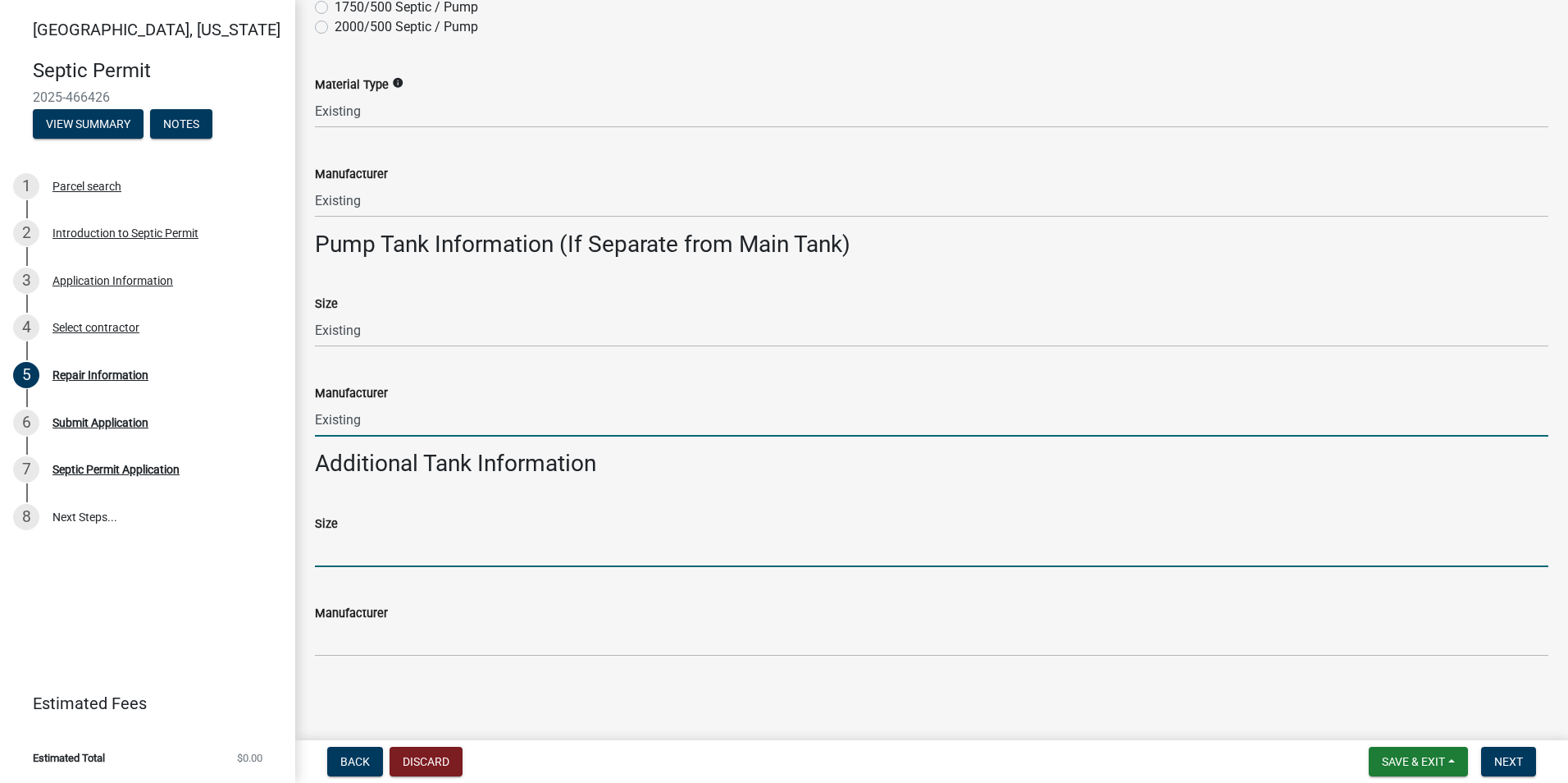
click at [389, 553] on input "Size" at bounding box center [931, 550] width 1233 height 33
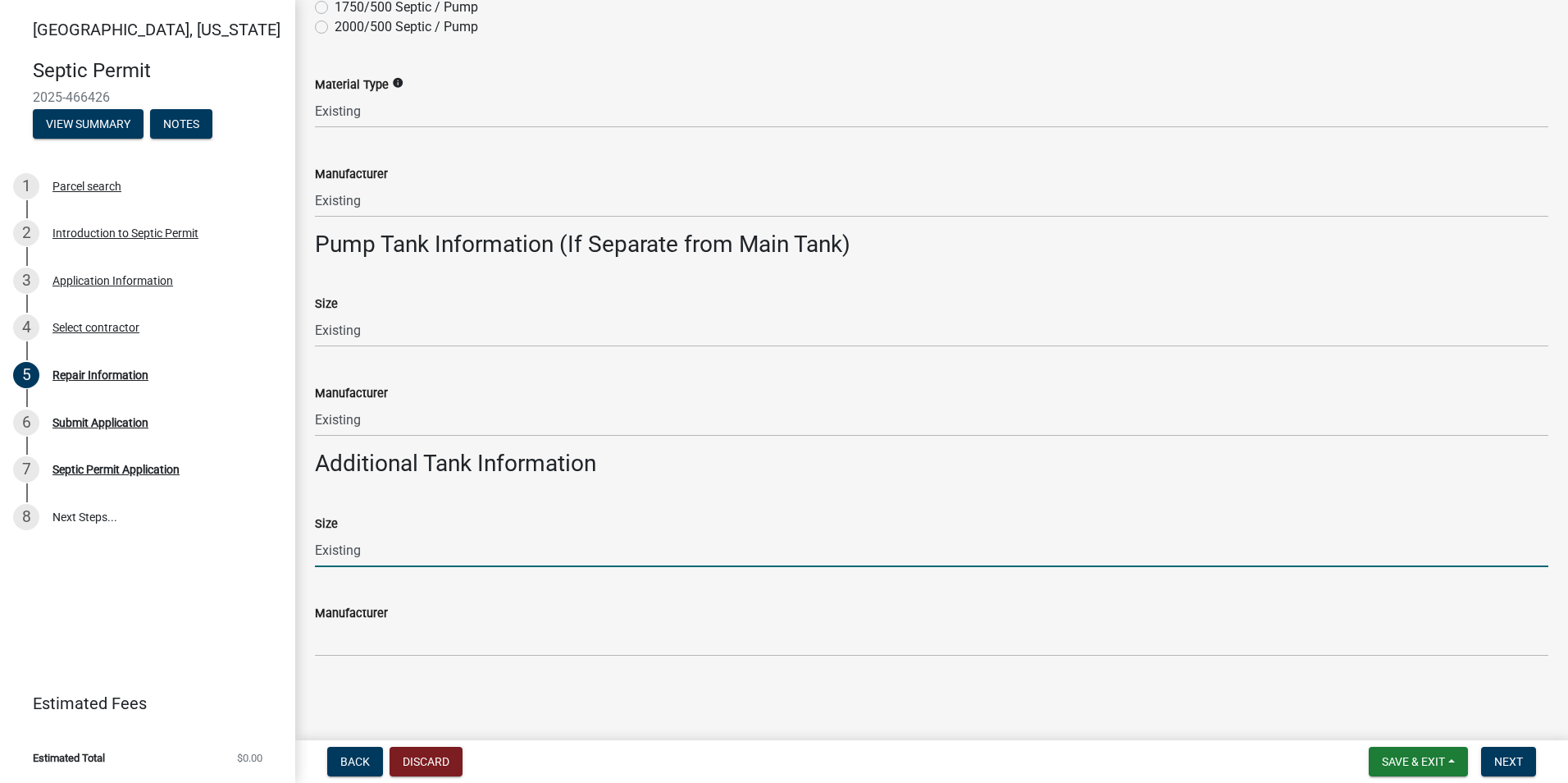
type input "Existing"
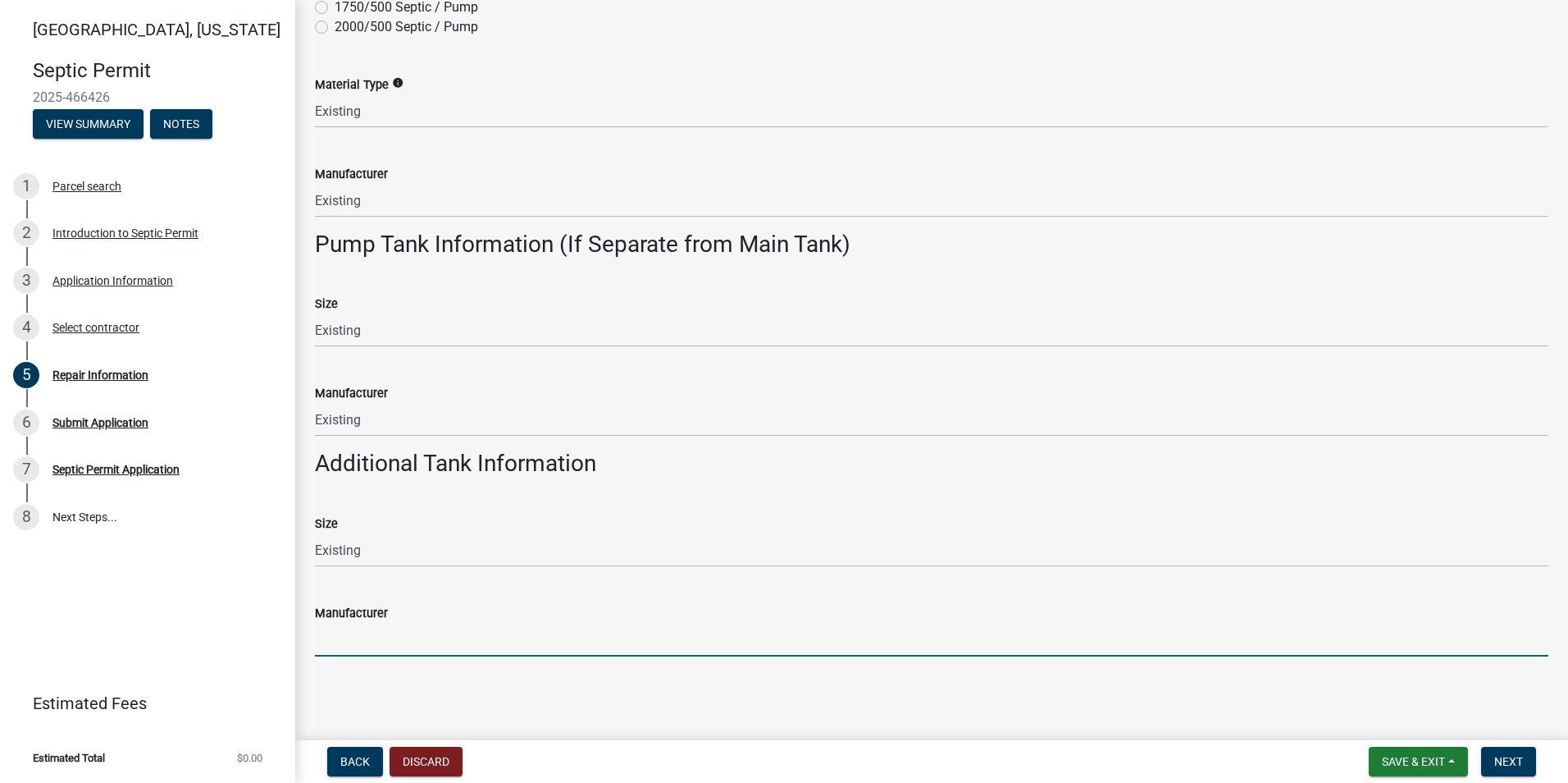
click at [378, 642] on input "Manufacturer" at bounding box center [931, 639] width 1233 height 33
type input "Existing"
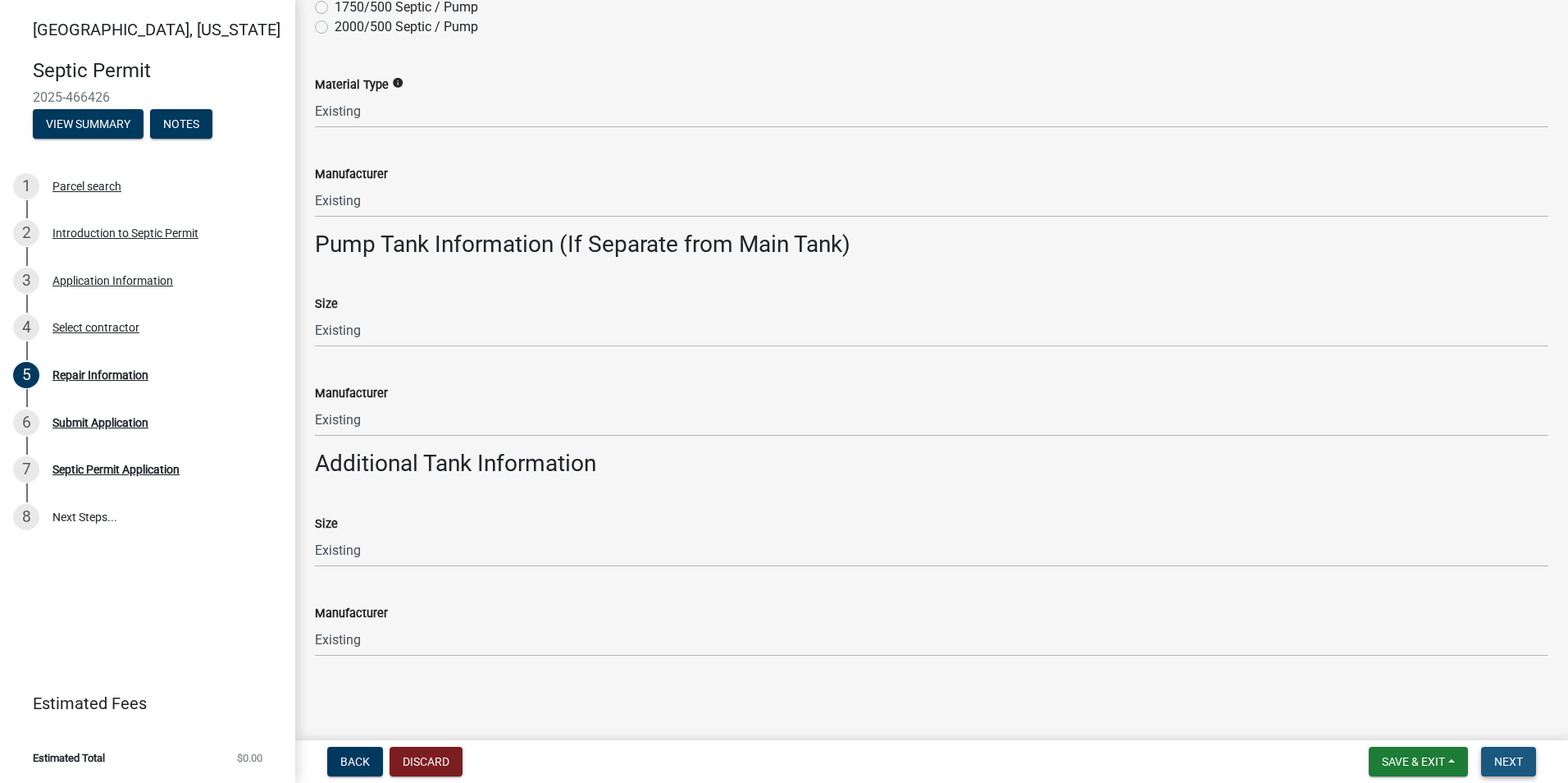
click at [1514, 763] on span "Next" at bounding box center [1508, 761] width 29 height 13
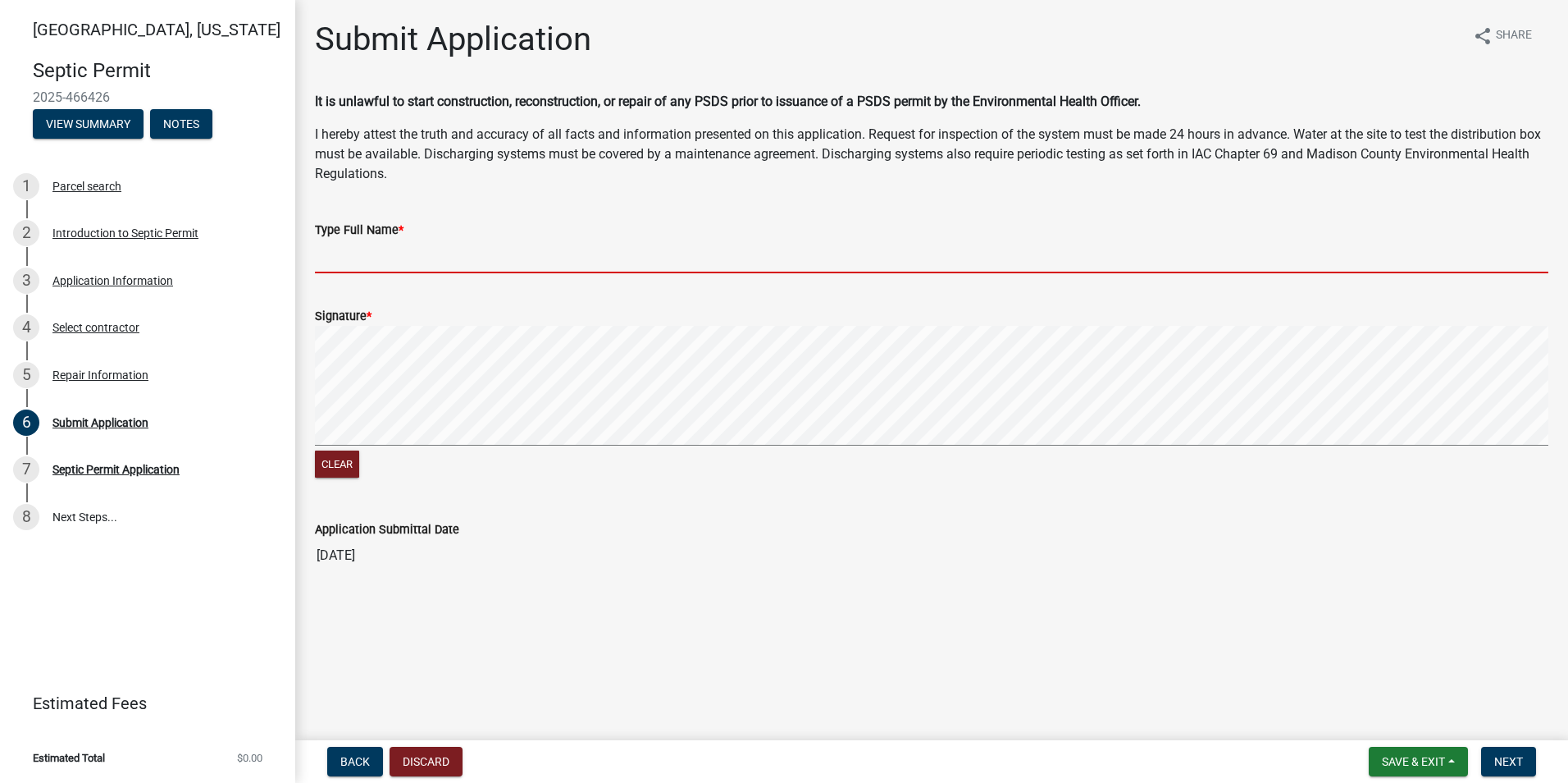
click at [358, 262] on input "Type Full Name *" at bounding box center [931, 256] width 1233 height 33
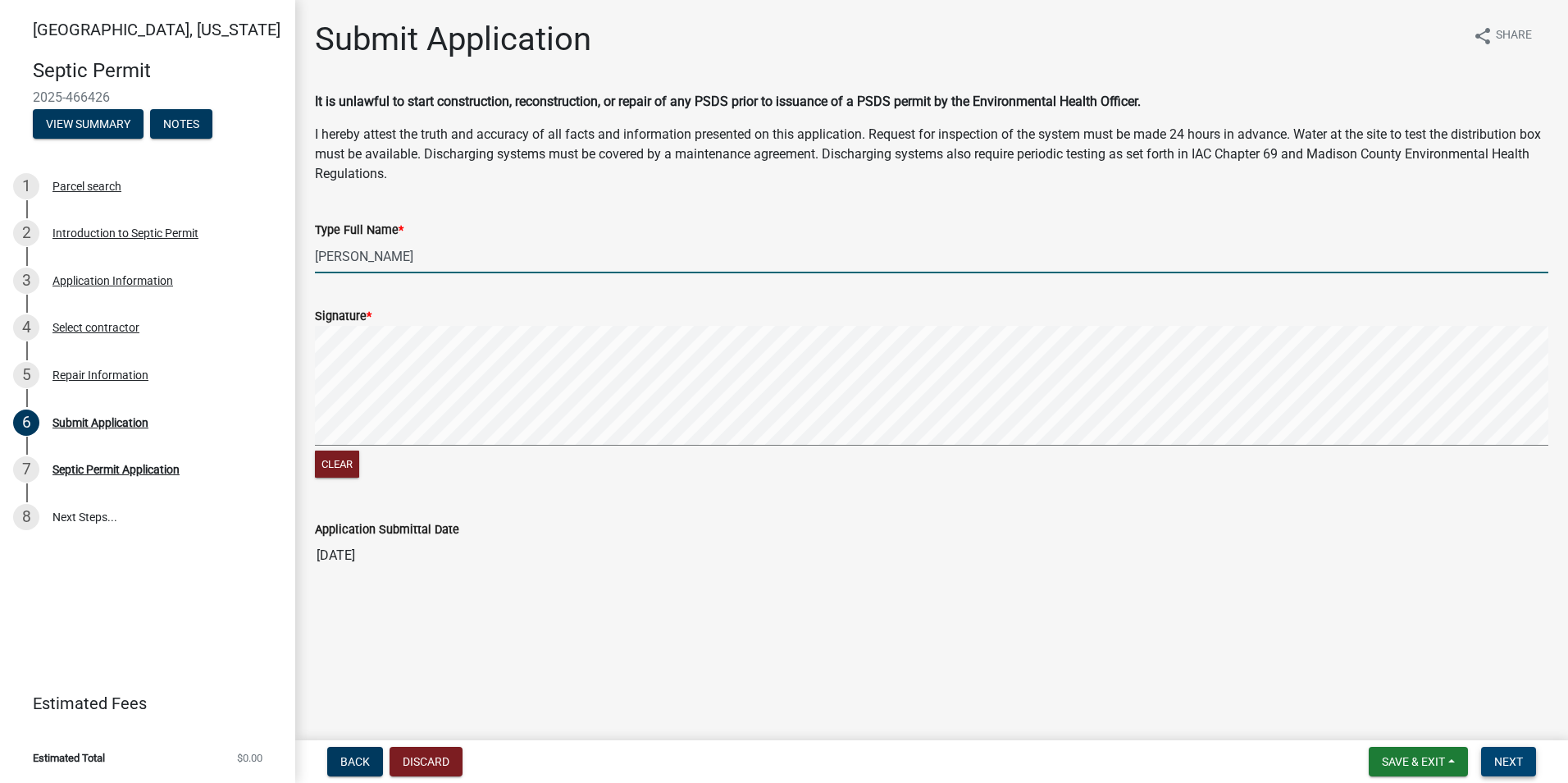
type input "[PERSON_NAME]"
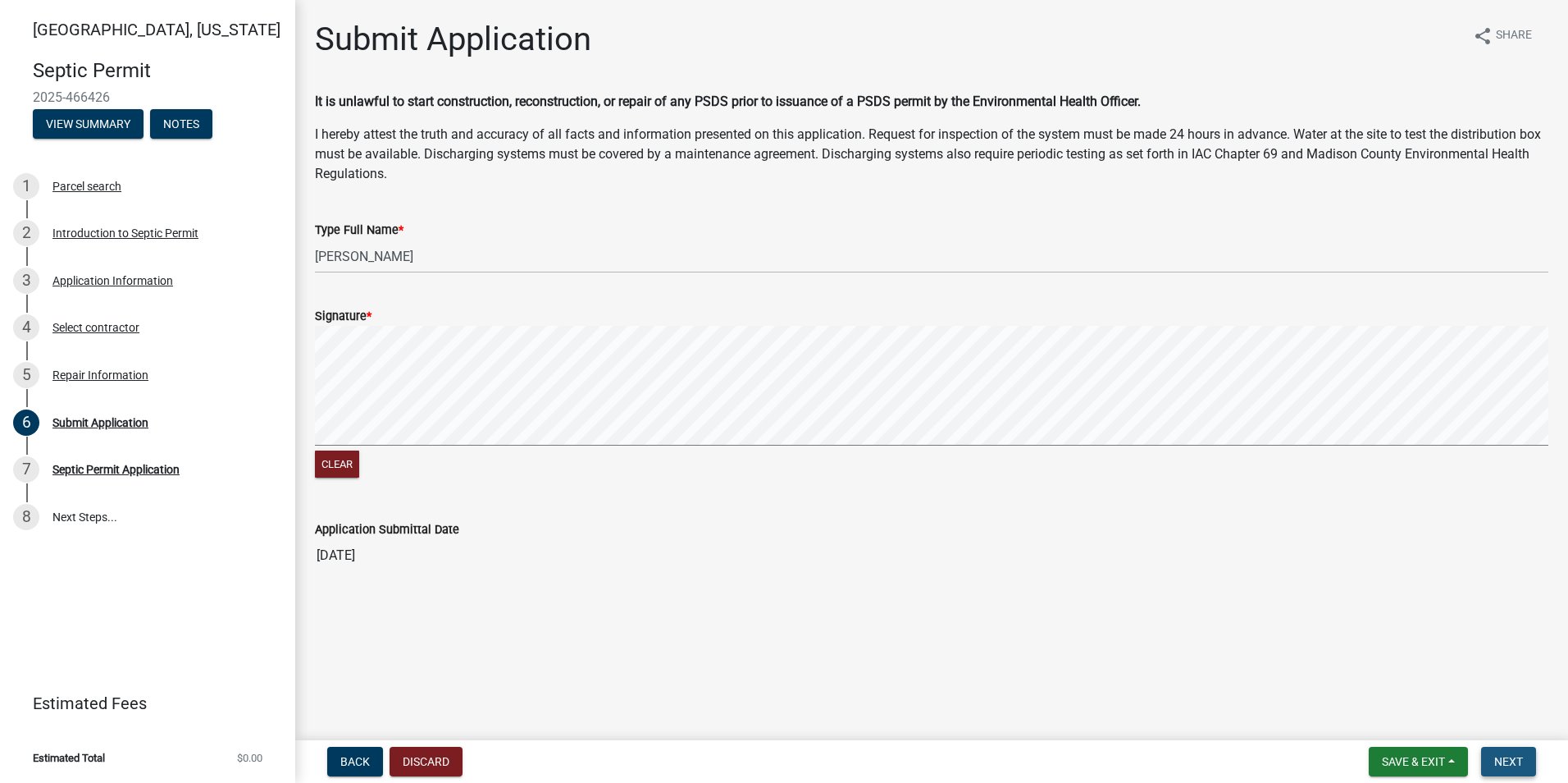
click at [1505, 758] on span "Next" at bounding box center [1508, 761] width 29 height 13
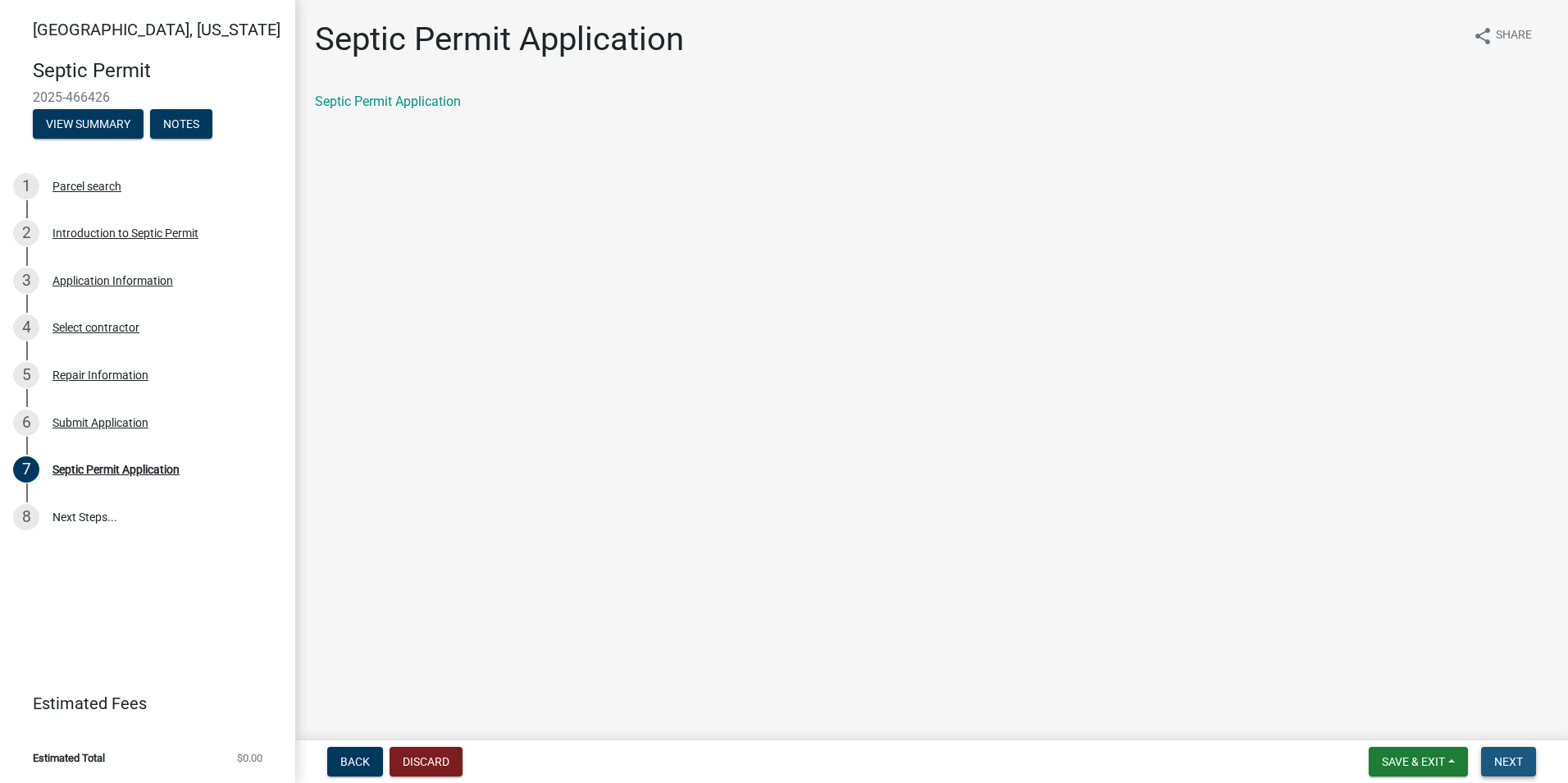
click at [1509, 757] on span "Next" at bounding box center [1508, 761] width 29 height 13
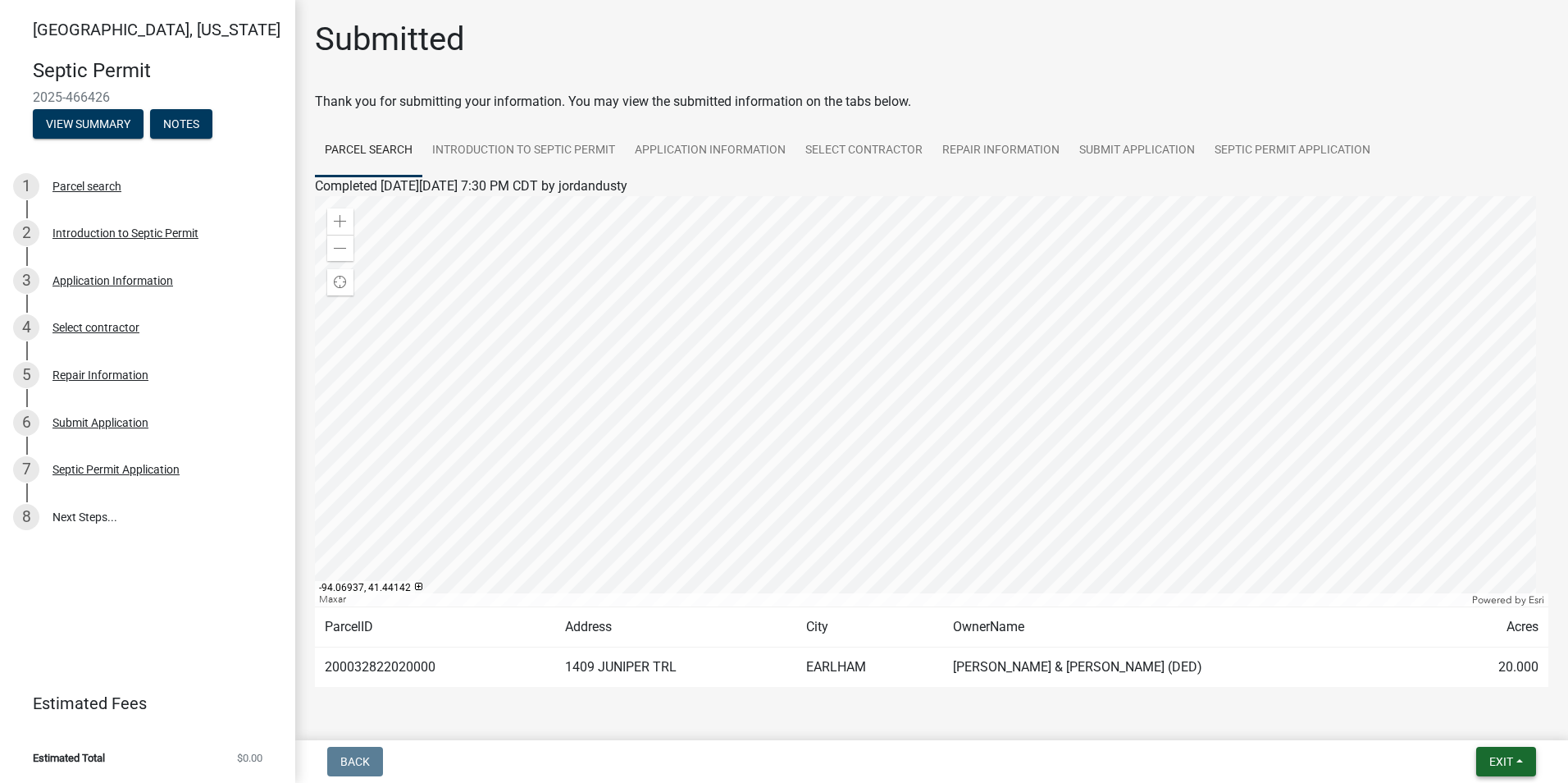
click at [1497, 765] on span "Exit" at bounding box center [1501, 761] width 24 height 13
click at [1471, 729] on button "Save & Exit" at bounding box center [1470, 719] width 131 height 40
